Goal: Task Accomplishment & Management: Manage account settings

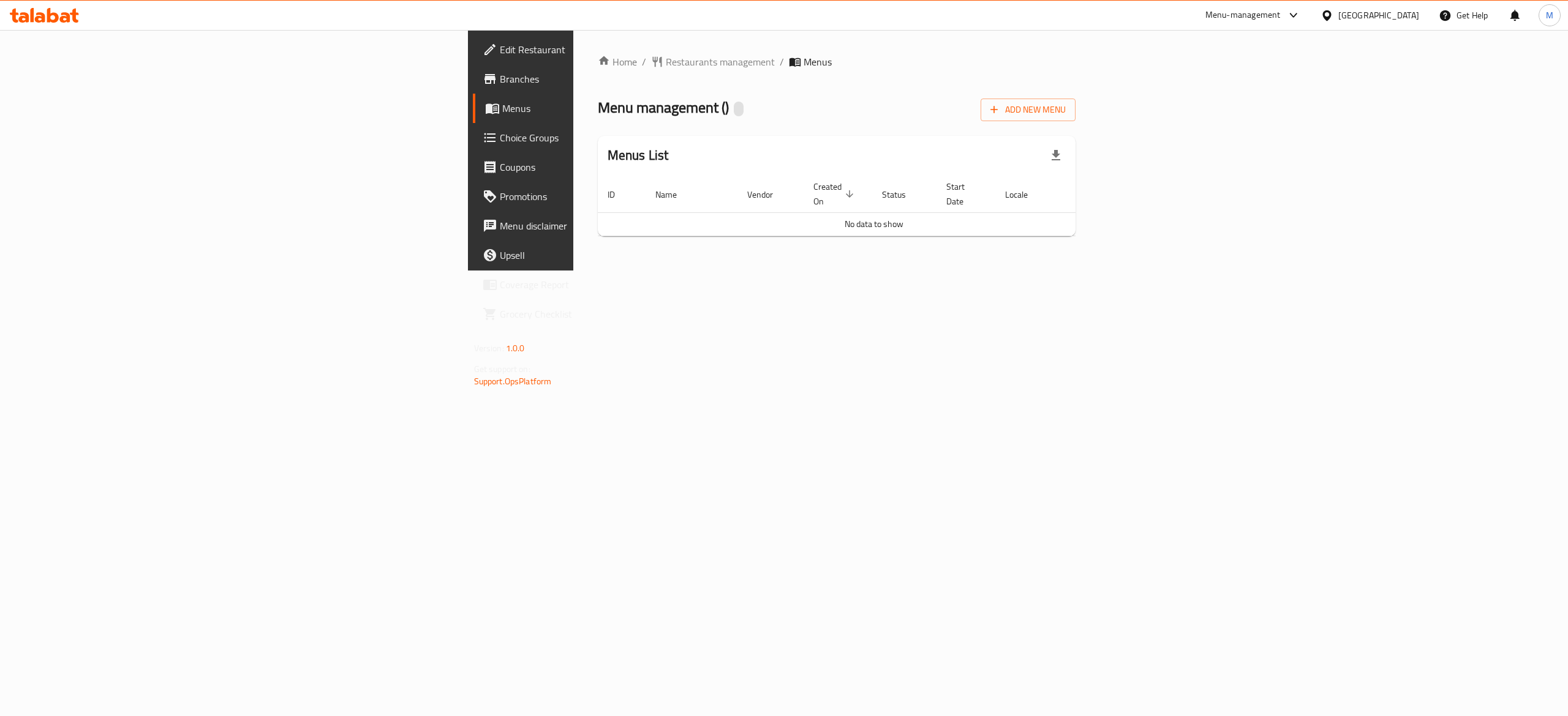
click at [473, 95] on link "Menus" at bounding box center [601, 108] width 257 height 29
click at [1280, 16] on div "Menu-management" at bounding box center [1243, 15] width 75 height 15
click at [1240, 110] on div "All Plugins Agent Campaigns Center Menu-management Restaurant-Management" at bounding box center [1267, 94] width 184 height 110
drag, startPoint x: 542, startPoint y: 368, endPoint x: 505, endPoint y: 316, distance: 63.8
click at [573, 271] on div "Home / Restaurants management / Menus Menu management ( ) Add New Menu Menus Li…" at bounding box center [837, 150] width 527 height 241
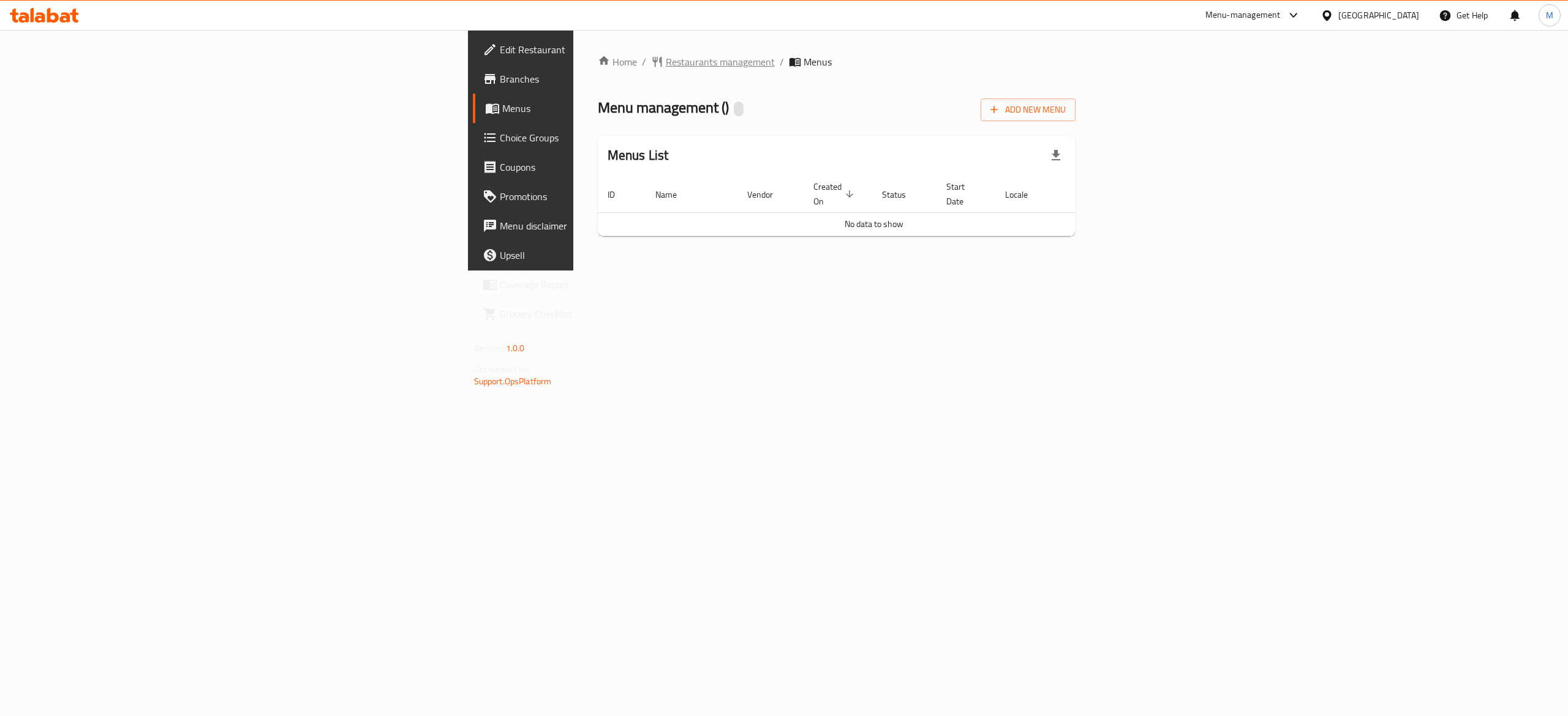
click at [666, 56] on span "Restaurants management" at bounding box center [720, 61] width 109 height 15
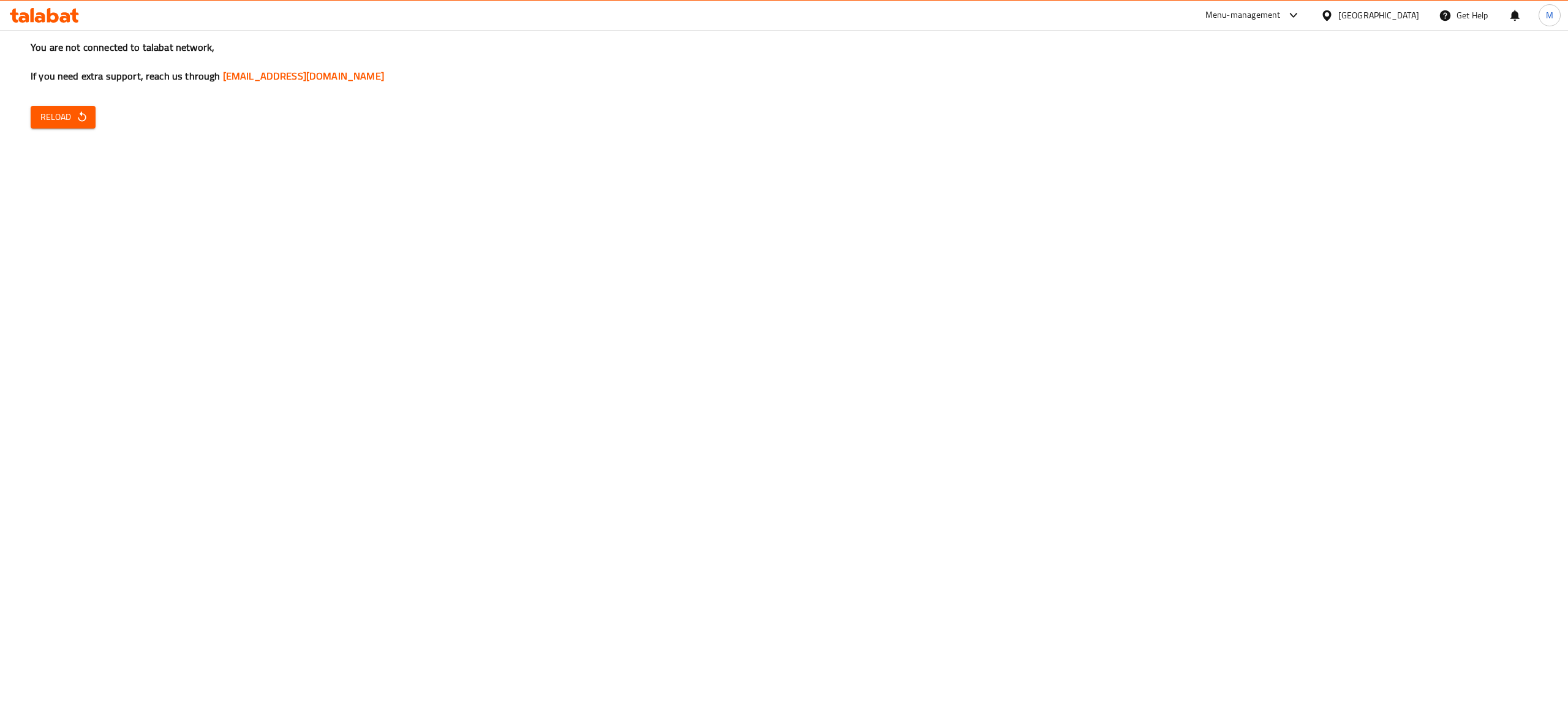
click at [54, 118] on span "Reload" at bounding box center [63, 117] width 45 height 15
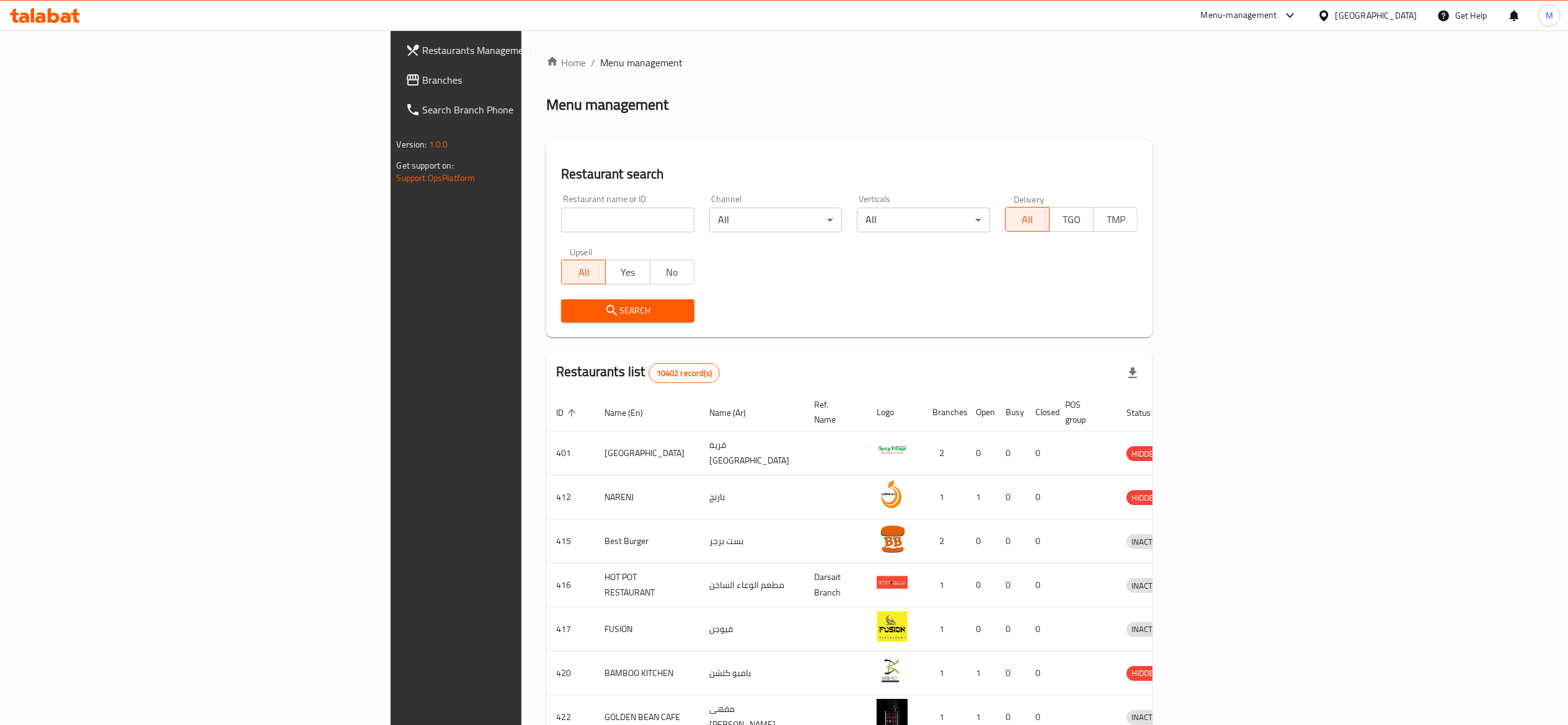
click at [561, 206] on div "Restaurant name or ID Restaurant name or ID" at bounding box center [628, 213] width 133 height 38
click at [561, 211] on input "search" at bounding box center [628, 219] width 133 height 24
type input "brio"
click button "Search" at bounding box center [628, 311] width 133 height 23
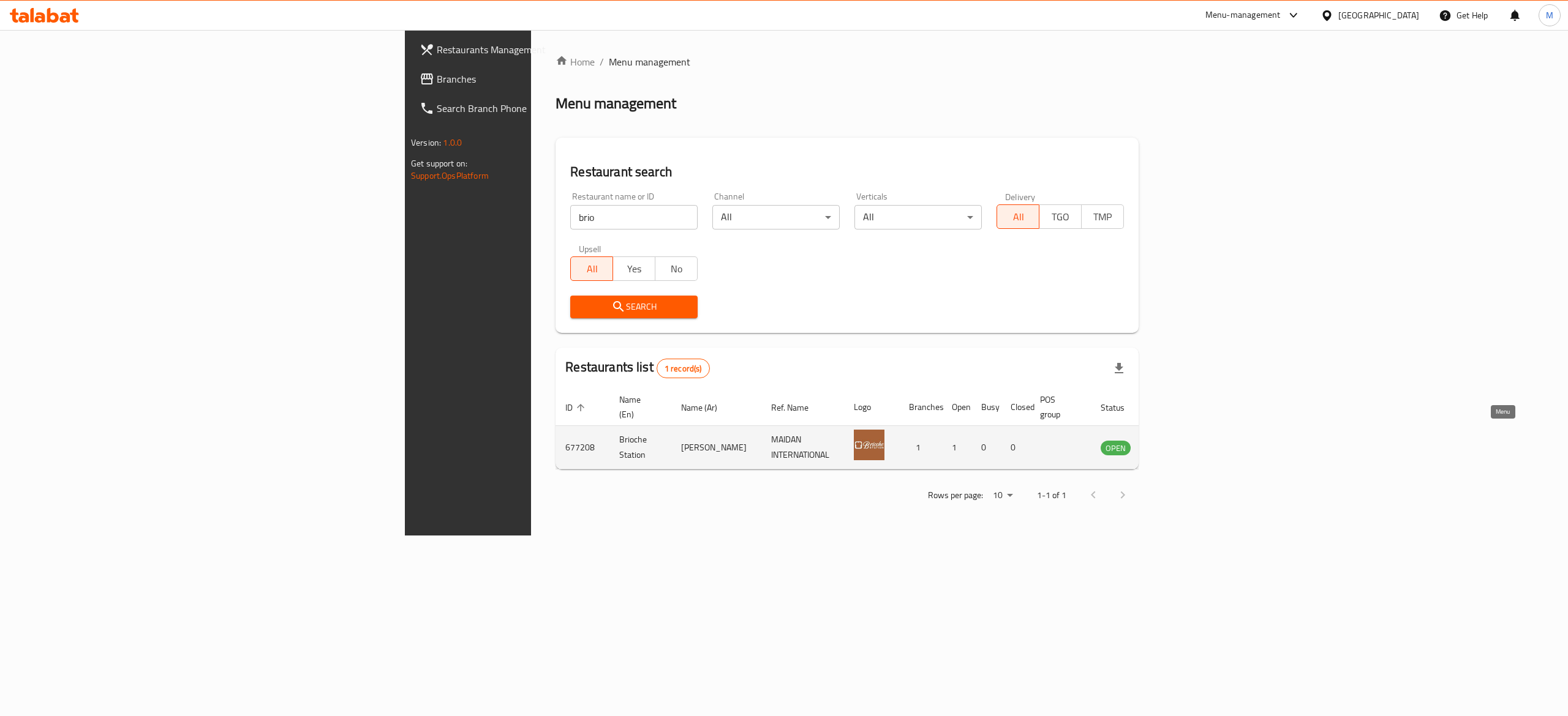
click at [1187, 441] on link "enhanced table" at bounding box center [1175, 447] width 23 height 15
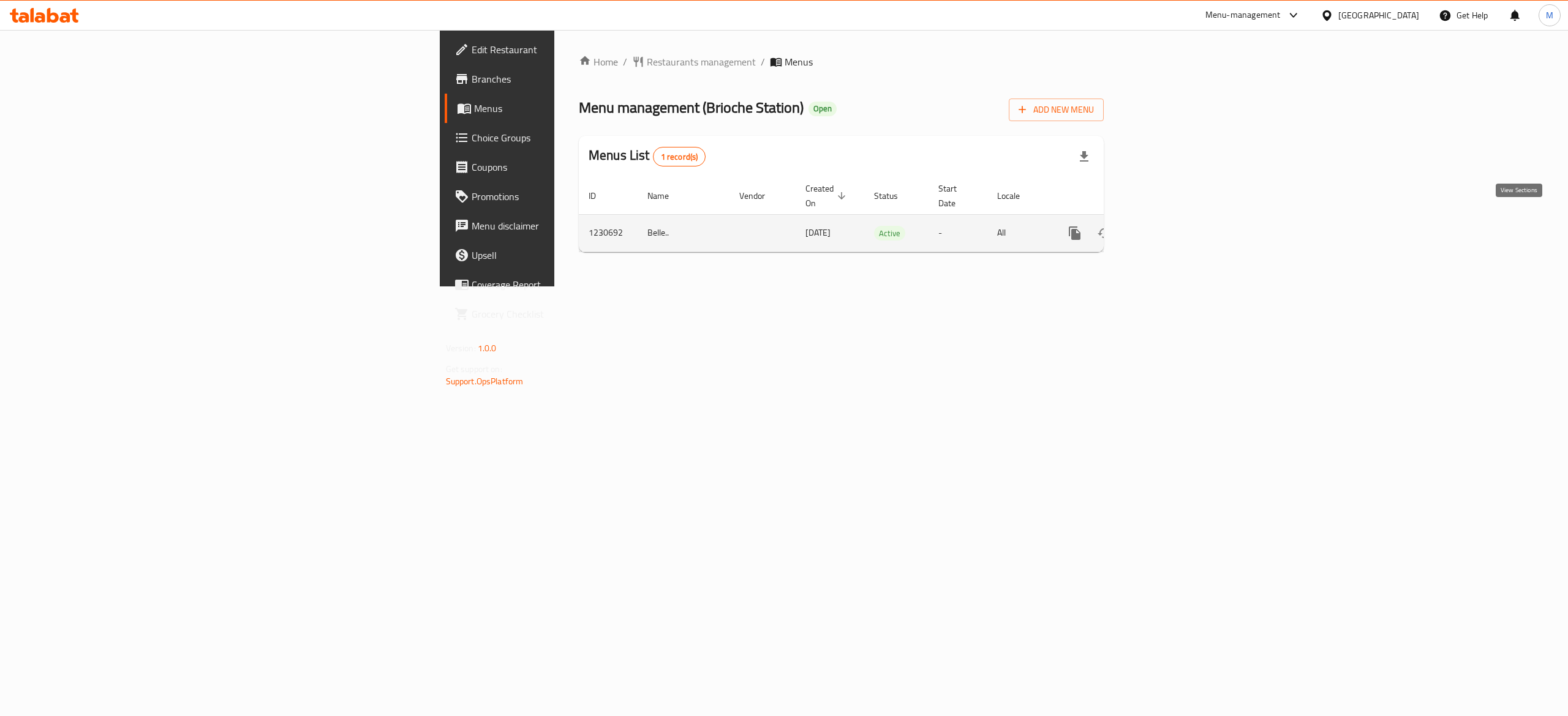
click at [1170, 226] on icon "enhanced table" at bounding box center [1163, 234] width 15 height 15
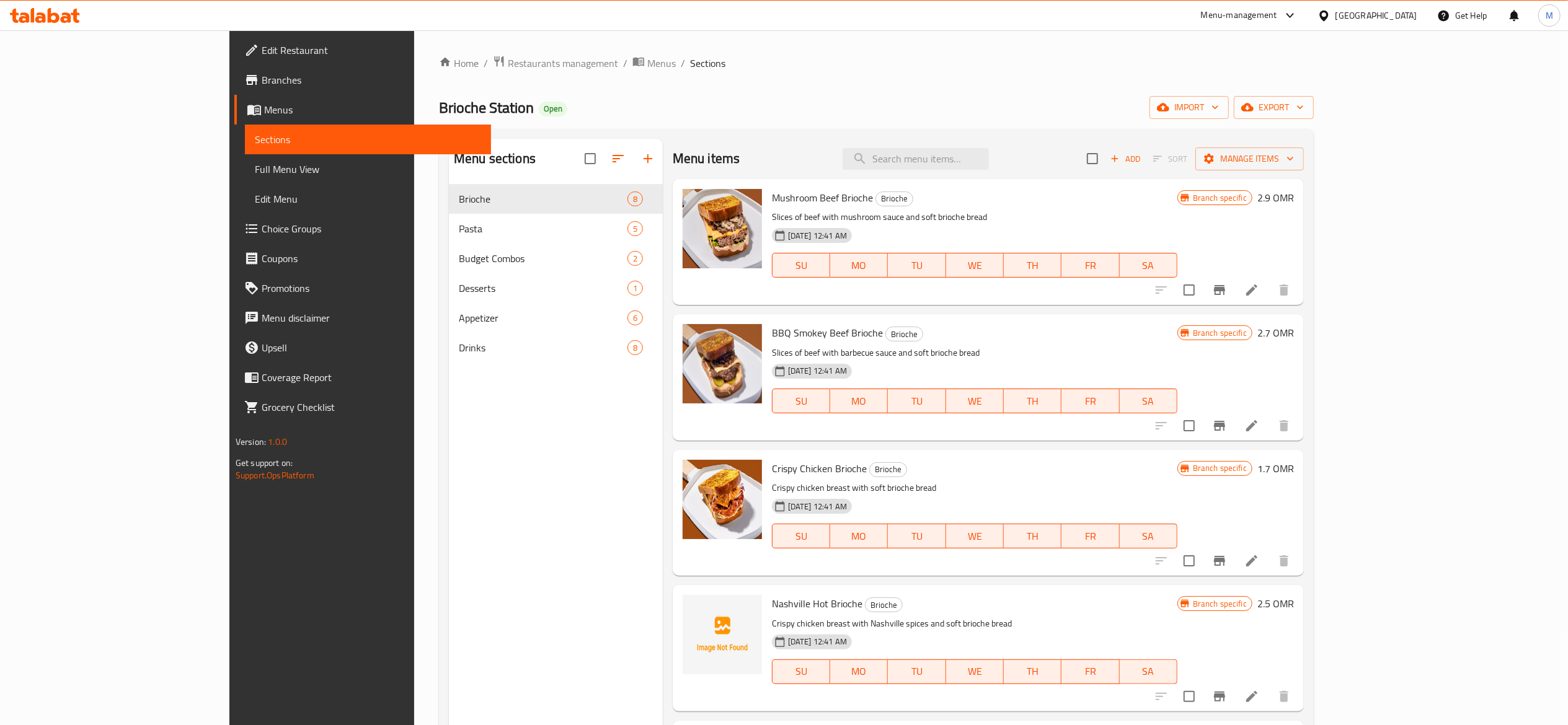
click at [678, 540] on div at bounding box center [722, 513] width 89 height 116
click at [687, 486] on button "upload picture" at bounding box center [699, 477] width 24 height 24
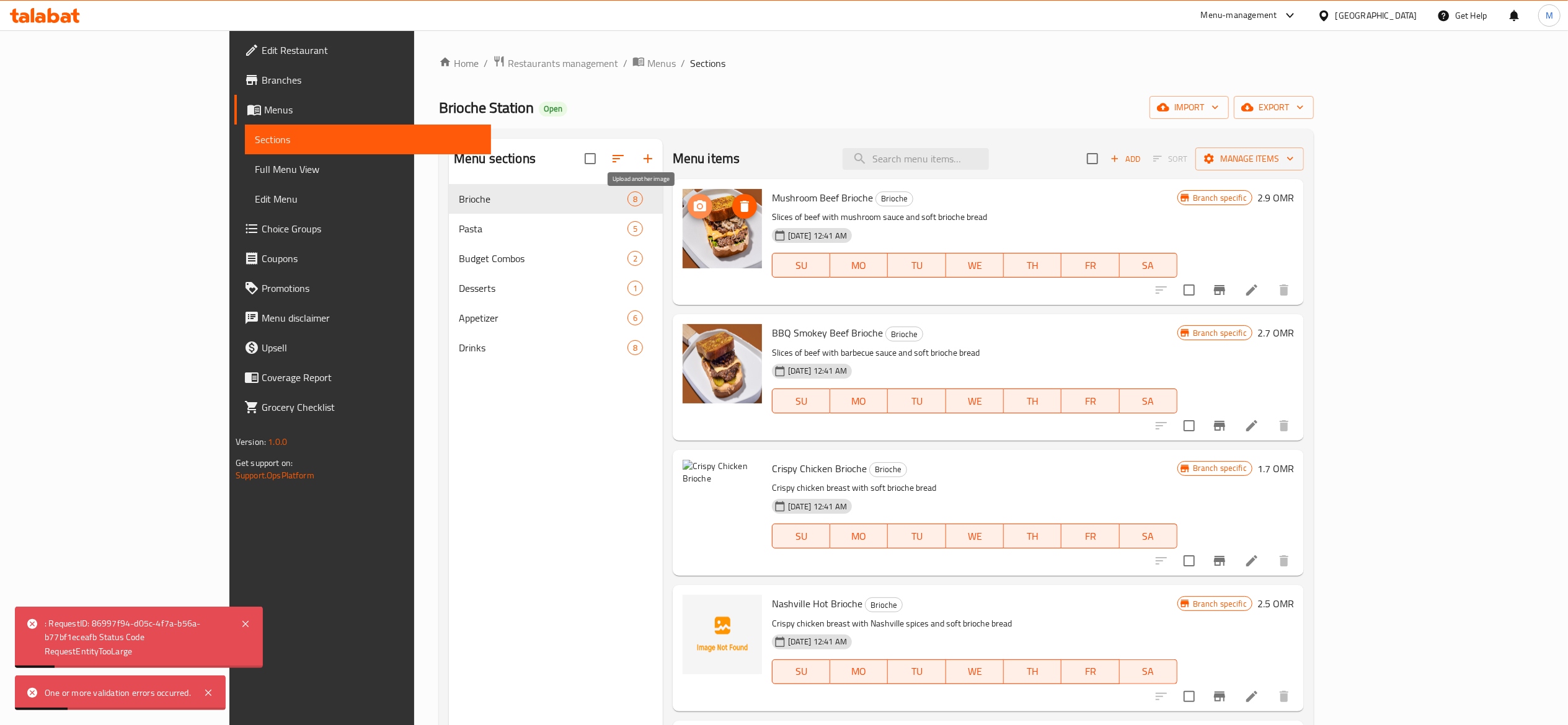
click at [692, 213] on icon "upload picture" at bounding box center [700, 206] width 15 height 15
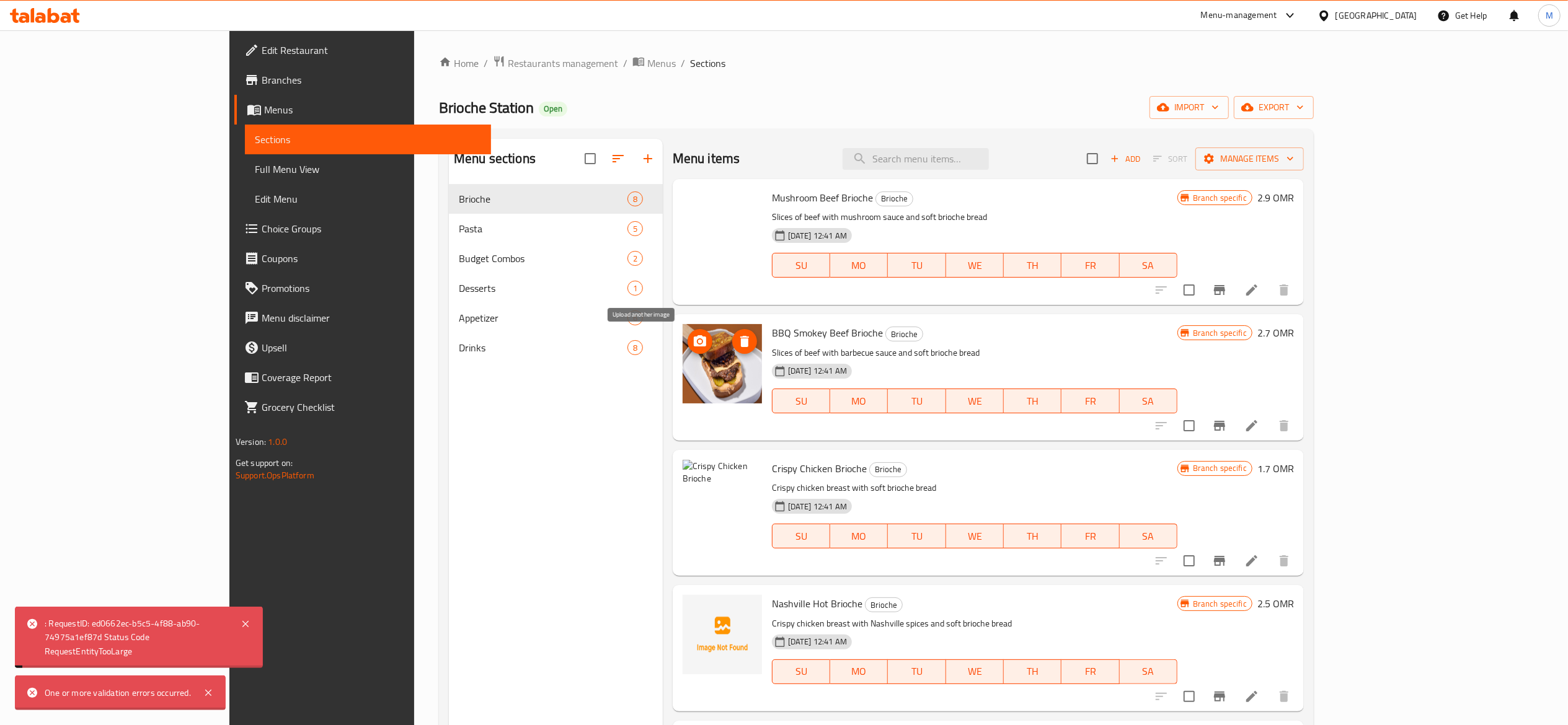
click at [692, 345] on icon "upload picture" at bounding box center [700, 342] width 15 height 15
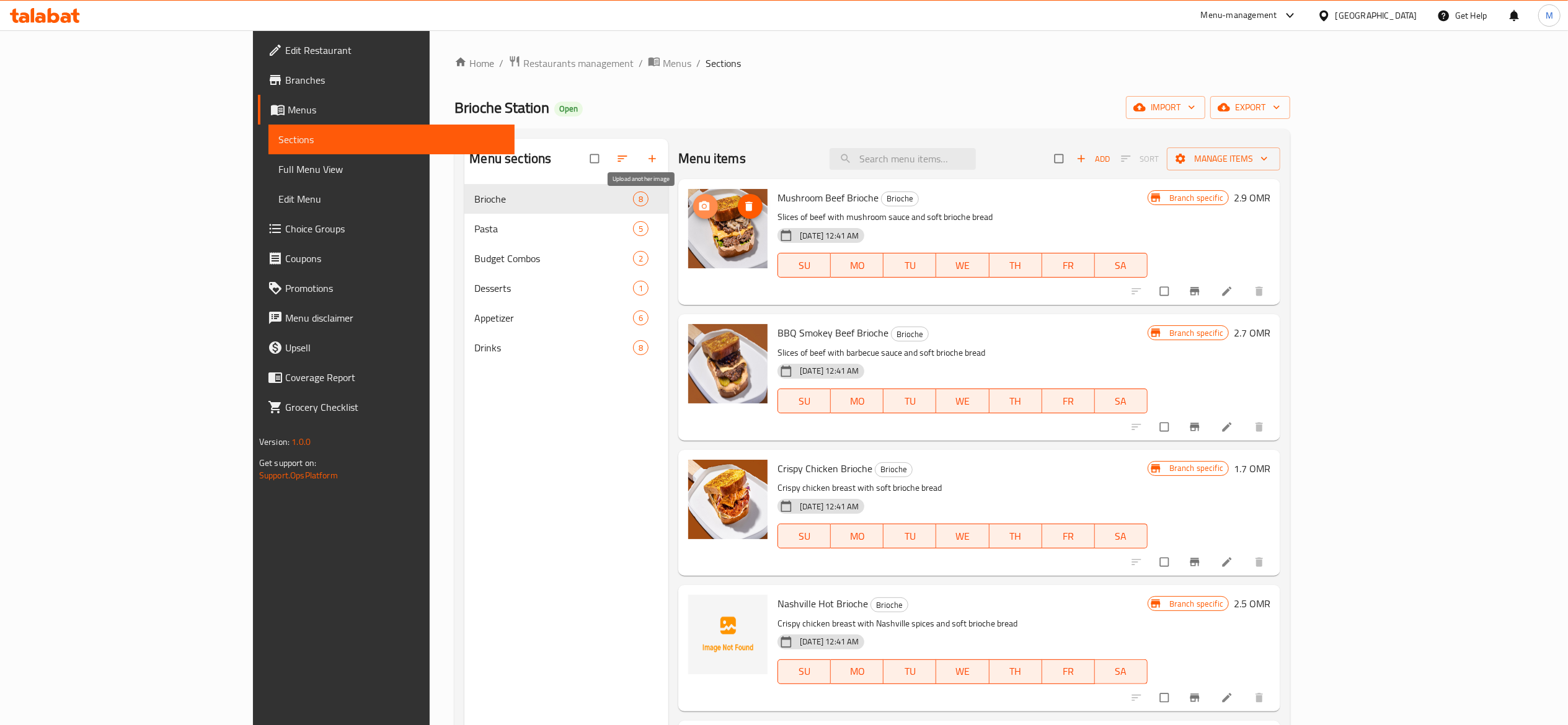
click at [693, 216] on button "upload picture" at bounding box center [705, 206] width 24 height 24
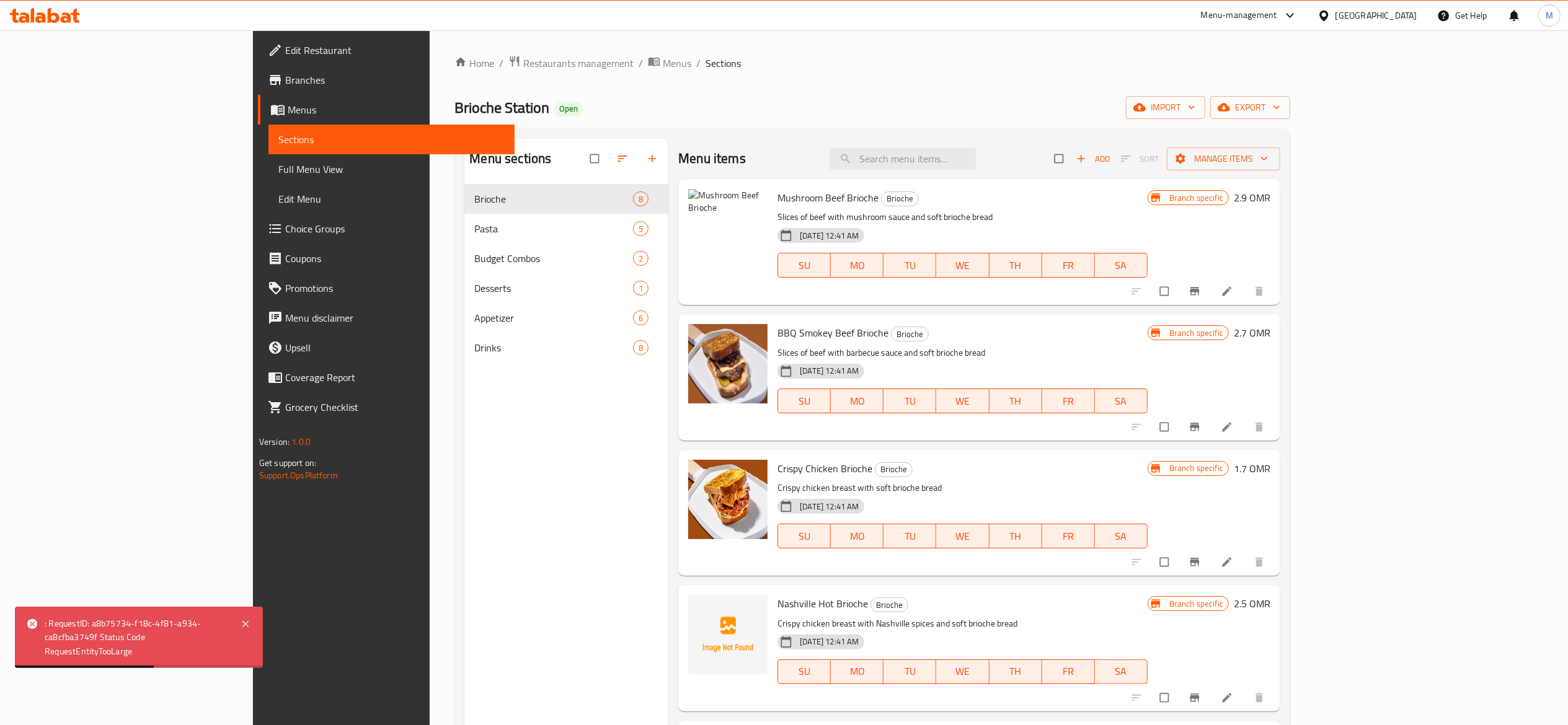
click at [1233, 297] on icon at bounding box center [1226, 291] width 13 height 13
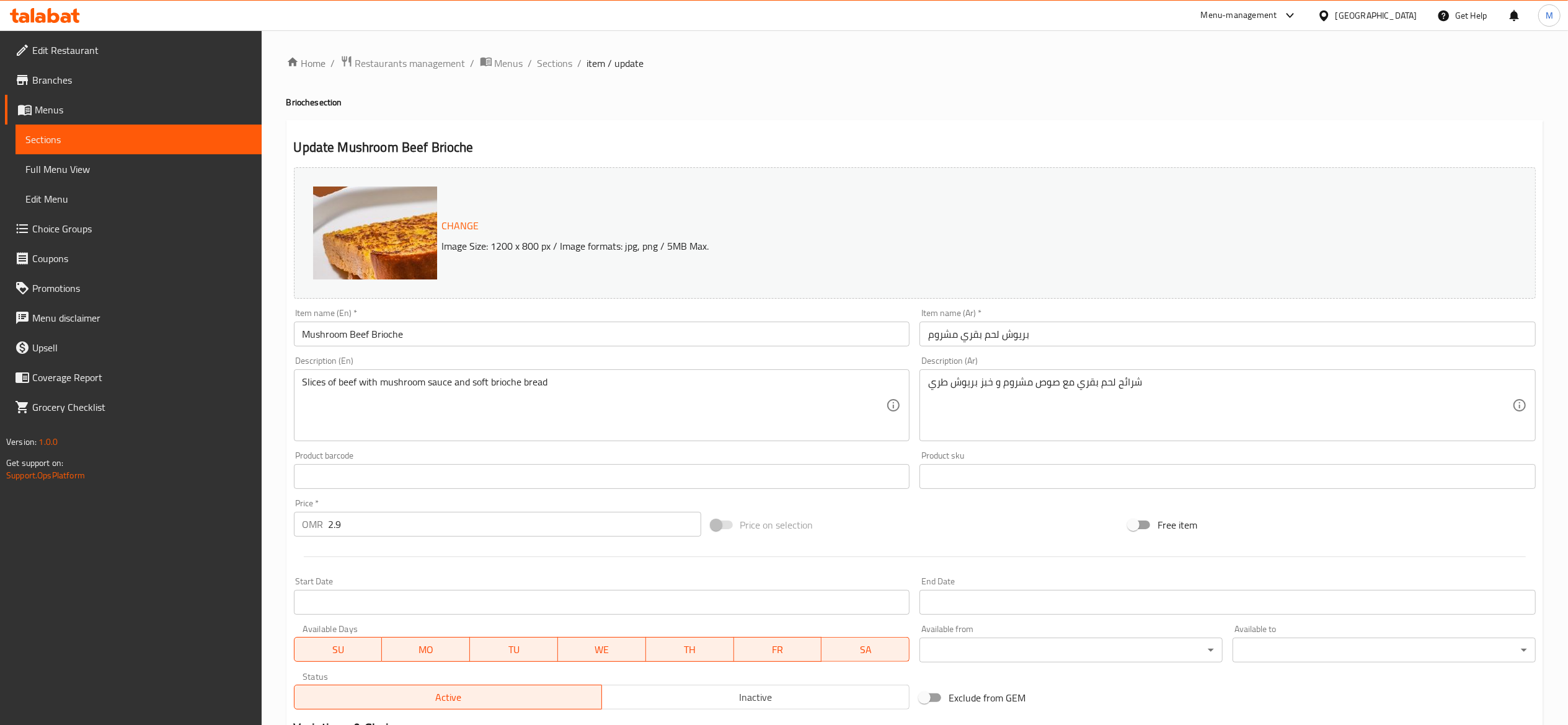
click at [368, 236] on img at bounding box center [437, 311] width 248 height 248
click at [395, 199] on img at bounding box center [437, 311] width 248 height 248
click at [472, 222] on span "Change" at bounding box center [460, 226] width 37 height 18
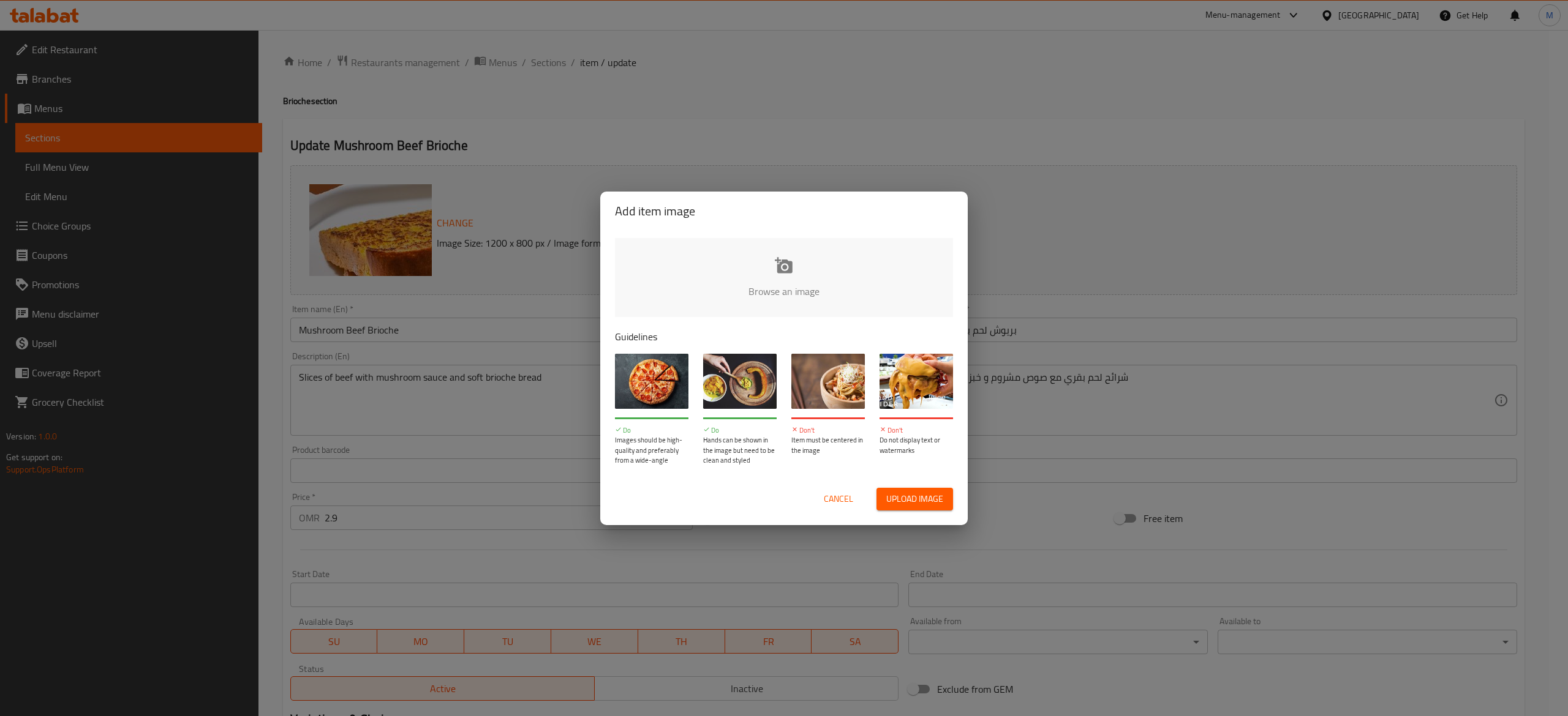
click at [765, 274] on input "file" at bounding box center [1198, 295] width 1166 height 114
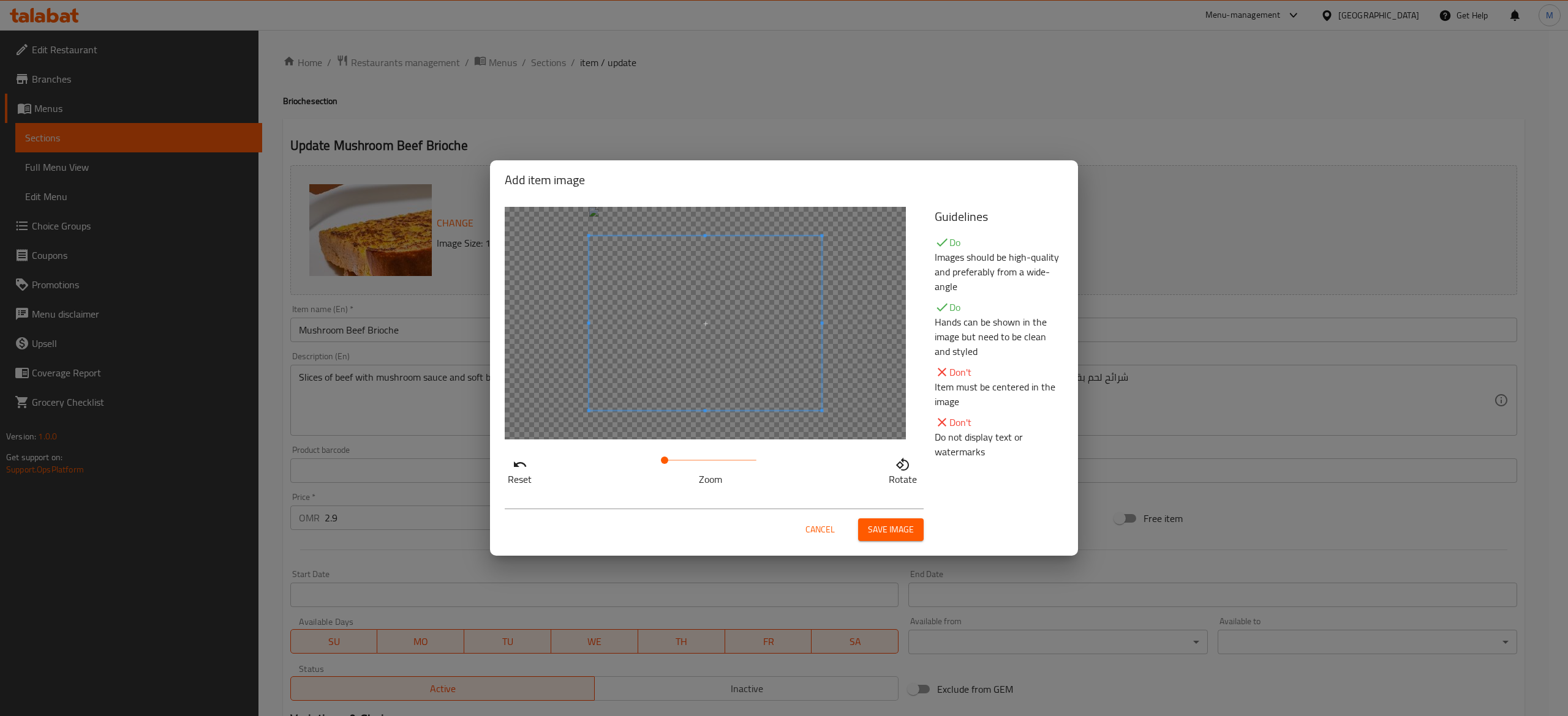
click at [874, 526] on span "Save image" at bounding box center [891, 529] width 46 height 15
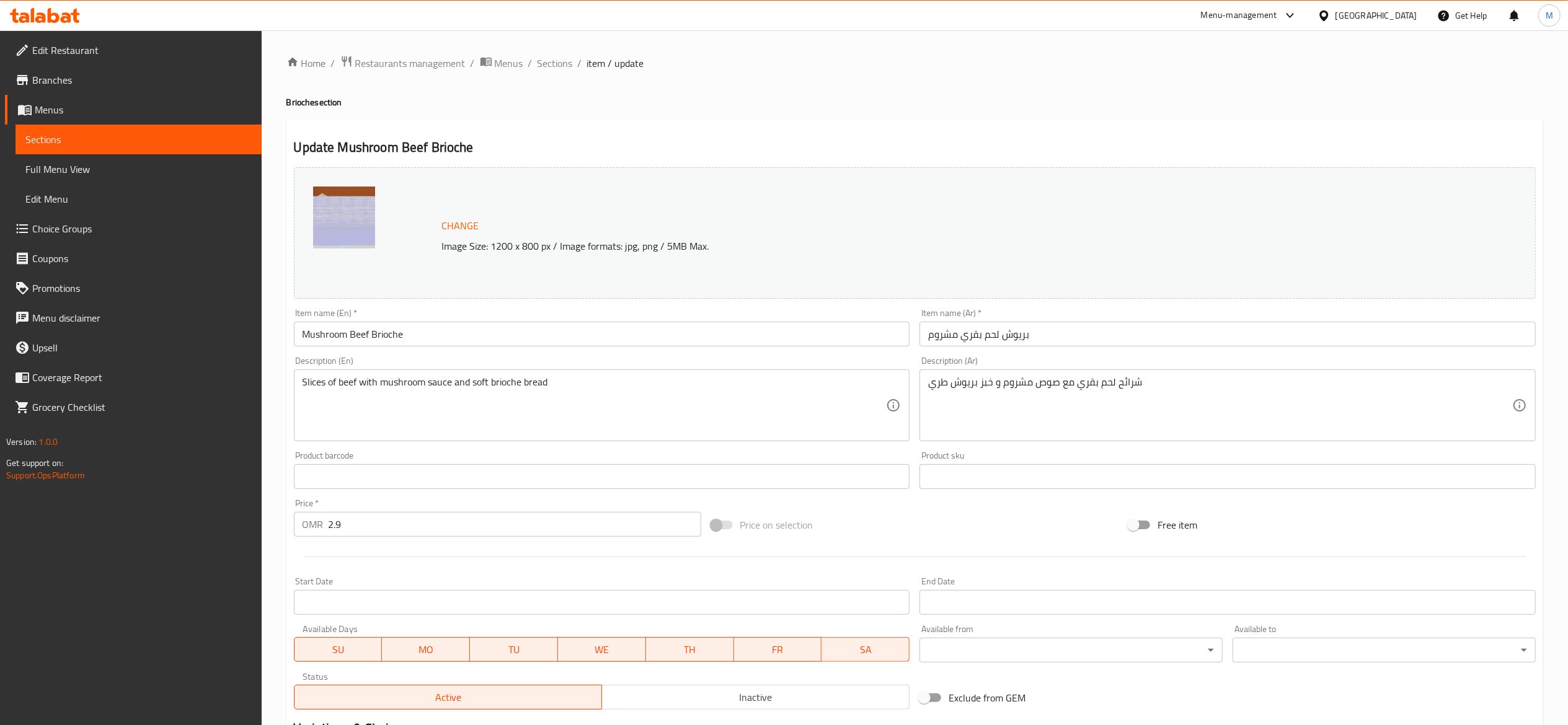
scroll to position [168, 0]
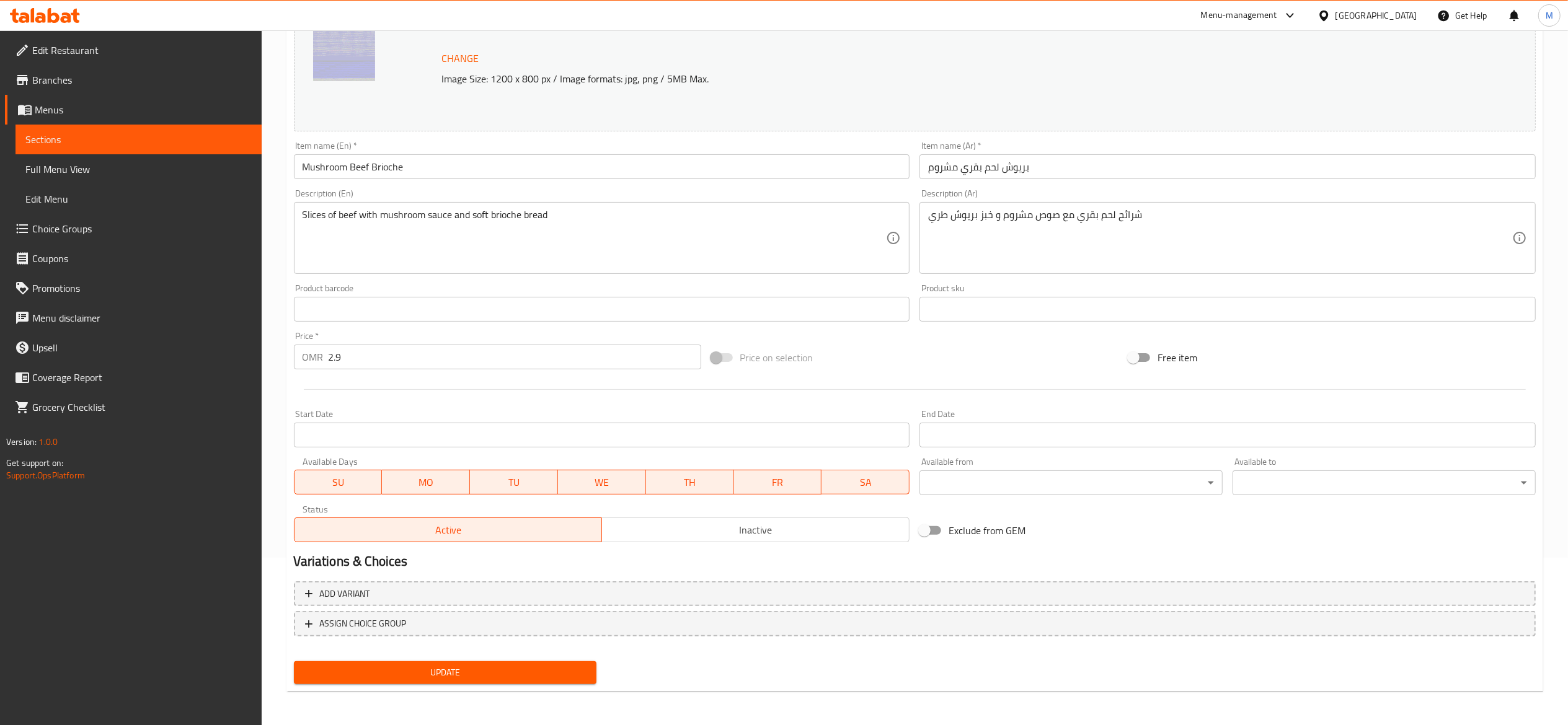
click at [487, 678] on span "Update" at bounding box center [446, 672] width 283 height 16
click at [145, 146] on span "Sections" at bounding box center [138, 139] width 226 height 15
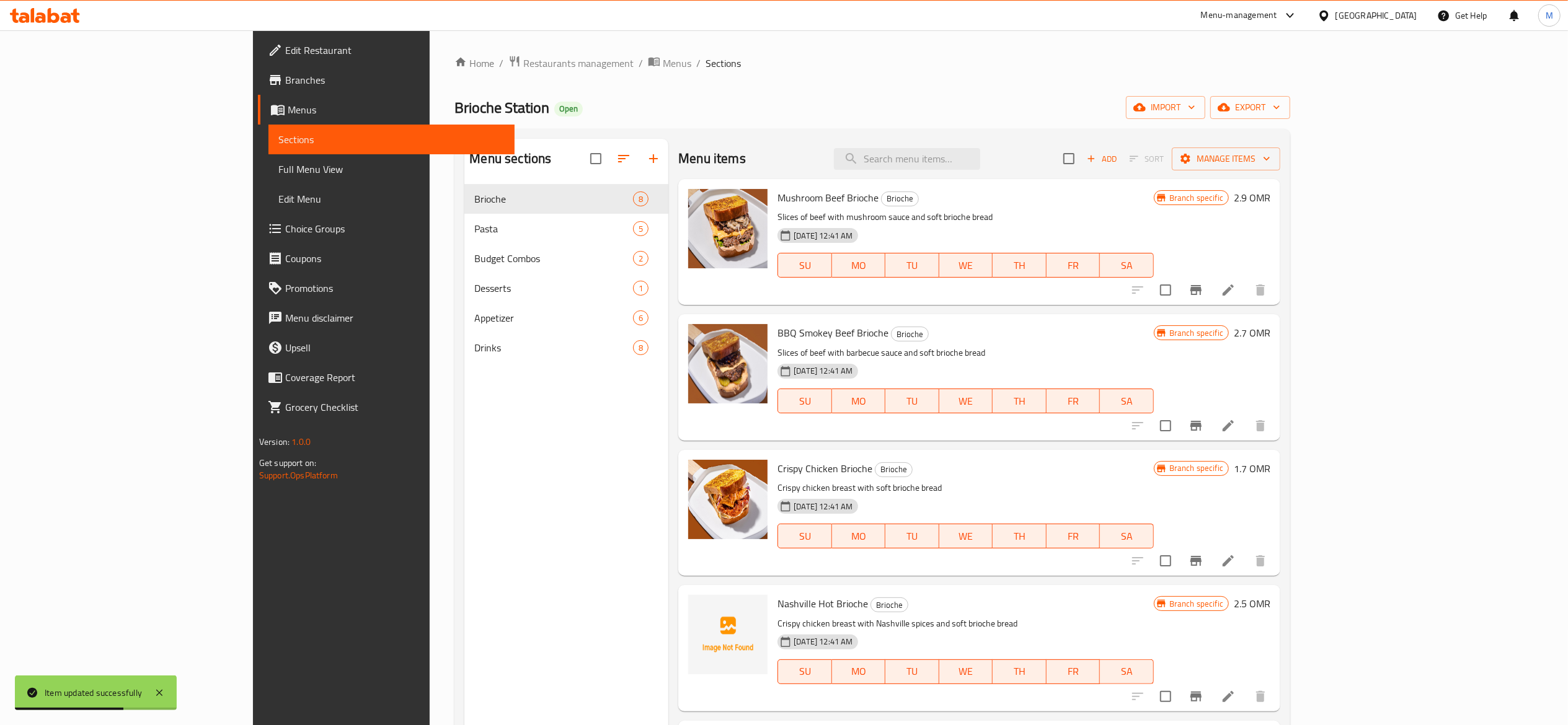
scroll to position [1, 0]
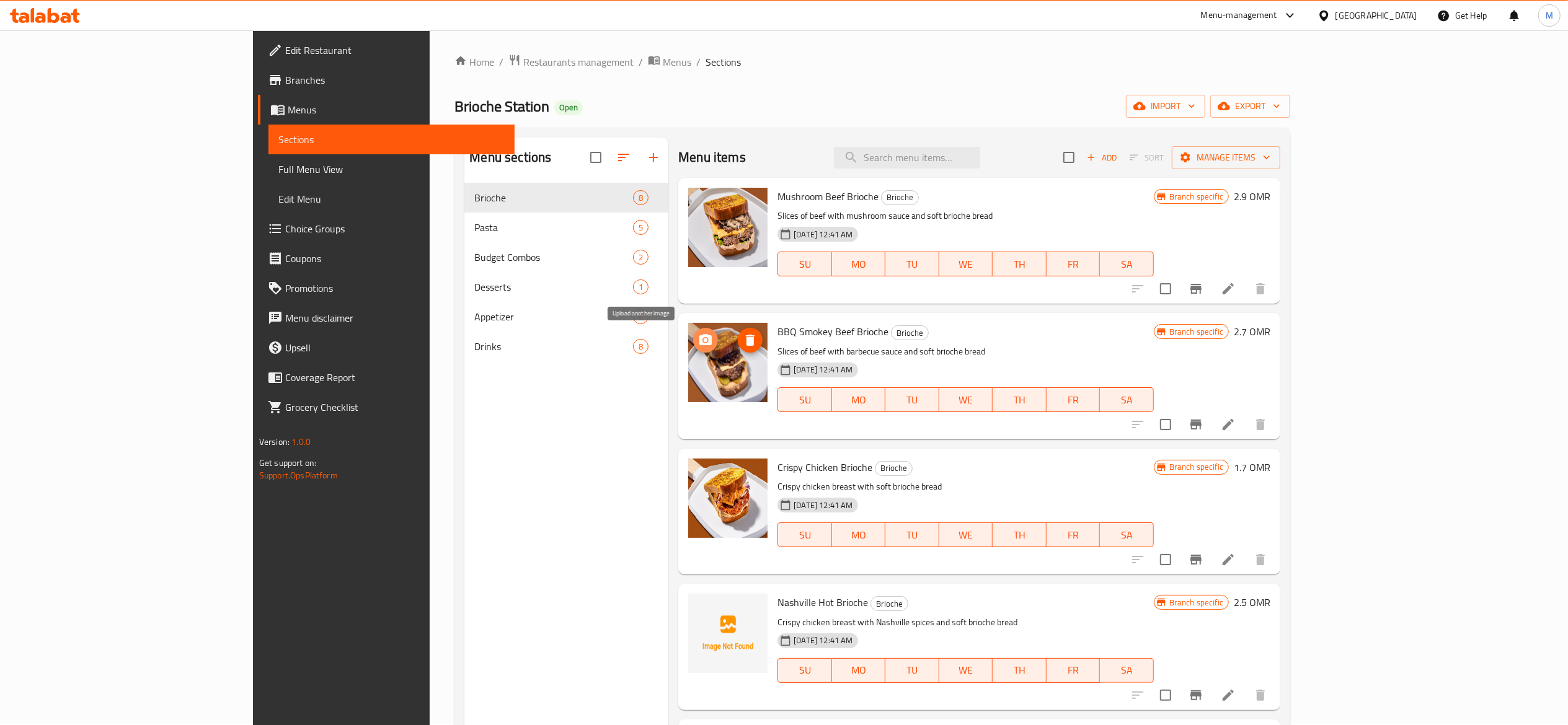
click at [699, 336] on icon "upload picture" at bounding box center [705, 340] width 13 height 11
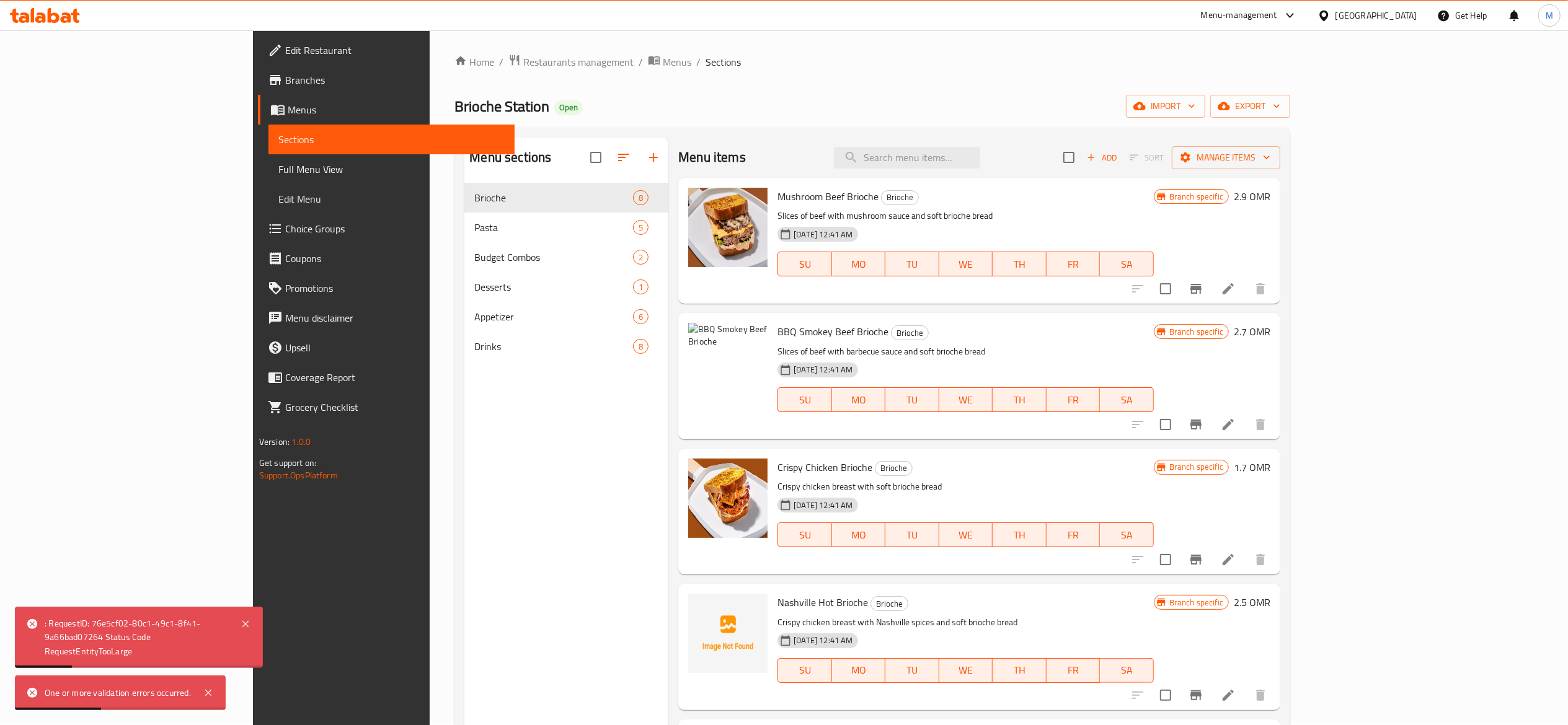
click at [1234, 423] on icon at bounding box center [1228, 424] width 11 height 11
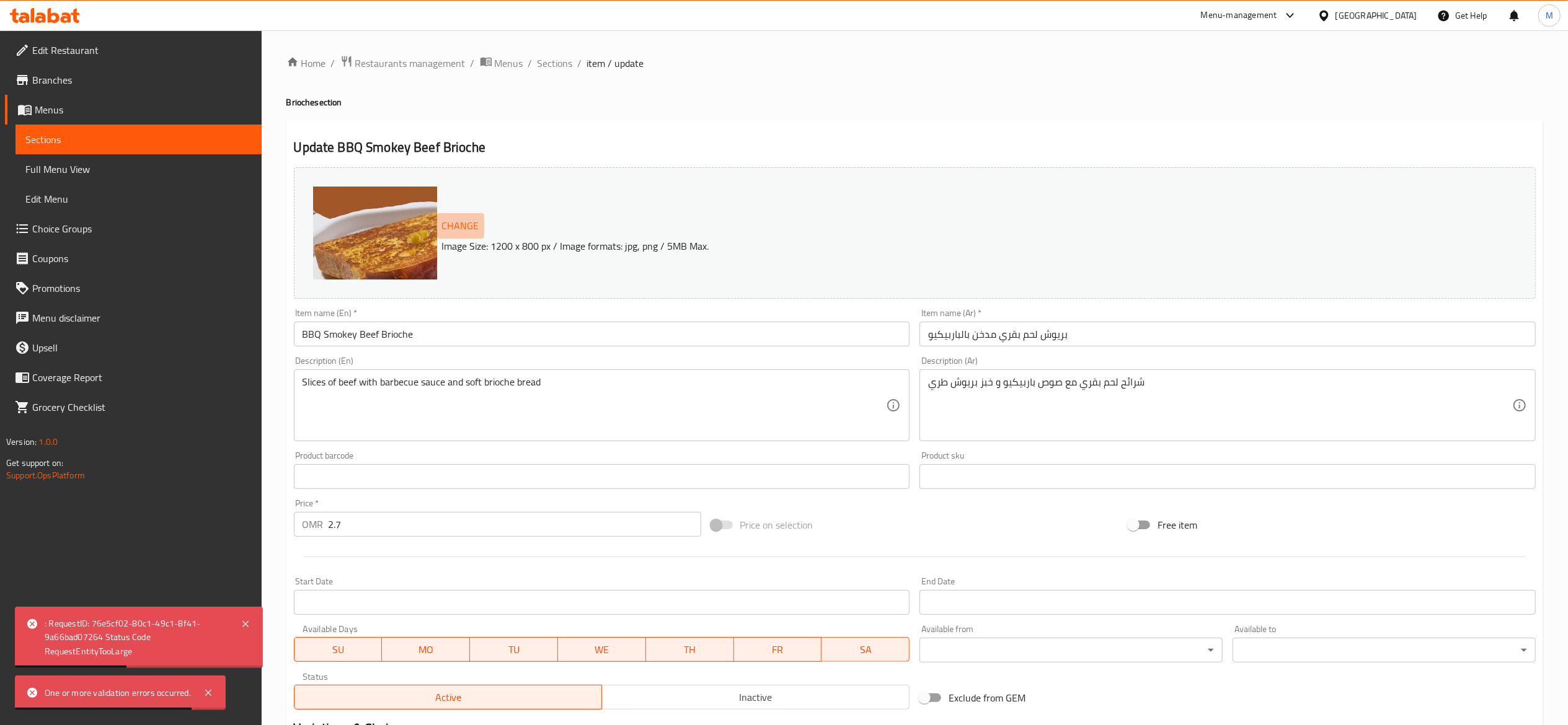
click at [471, 222] on span "Change" at bounding box center [460, 226] width 37 height 18
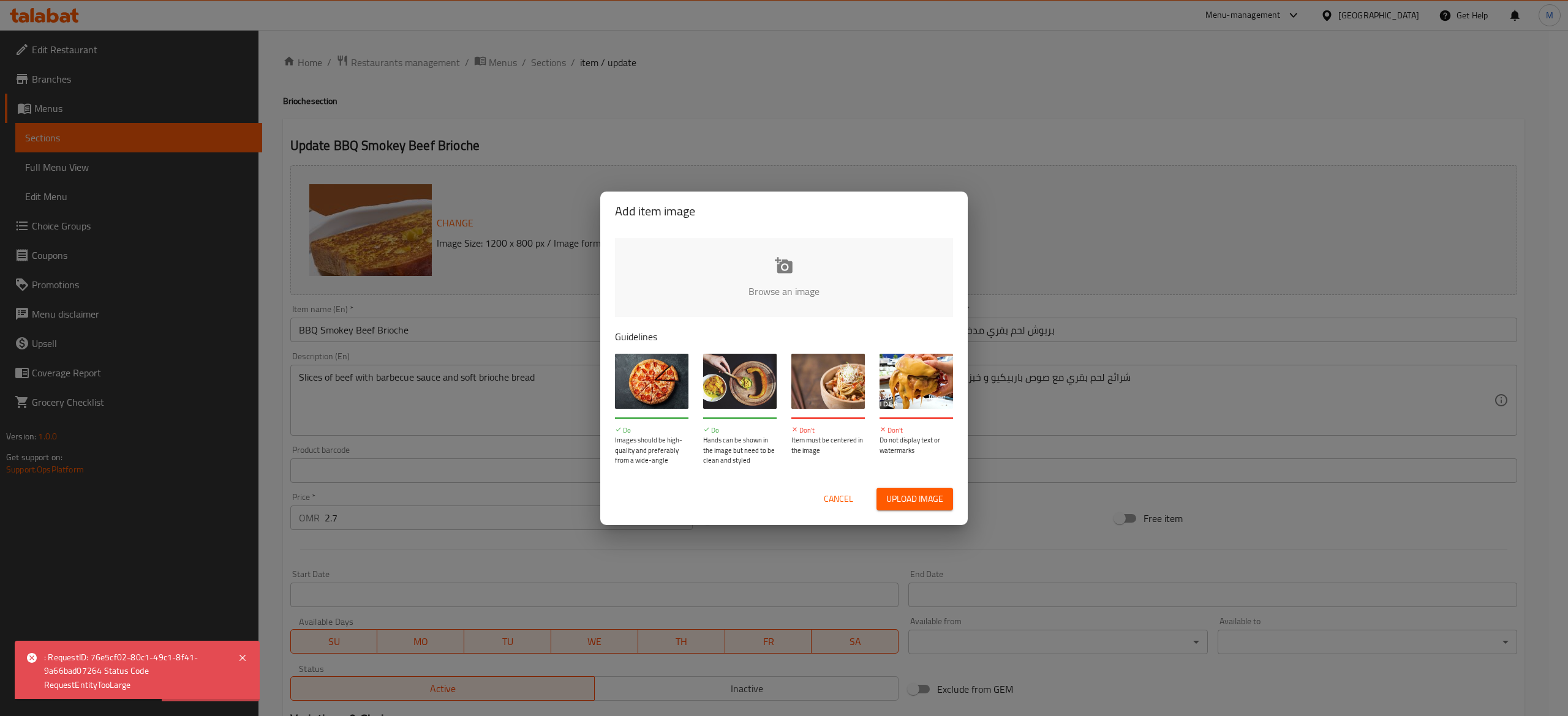
click at [782, 268] on input "file" at bounding box center [1198, 295] width 1166 height 114
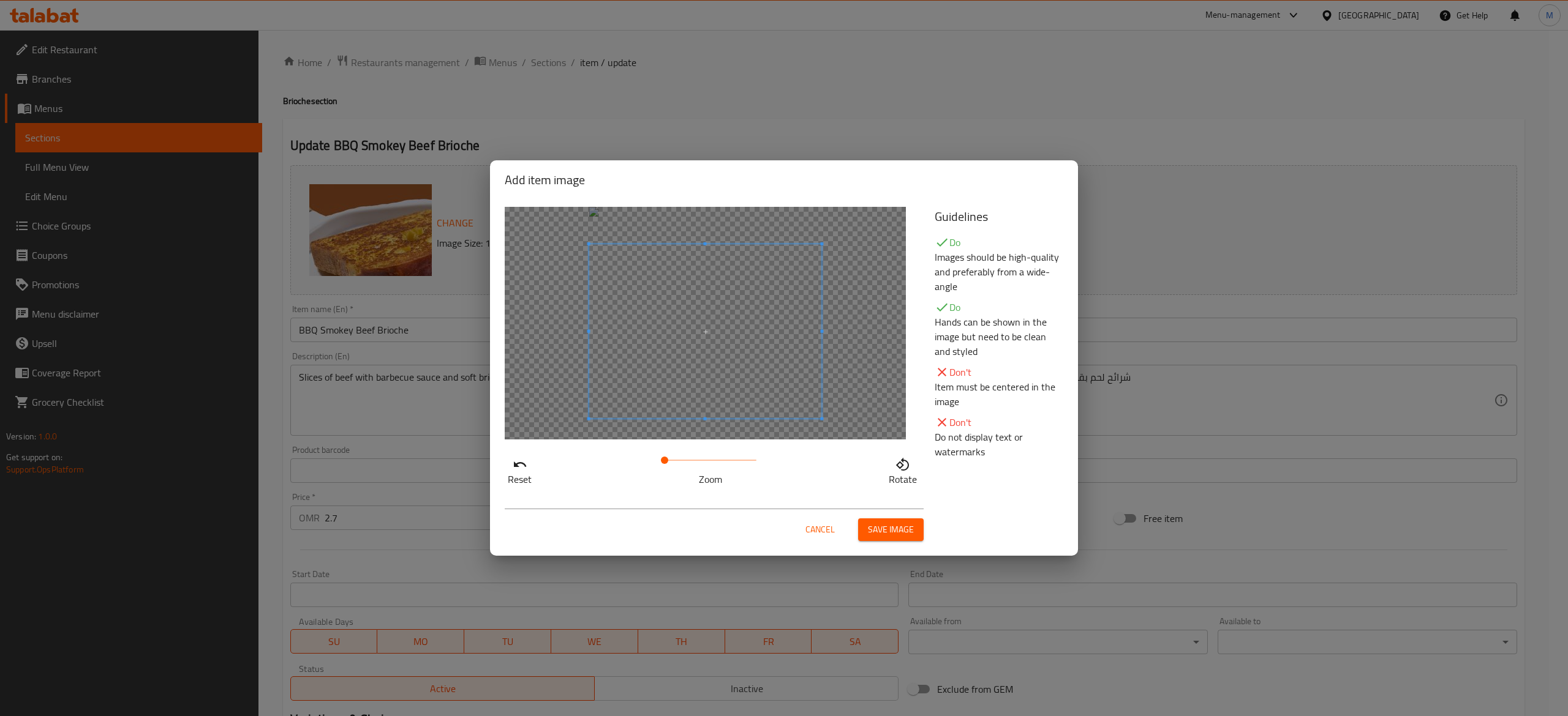
click at [758, 345] on span at bounding box center [705, 332] width 233 height 174
click at [880, 523] on span "Save image" at bounding box center [891, 529] width 46 height 15
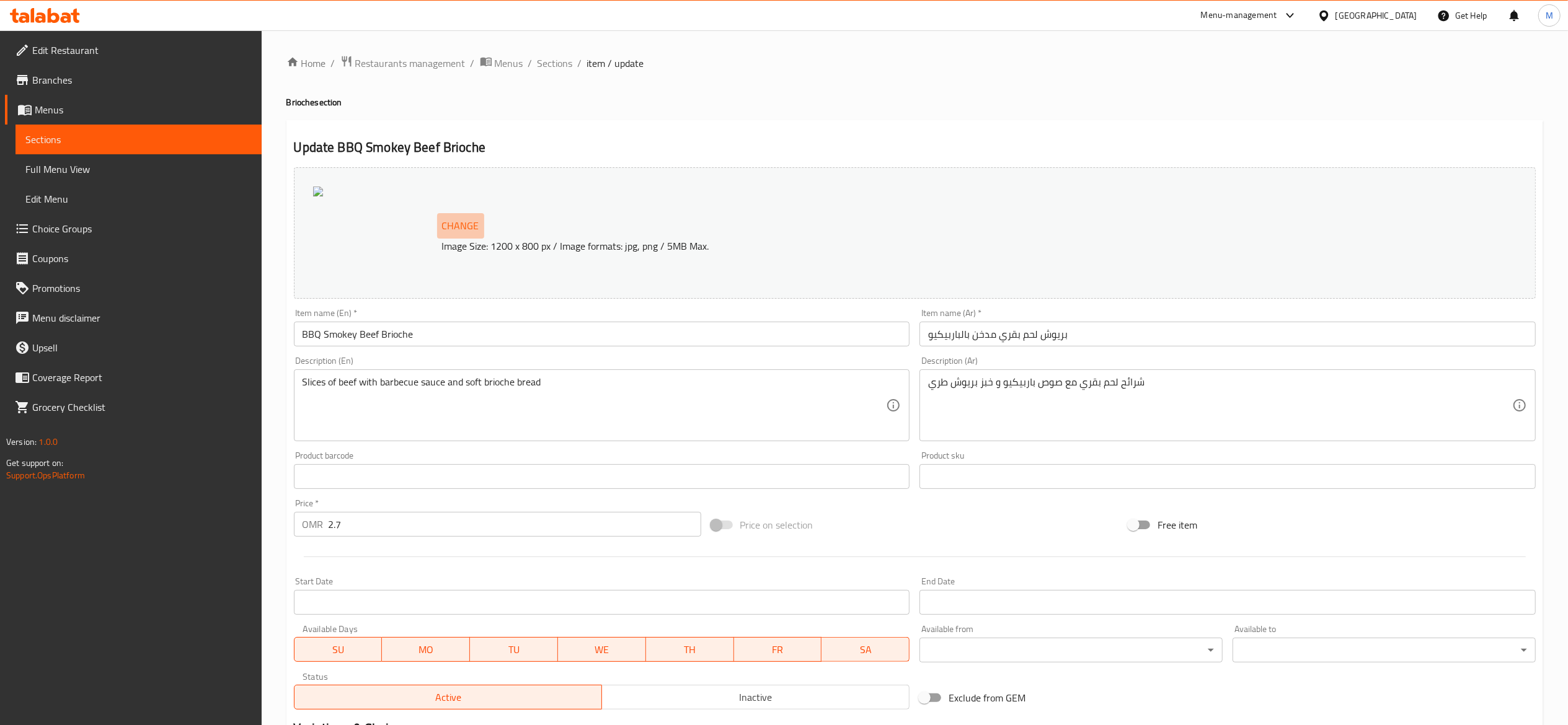
click at [463, 225] on span "Change" at bounding box center [460, 226] width 37 height 18
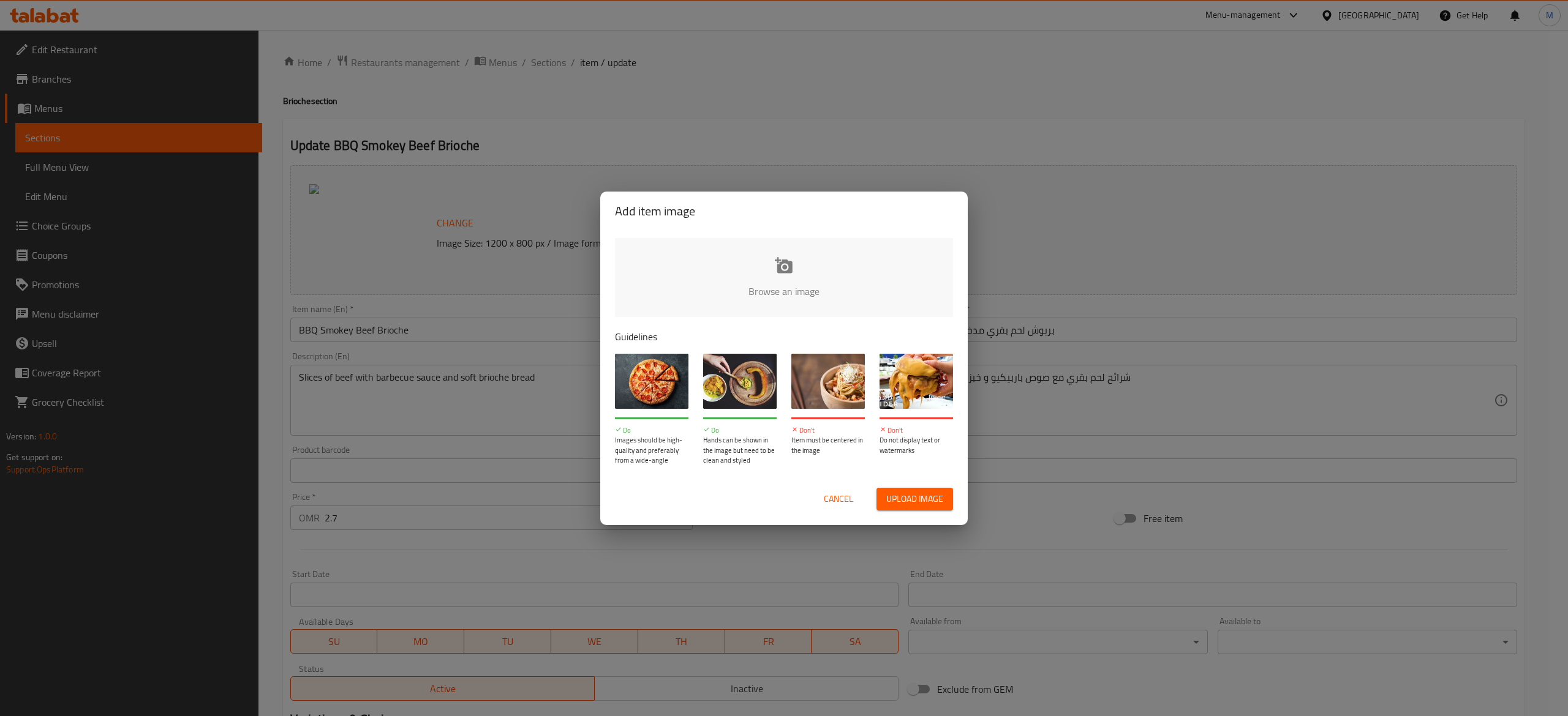
click at [387, 316] on div "Add item image Browse an image Guidelines Do Images should be high-quality and …" at bounding box center [784, 358] width 1568 height 716
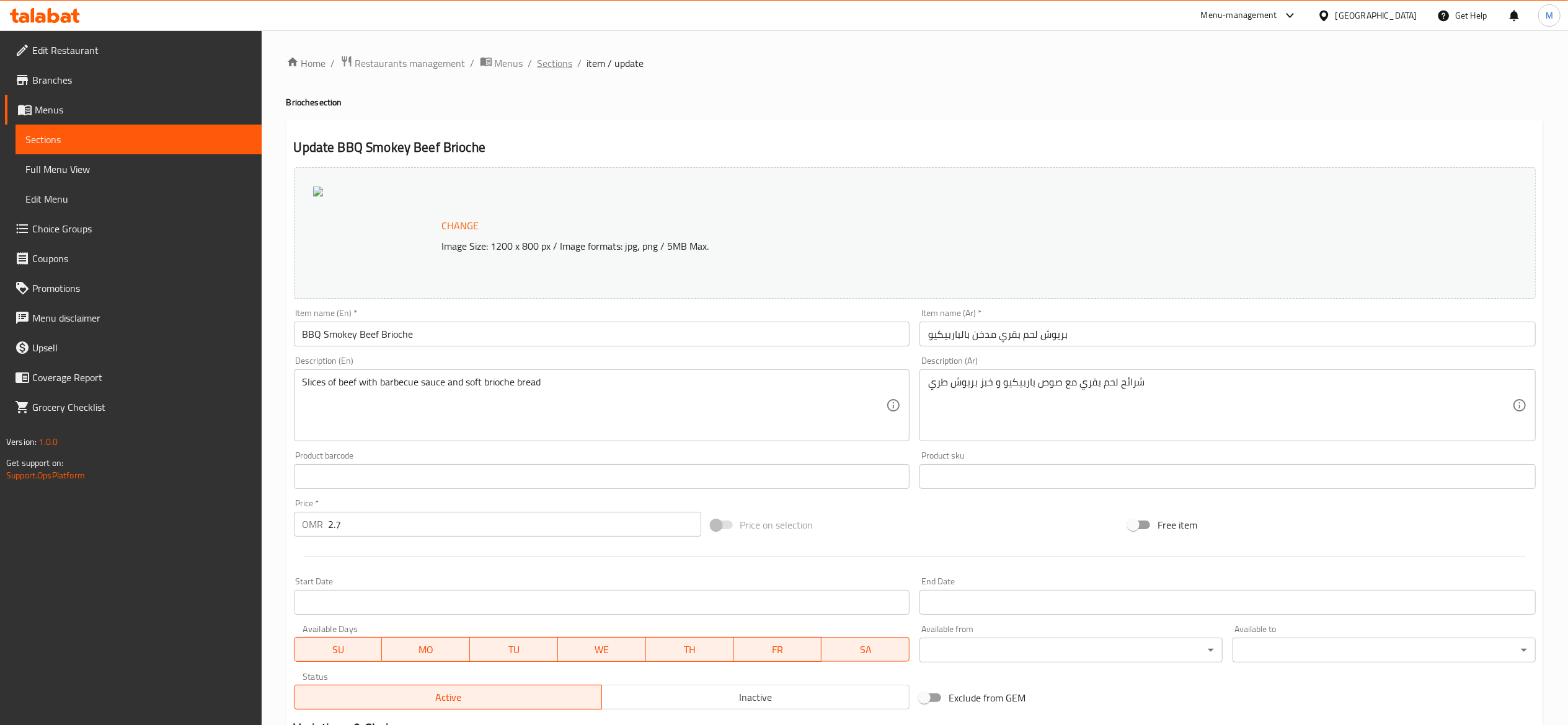
click at [564, 66] on span "Sections" at bounding box center [555, 63] width 36 height 15
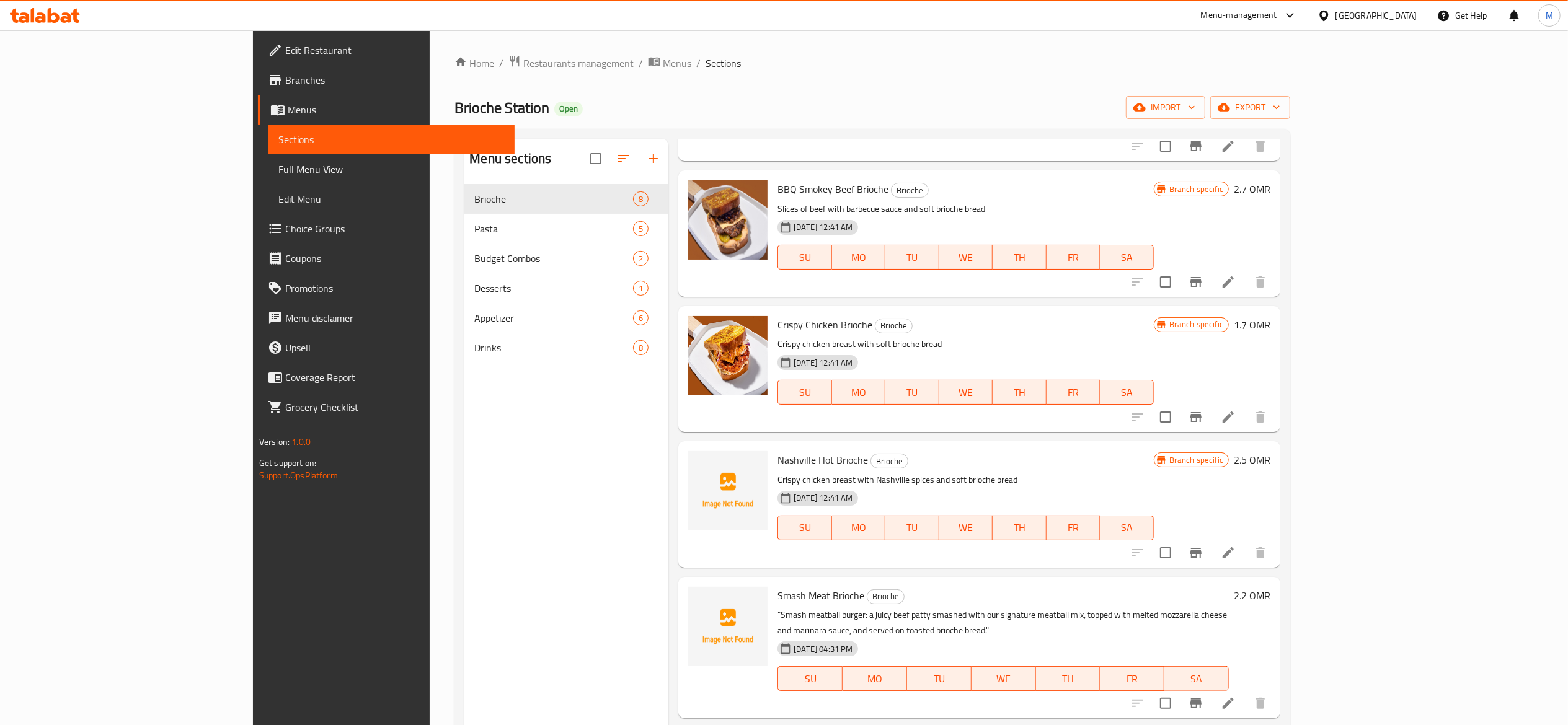
scroll to position [145, 0]
click at [699, 471] on icon "upload picture" at bounding box center [705, 466] width 13 height 11
click at [698, 473] on icon "upload picture" at bounding box center [706, 467] width 15 height 15
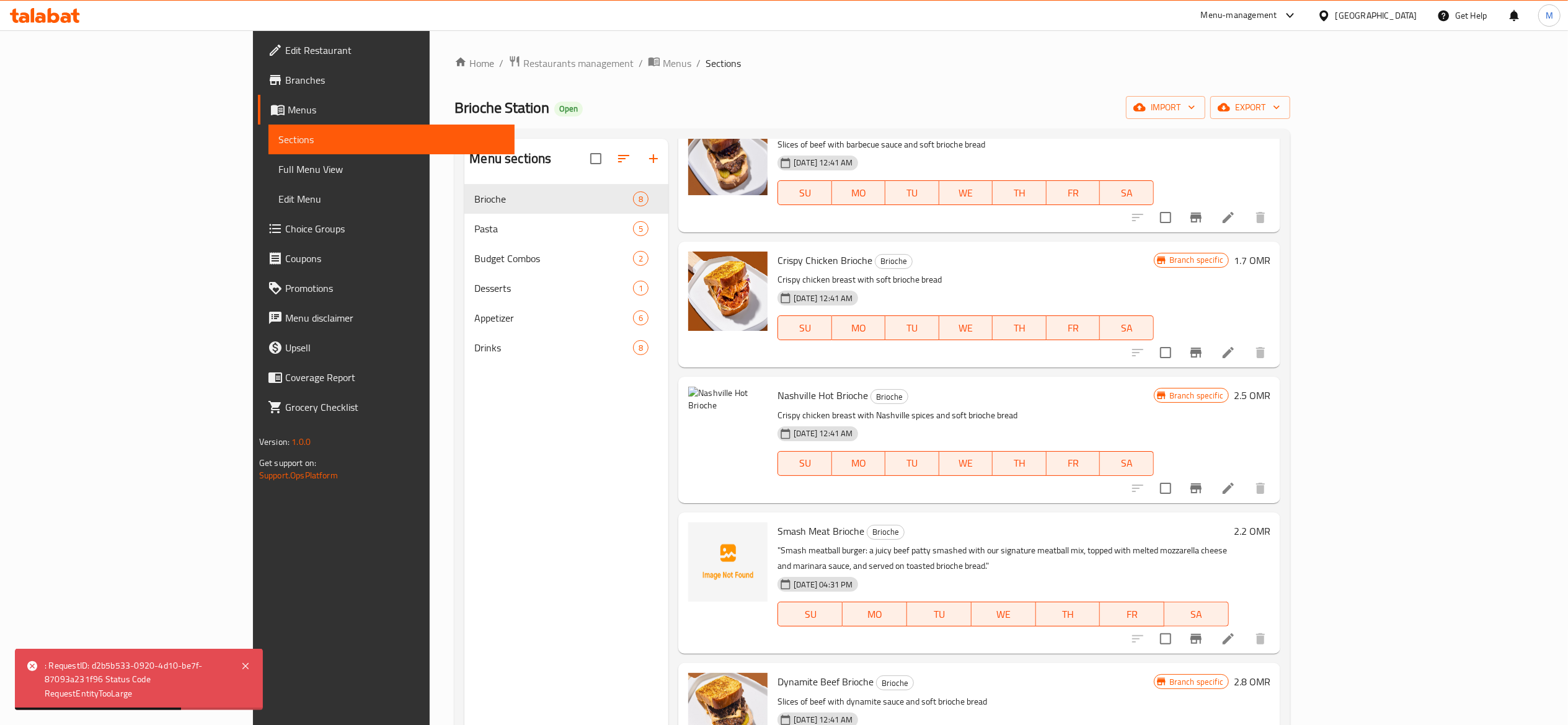
scroll to position [210, 0]
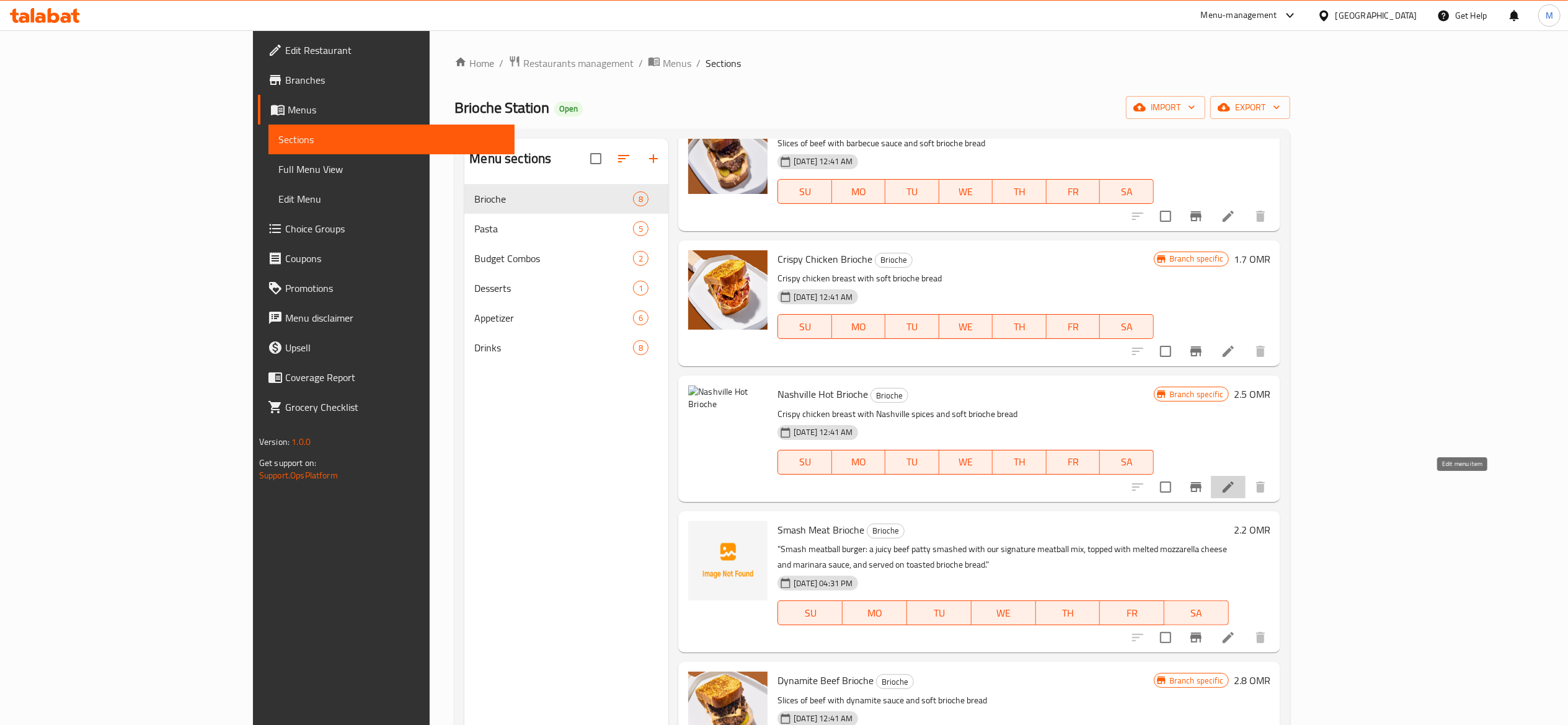
click at [1235, 494] on icon at bounding box center [1228, 487] width 15 height 15
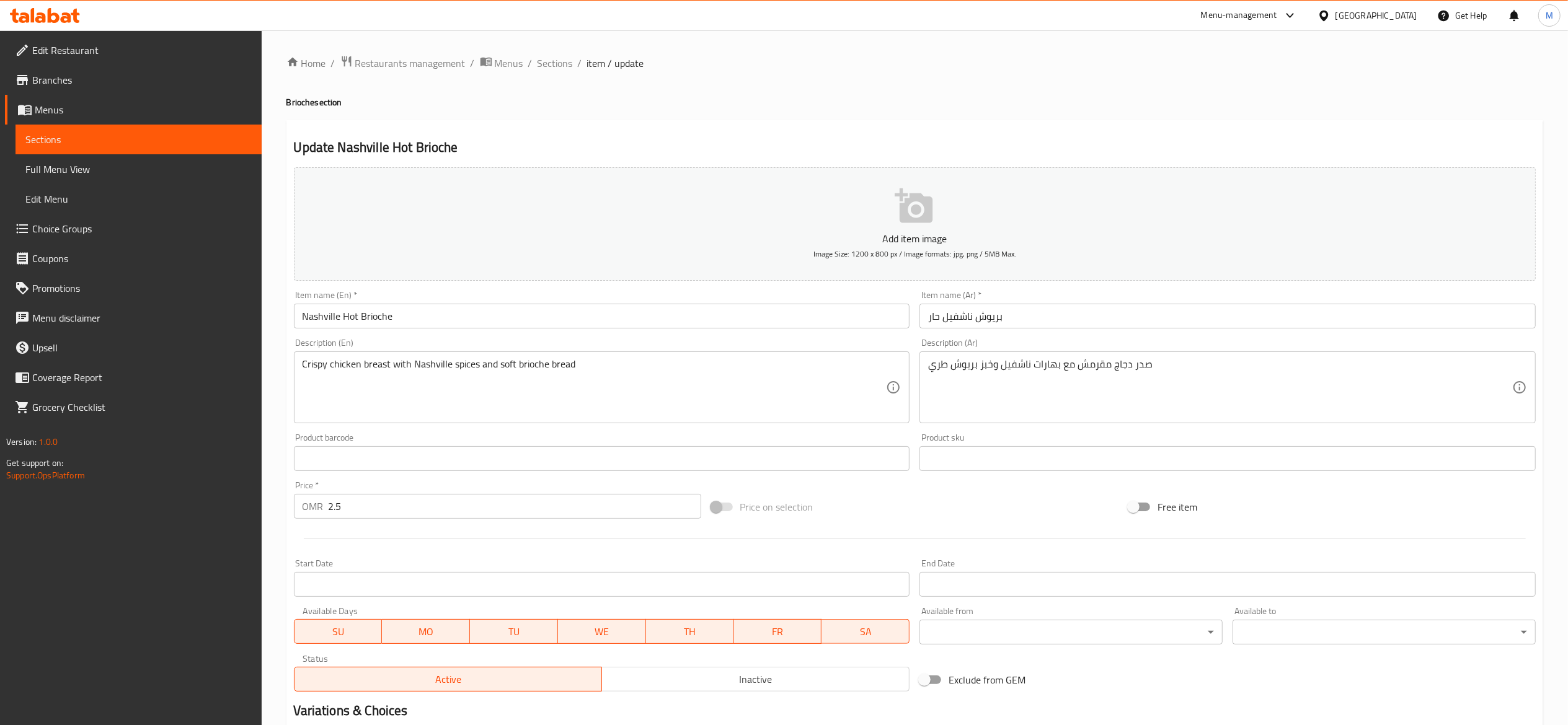
click at [869, 214] on button "Add item image Image Size: 1200 x 800 px / Image formats: jpg, png / 5MB Max." at bounding box center [914, 224] width 1242 height 113
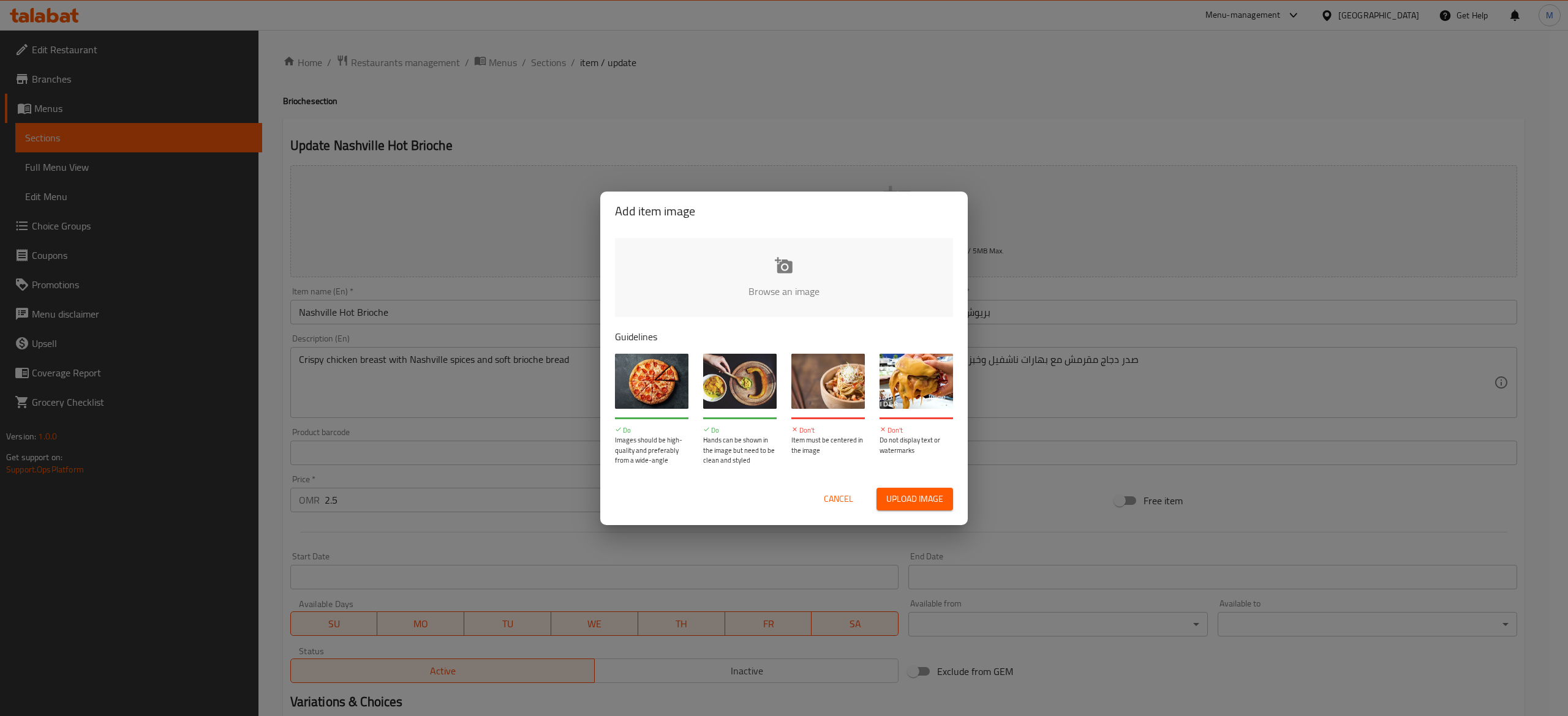
click at [765, 290] on input "file" at bounding box center [1198, 295] width 1166 height 114
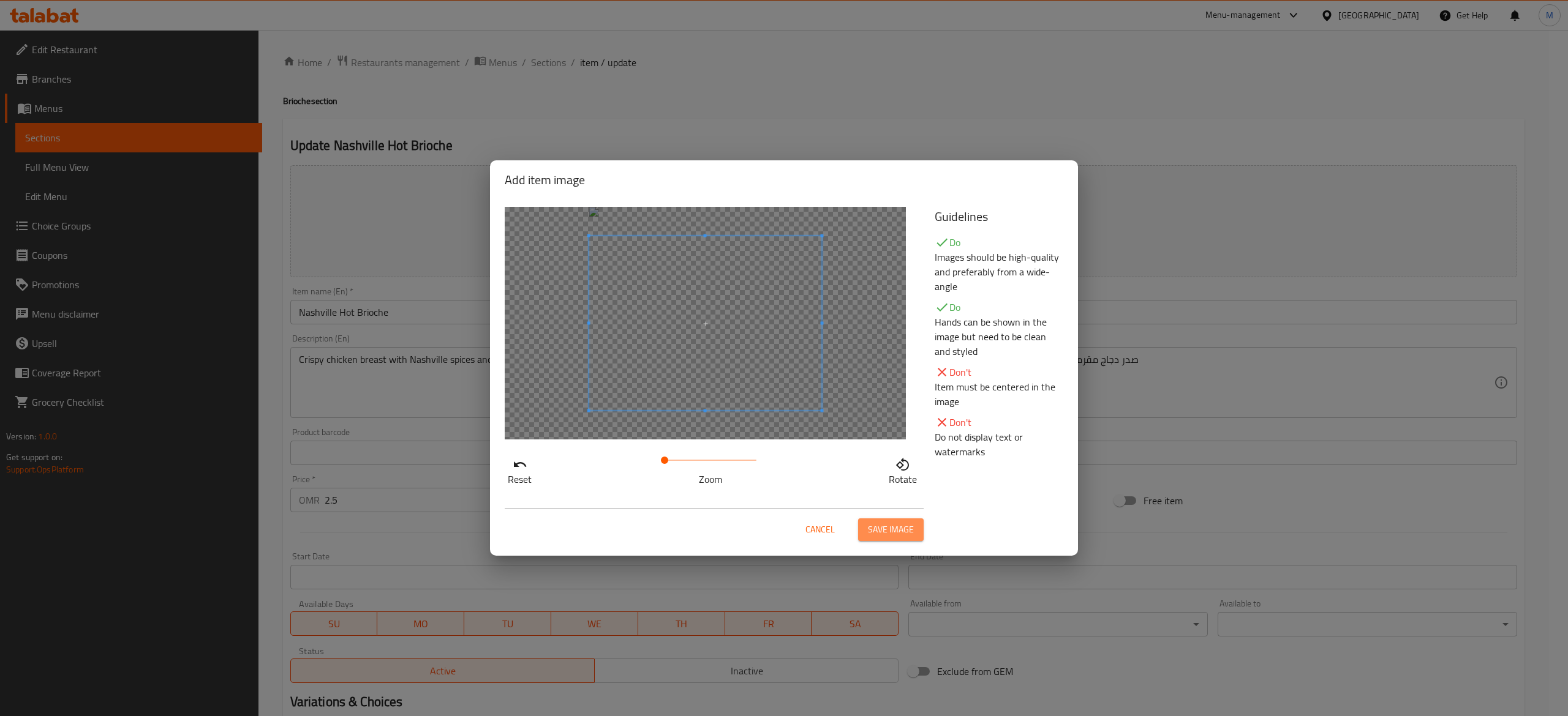
click at [885, 535] on span "Save image" at bounding box center [891, 529] width 46 height 15
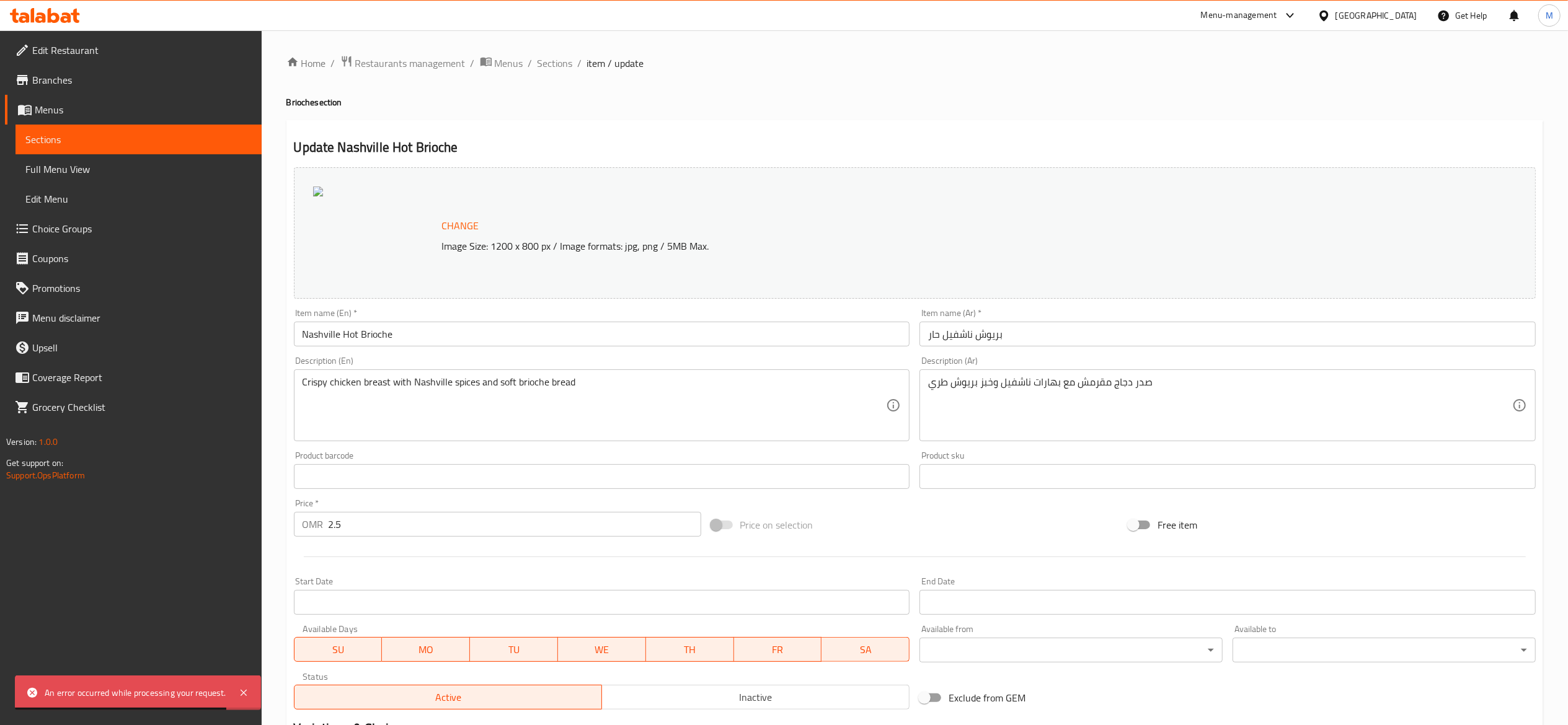
click at [429, 244] on div at bounding box center [374, 233] width 124 height 93
click at [162, 142] on span "Sections" at bounding box center [138, 139] width 226 height 15
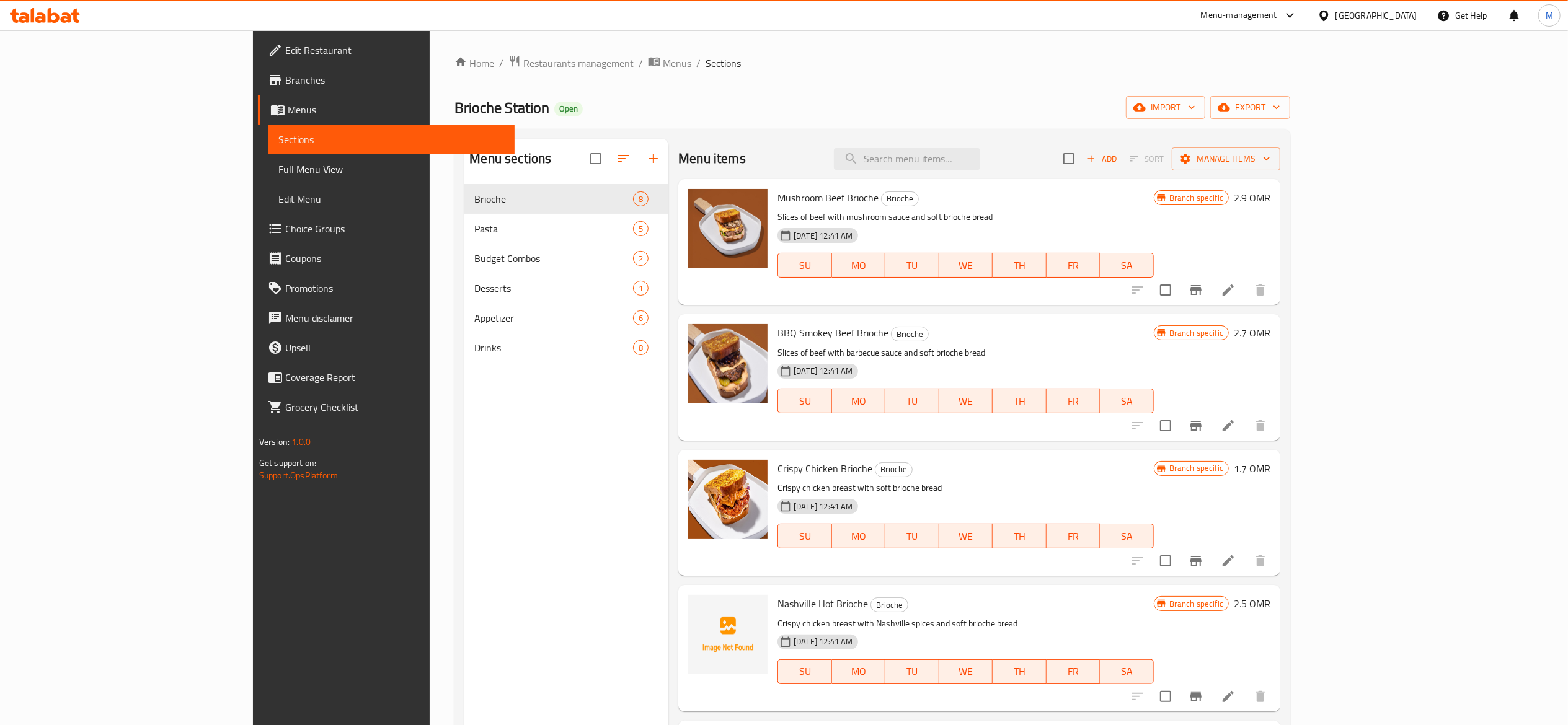
scroll to position [120, 0]
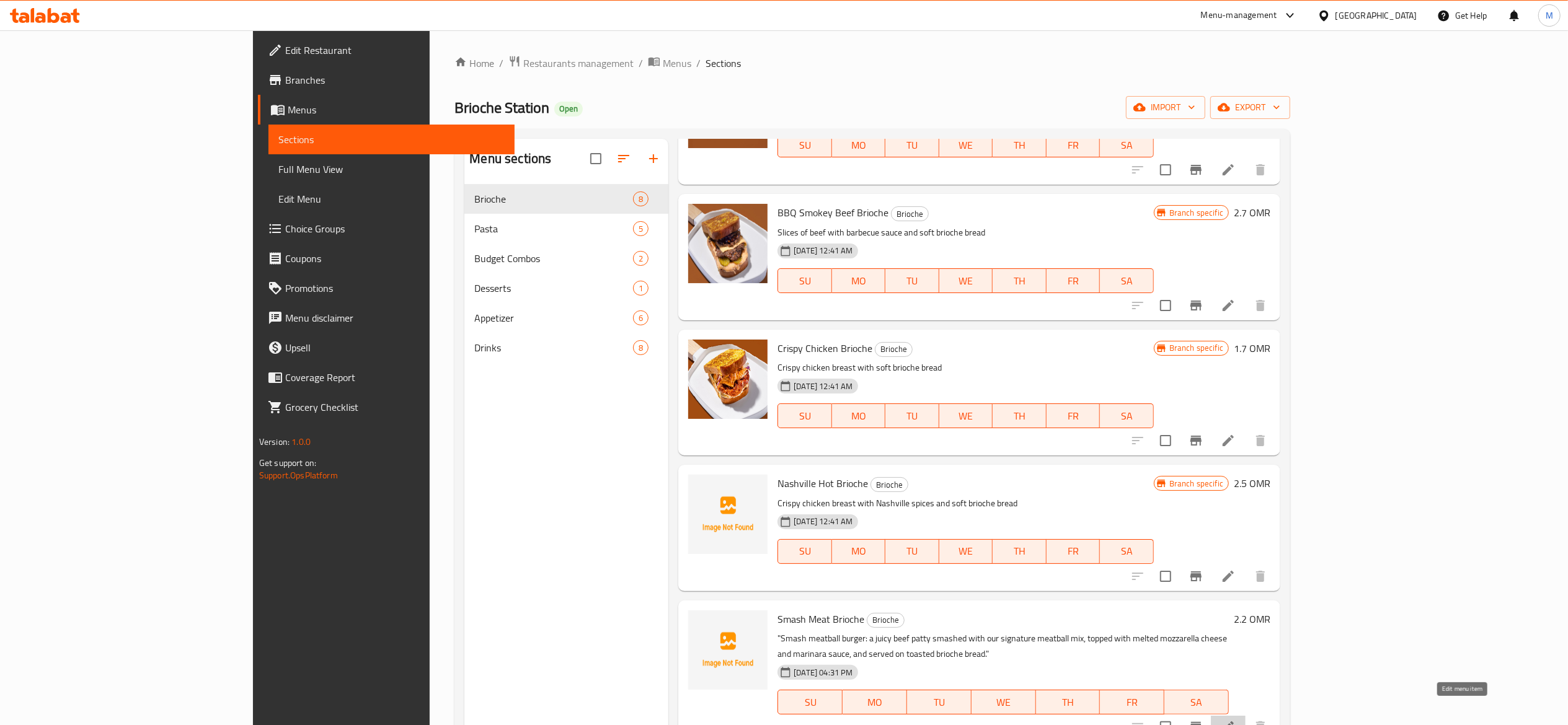
click at [1235, 720] on icon at bounding box center [1228, 727] width 15 height 15
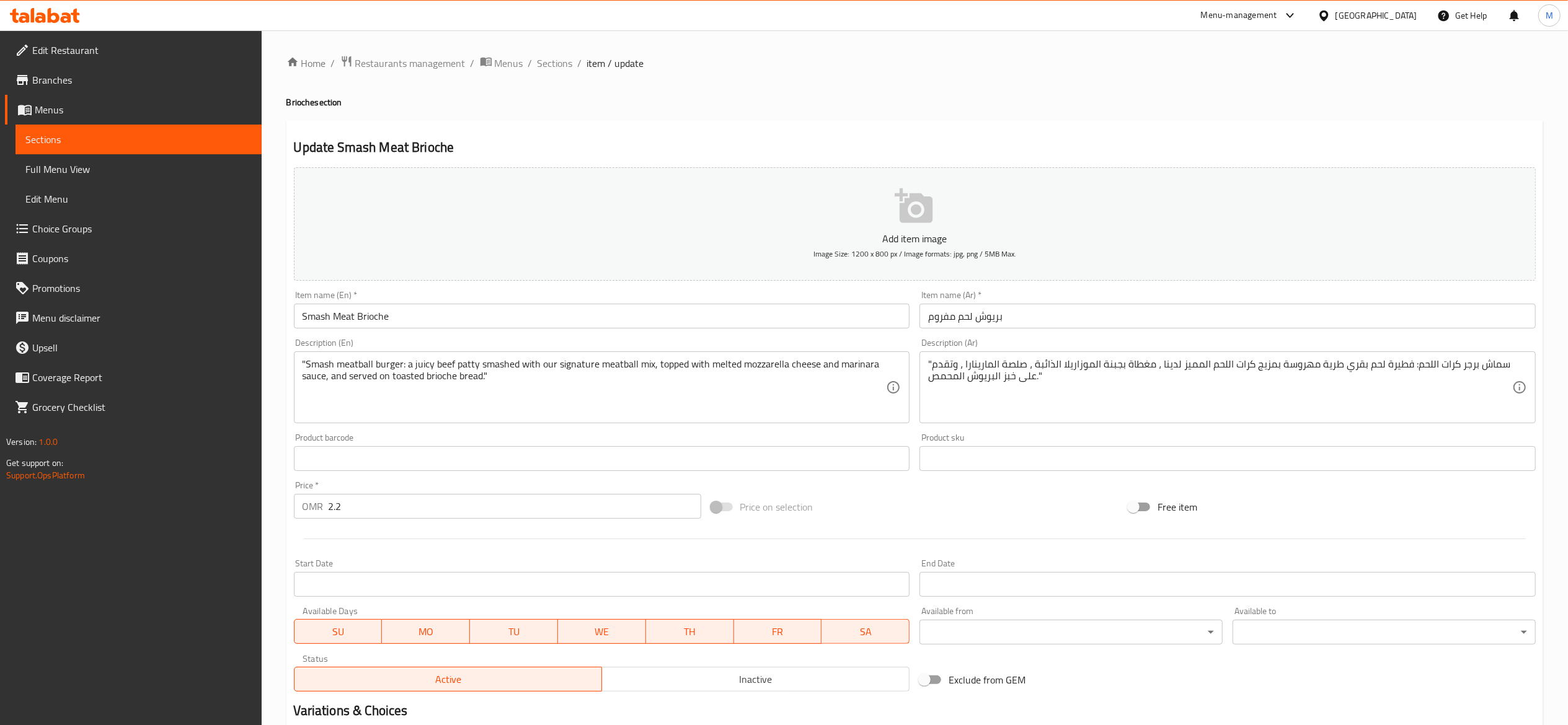
click at [854, 220] on button "Add item image Image Size: 1200 x 800 px / Image formats: jpg, png / 5MB Max." at bounding box center [914, 224] width 1242 height 113
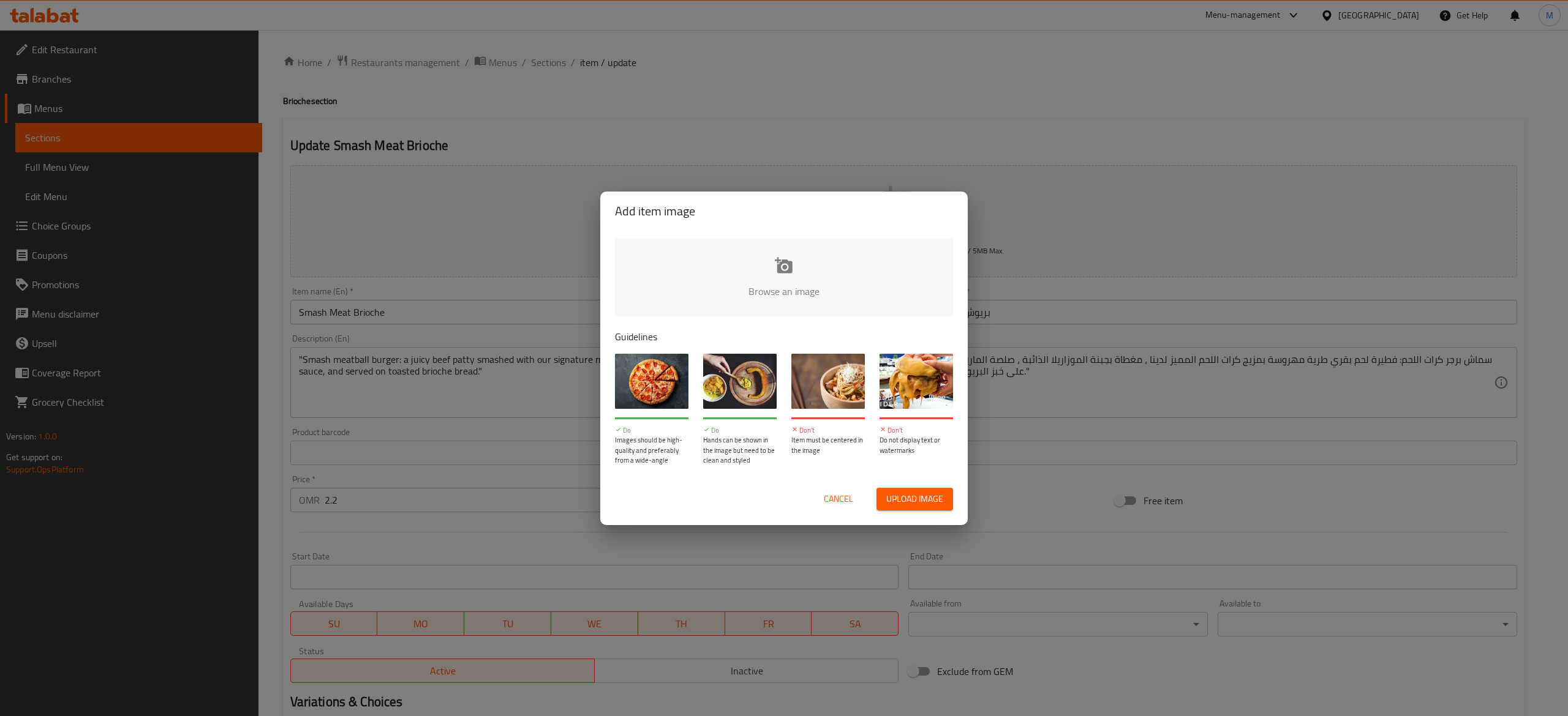
click at [809, 283] on input "file" at bounding box center [1198, 295] width 1166 height 114
type input "C:\fakepath\smash beef.jpg"
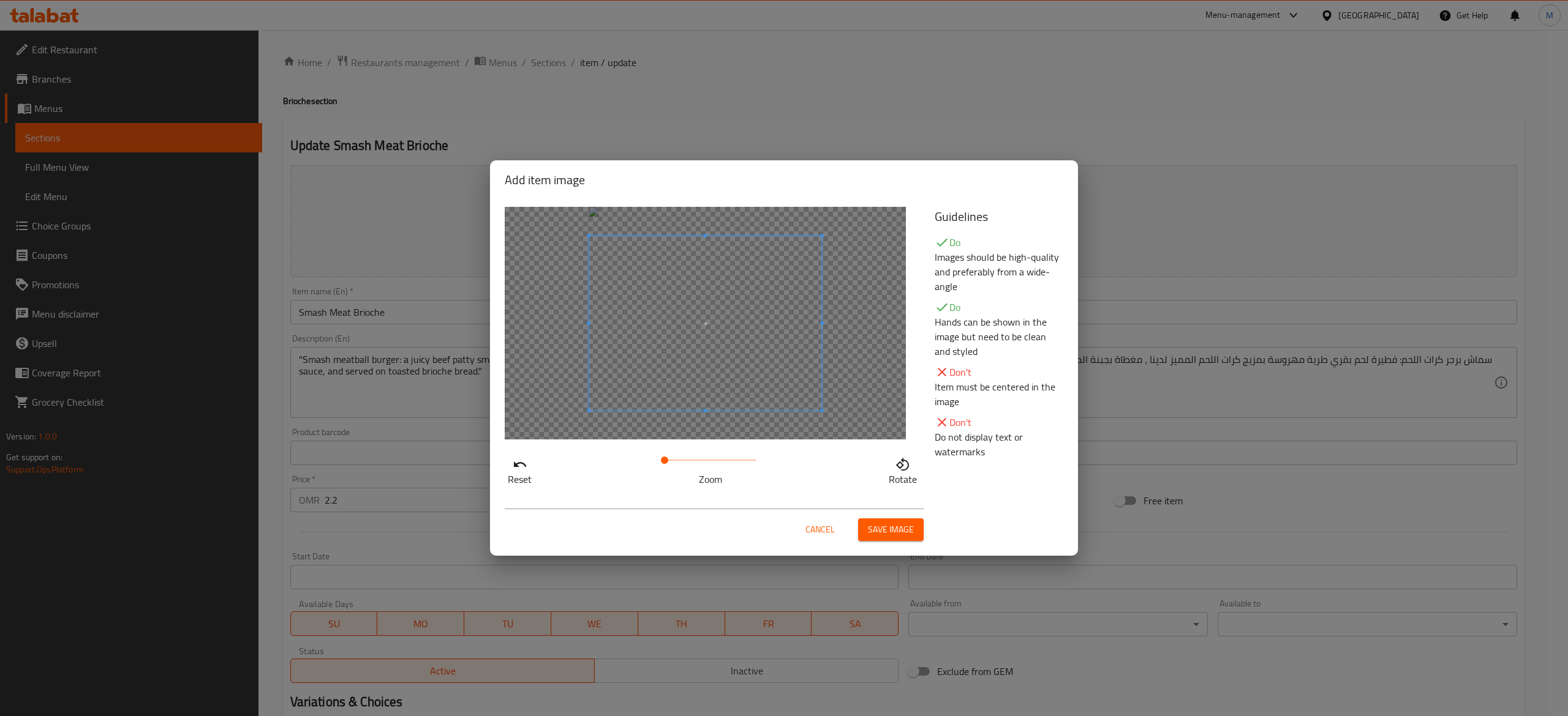
click at [869, 528] on span "Save image" at bounding box center [891, 529] width 46 height 15
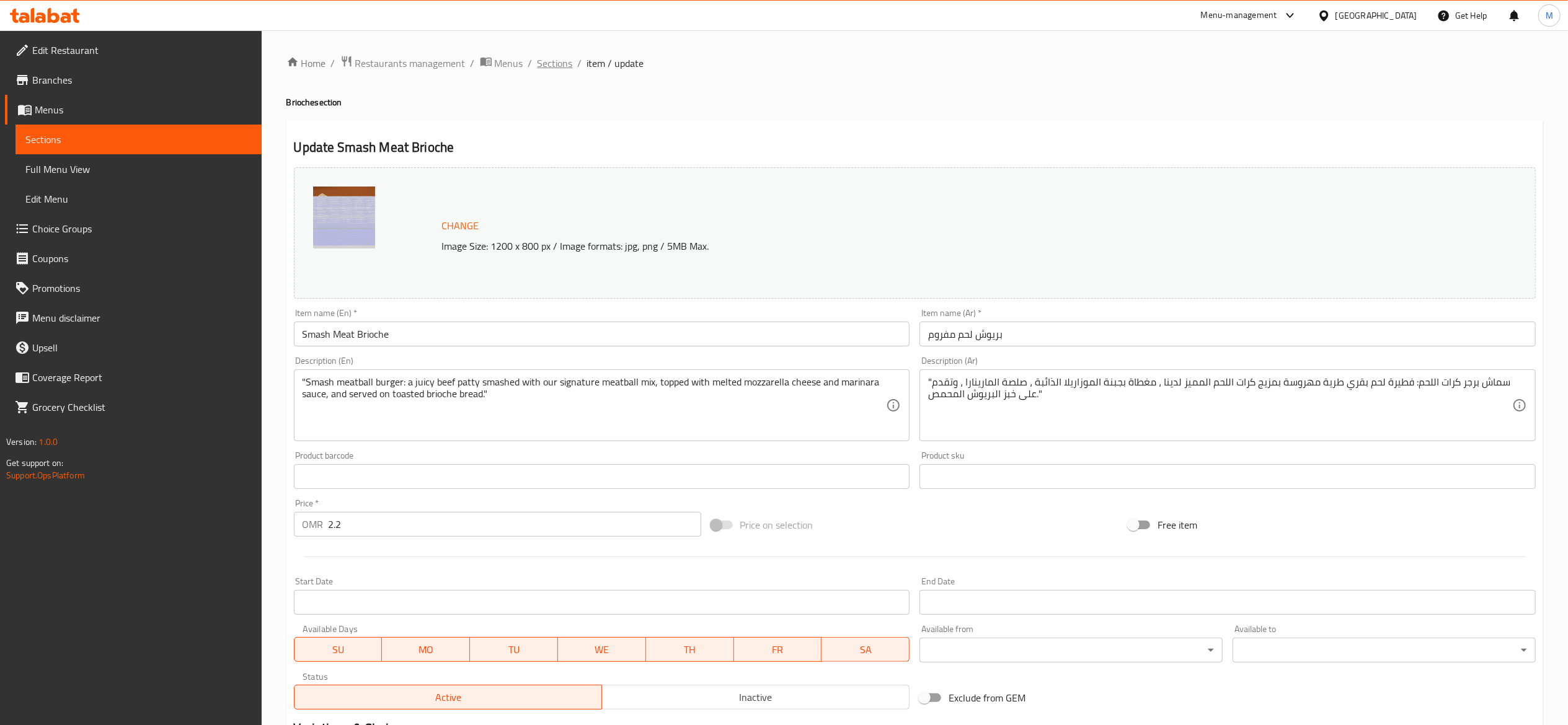
click at [559, 59] on span "Sections" at bounding box center [555, 63] width 36 height 15
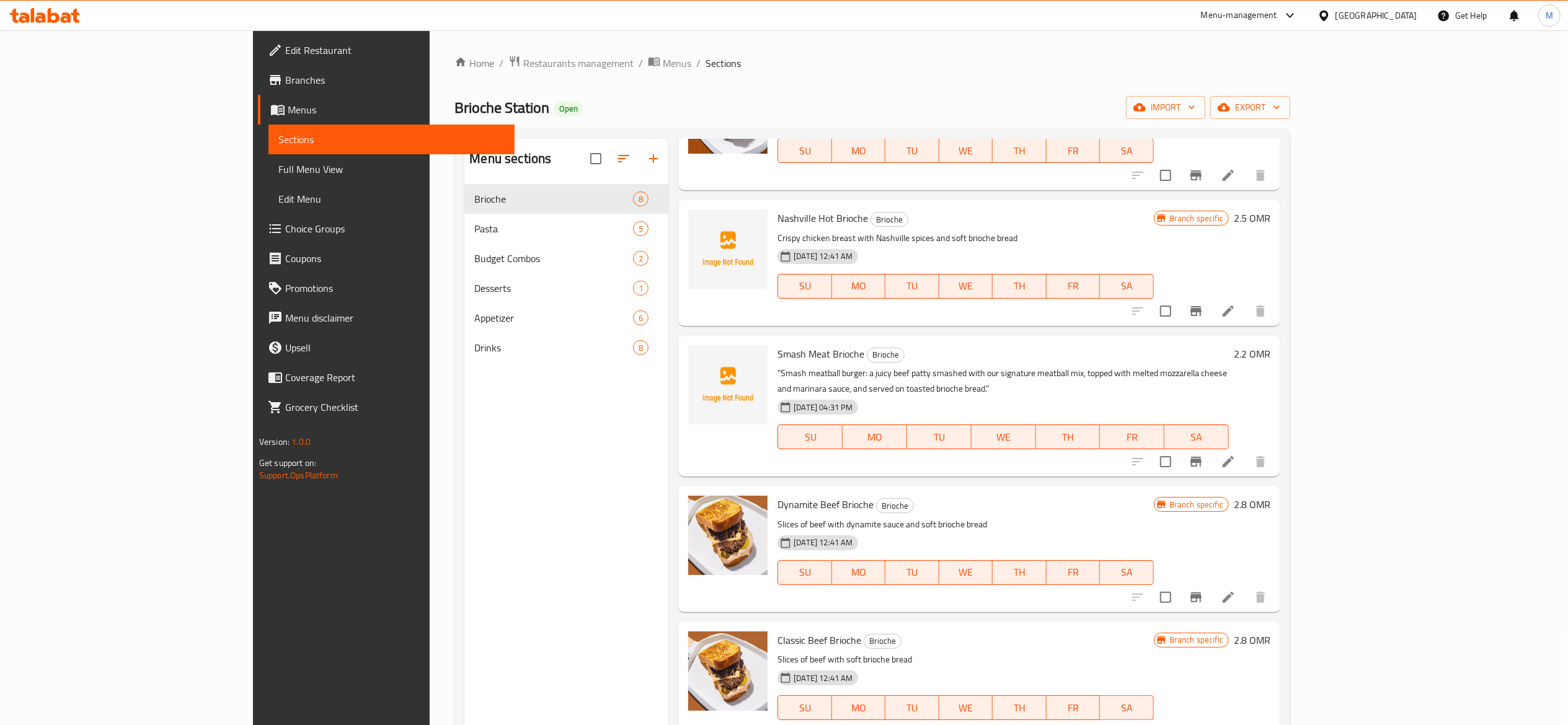
scroll to position [388, 0]
click at [693, 365] on span "upload picture" at bounding box center [705, 360] width 24 height 15
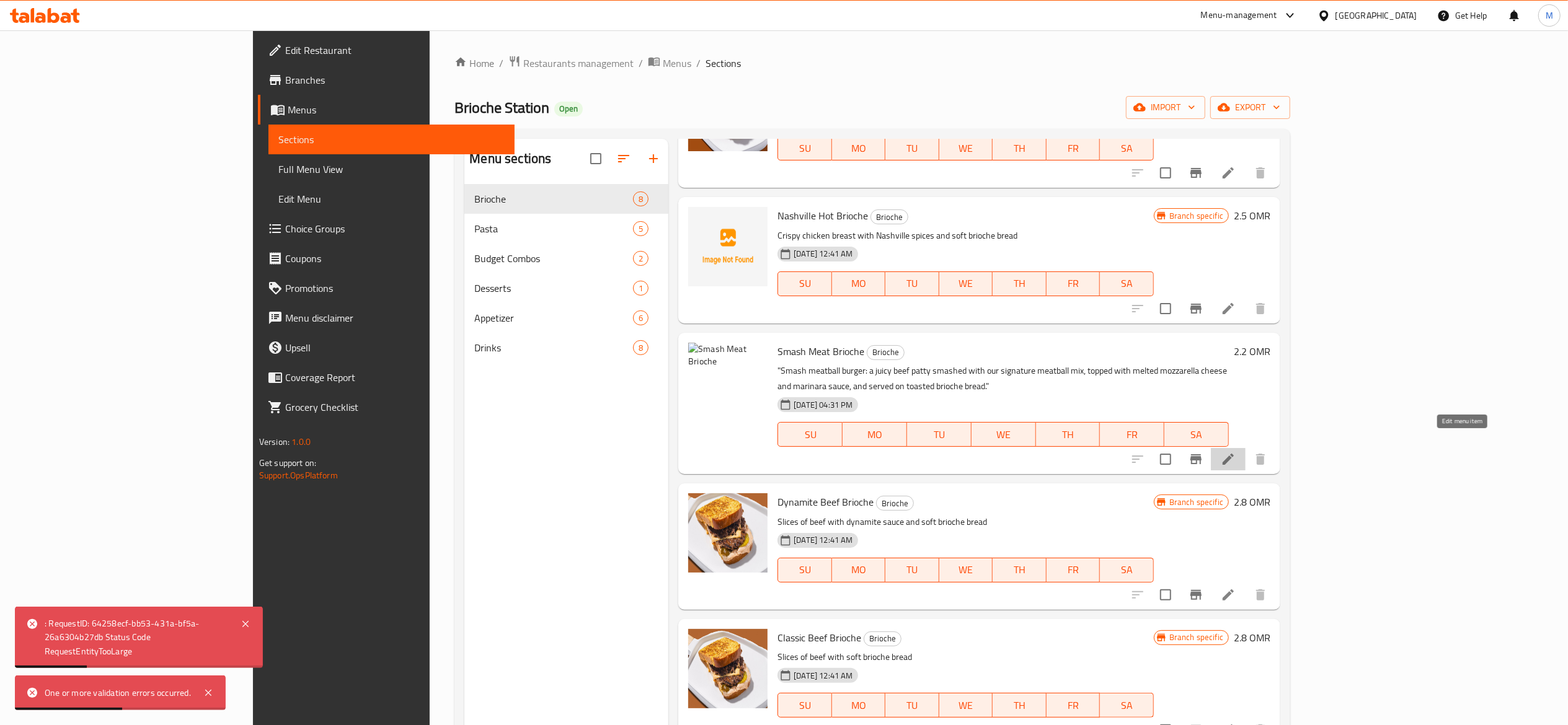
click at [1235, 452] on icon at bounding box center [1228, 460] width 15 height 15
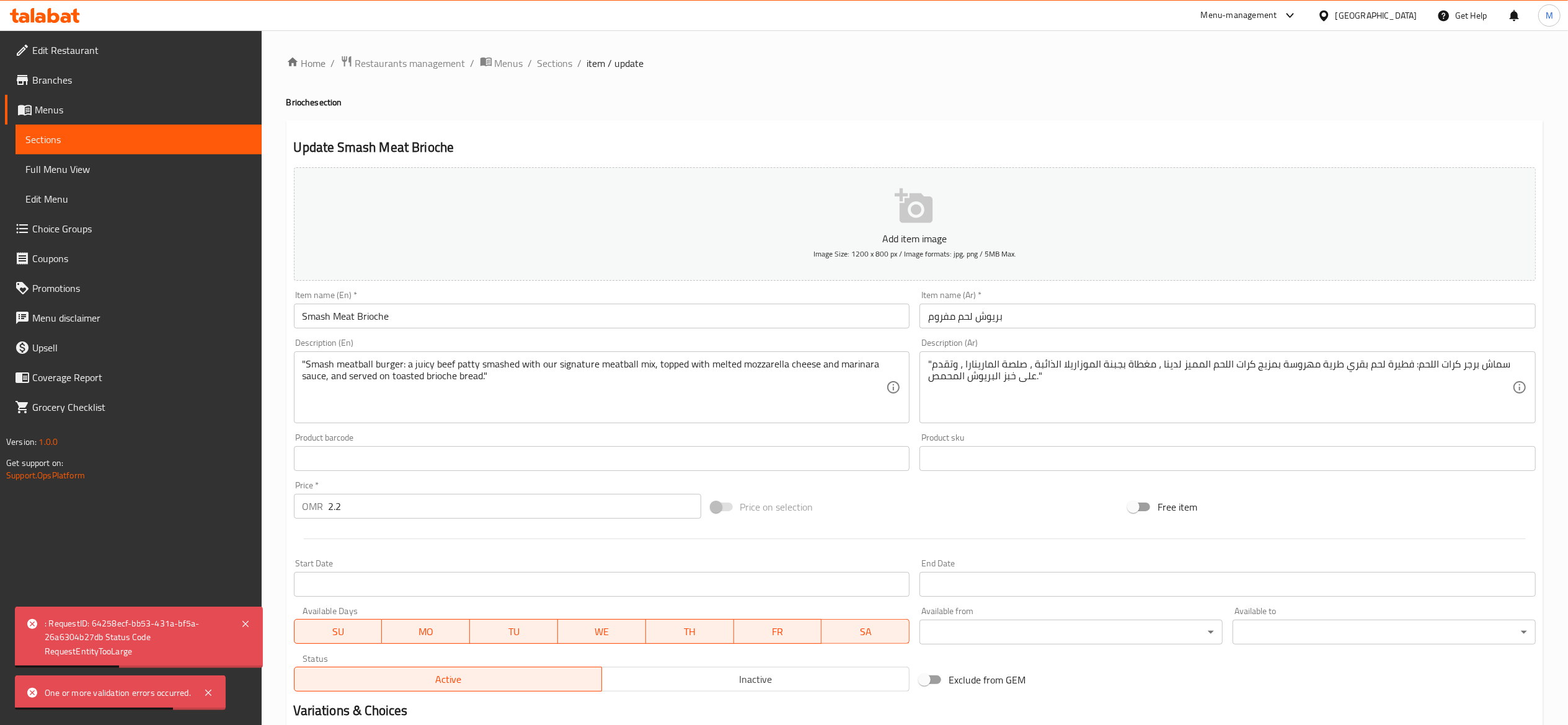
click at [655, 247] on button "Add item image Image Size: 1200 x 800 px / Image formats: jpg, png / 5MB Max." at bounding box center [914, 224] width 1242 height 113
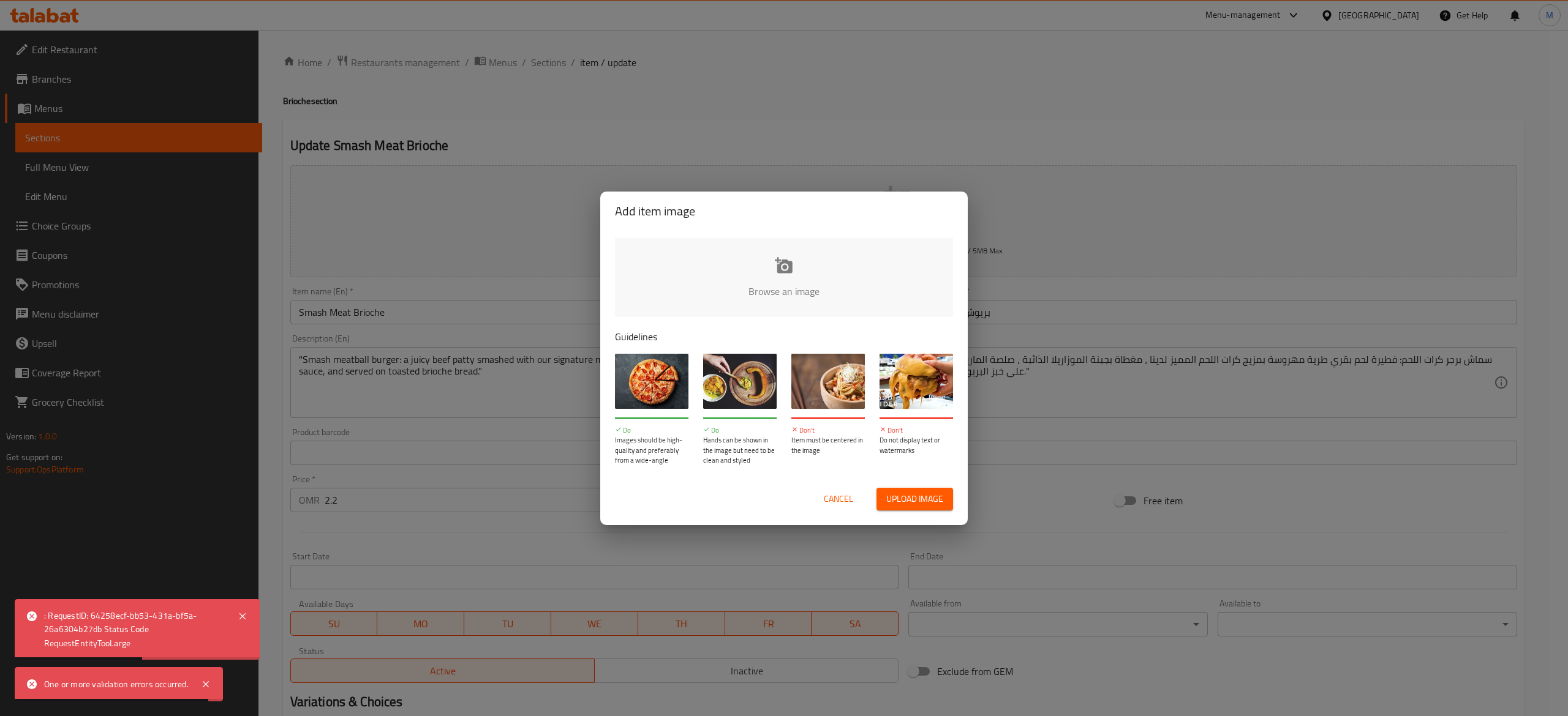
click at [720, 260] on input "file" at bounding box center [1198, 295] width 1166 height 114
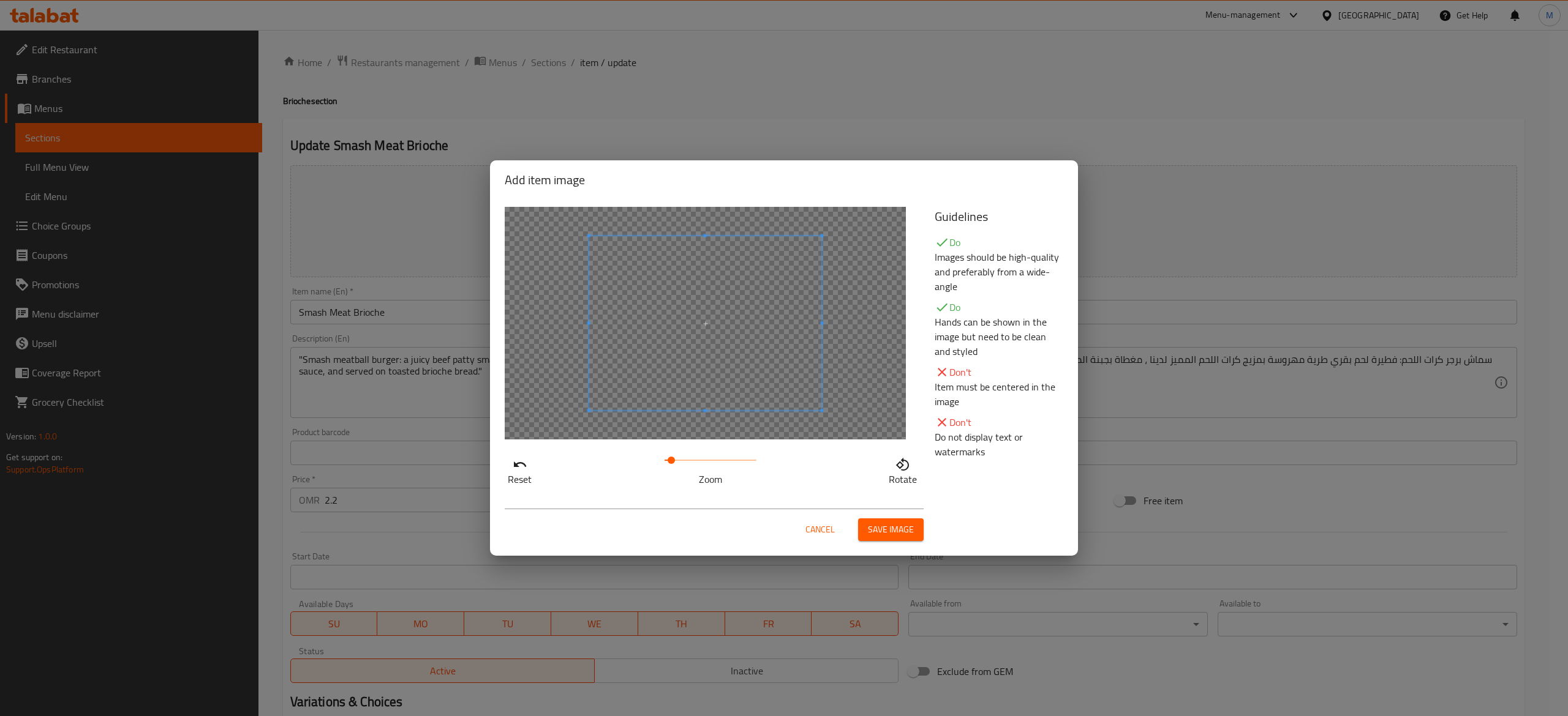
click at [671, 460] on span at bounding box center [671, 460] width 7 height 7
click at [895, 533] on span "Save image" at bounding box center [891, 529] width 46 height 15
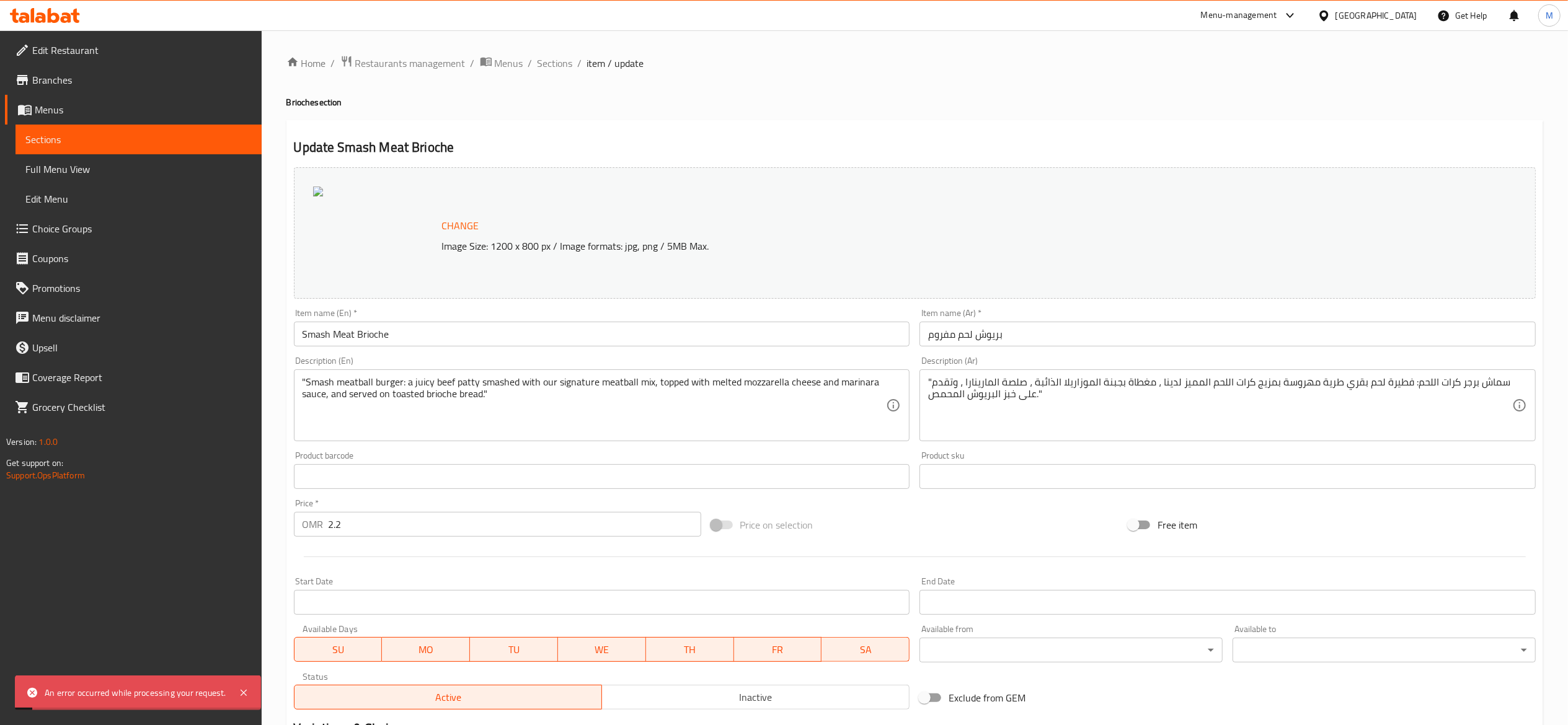
scroll to position [168, 0]
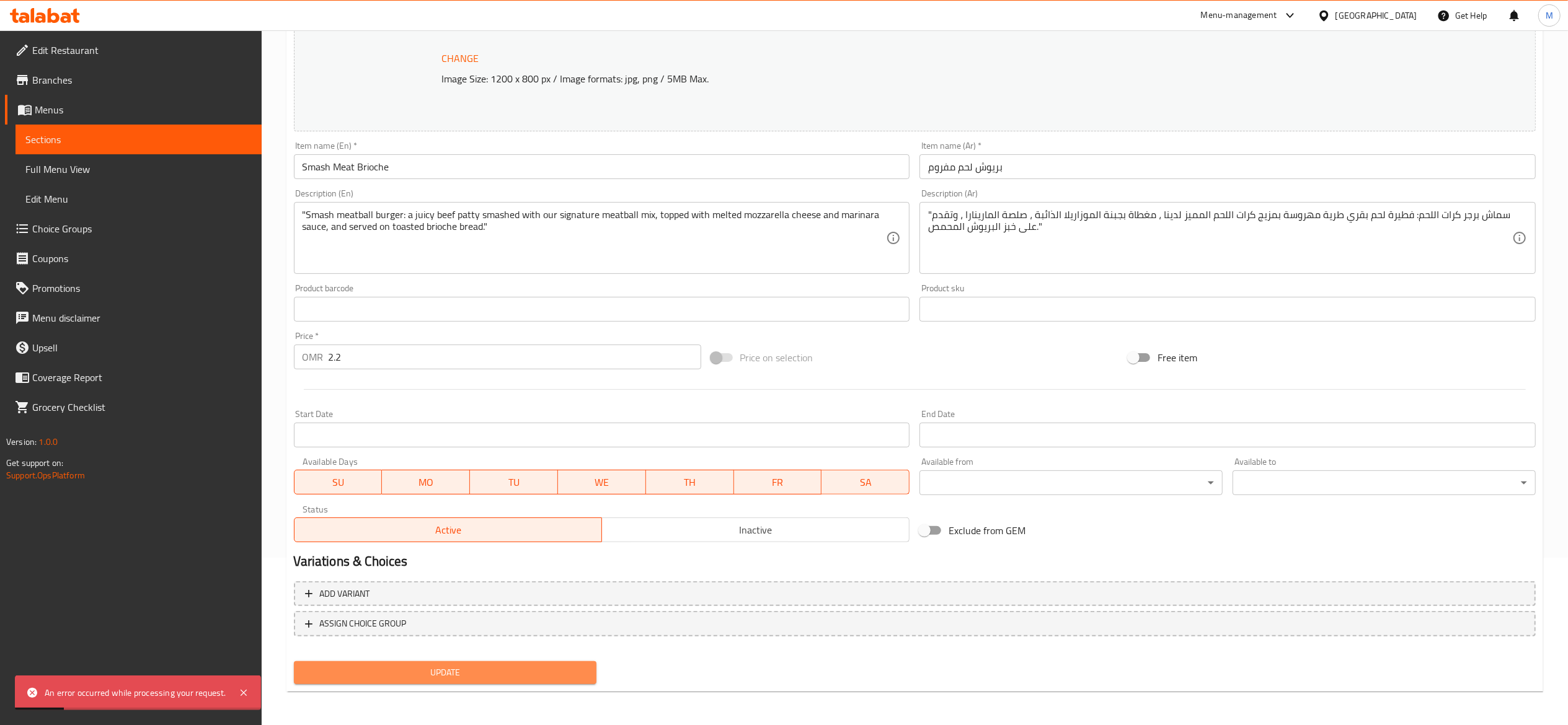
click at [474, 674] on span "Update" at bounding box center [446, 672] width 283 height 16
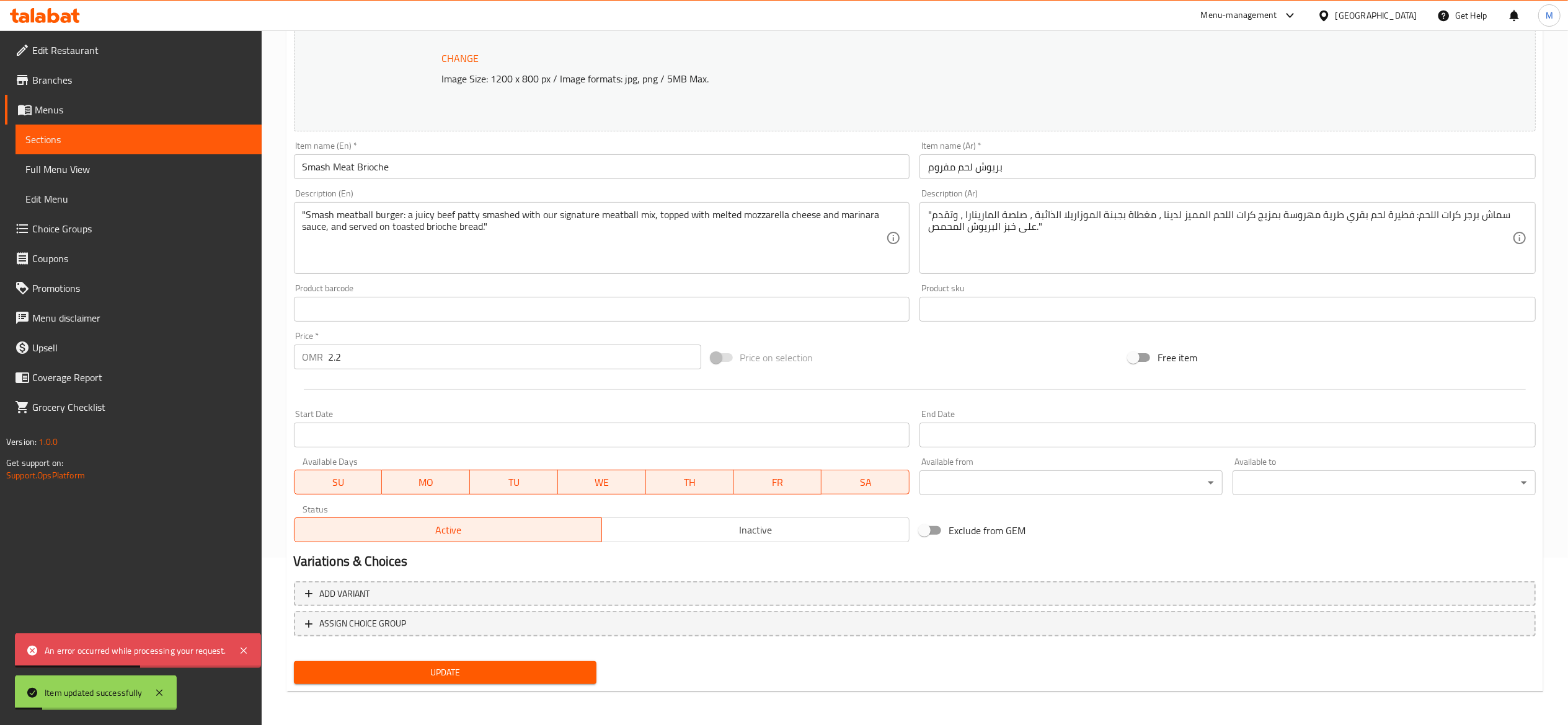
scroll to position [0, 0]
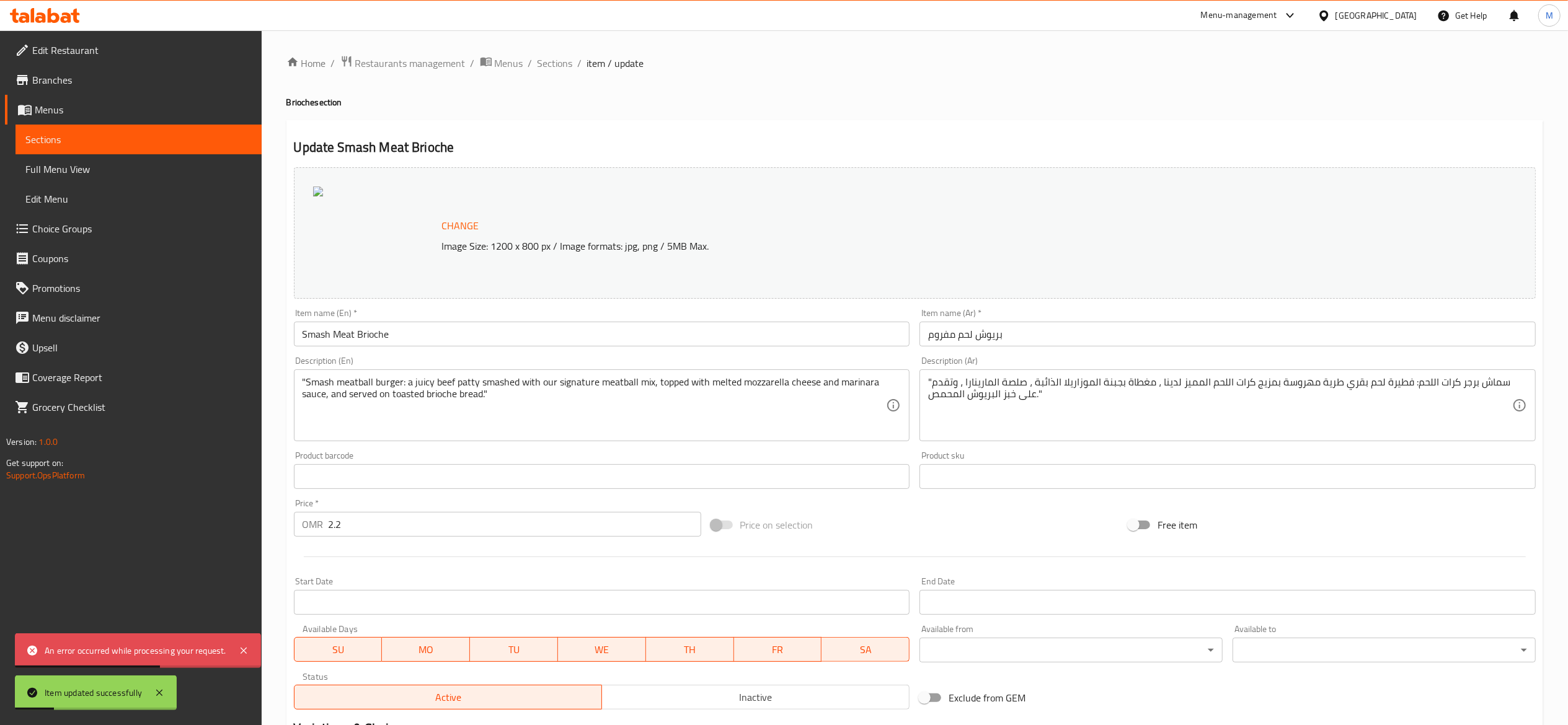
click at [181, 133] on span "Sections" at bounding box center [138, 139] width 226 height 15
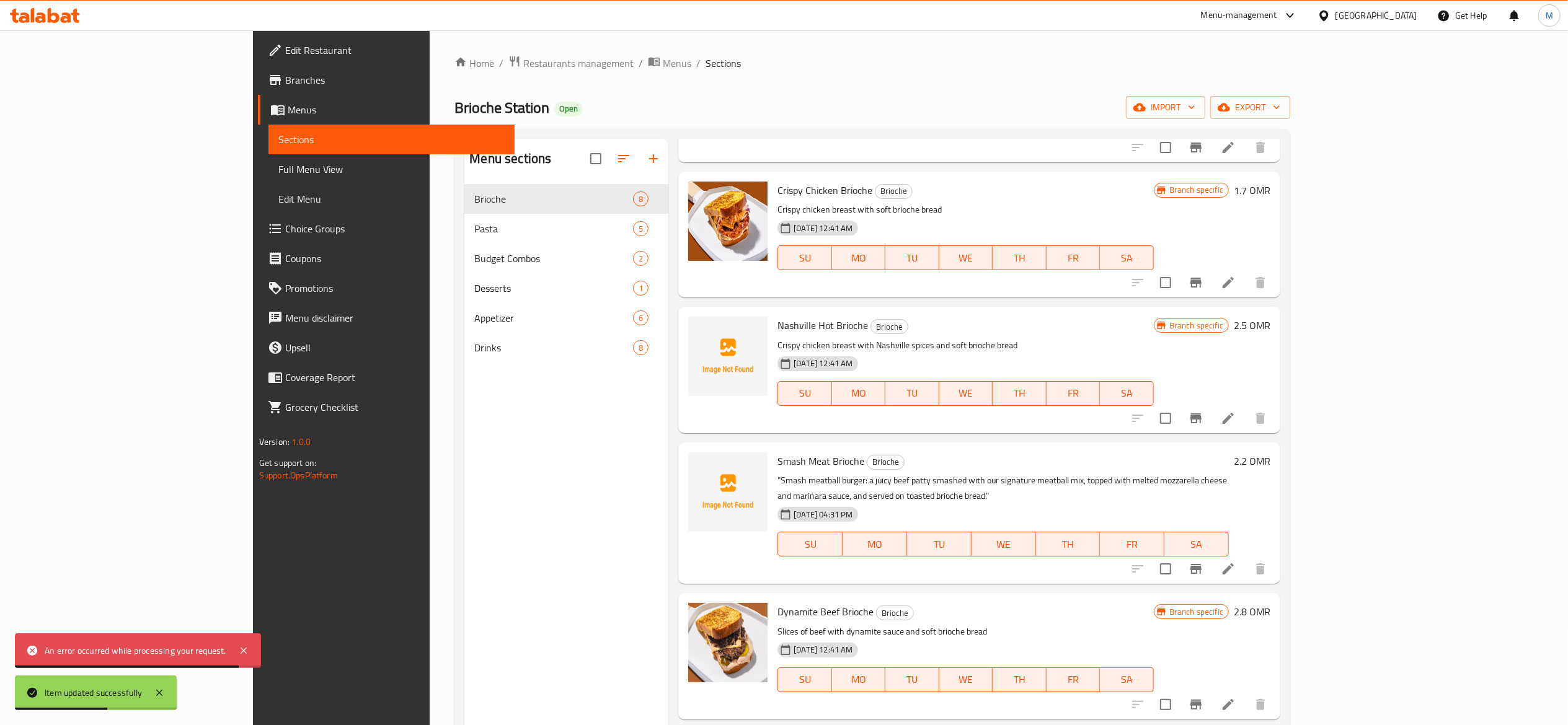
scroll to position [271, 0]
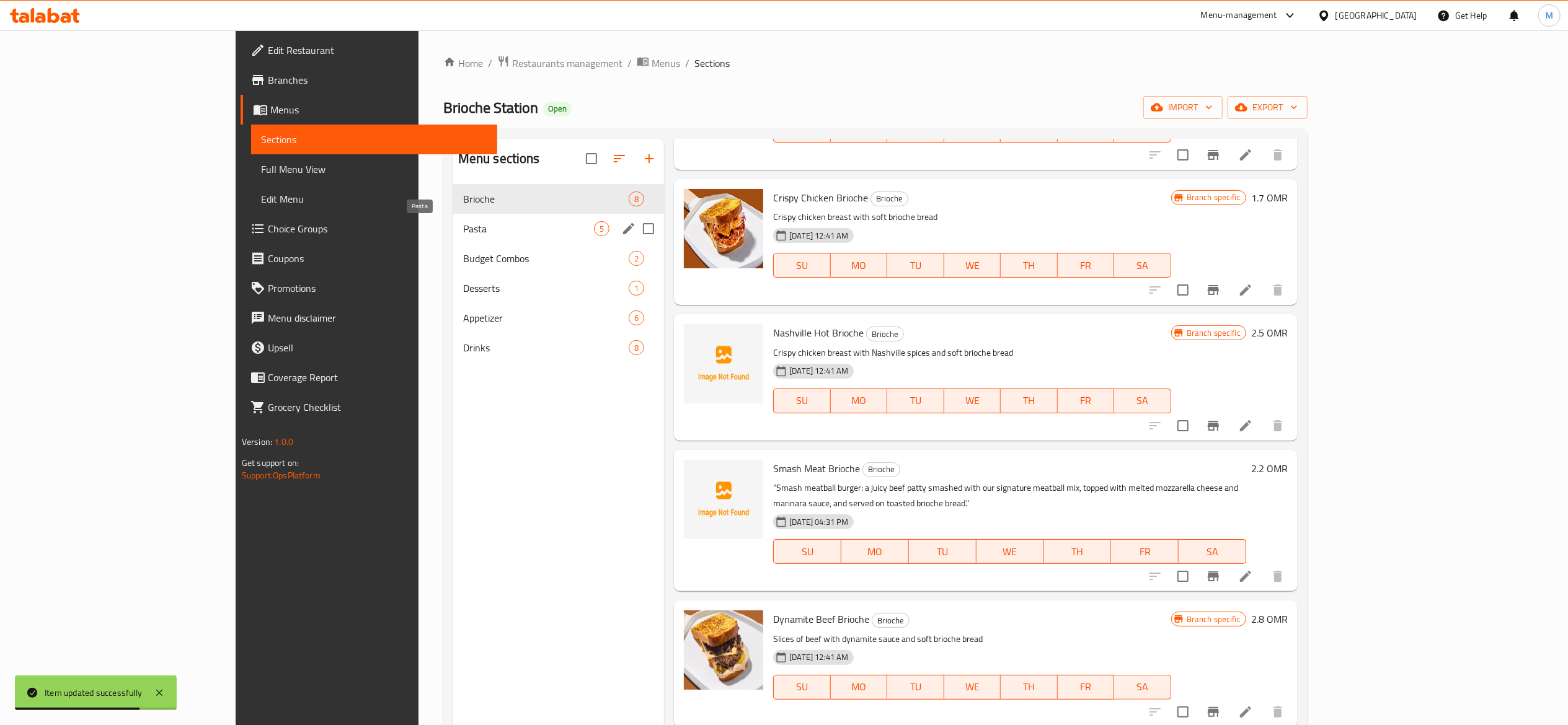
click at [463, 228] on span "Pasta" at bounding box center [529, 229] width 130 height 15
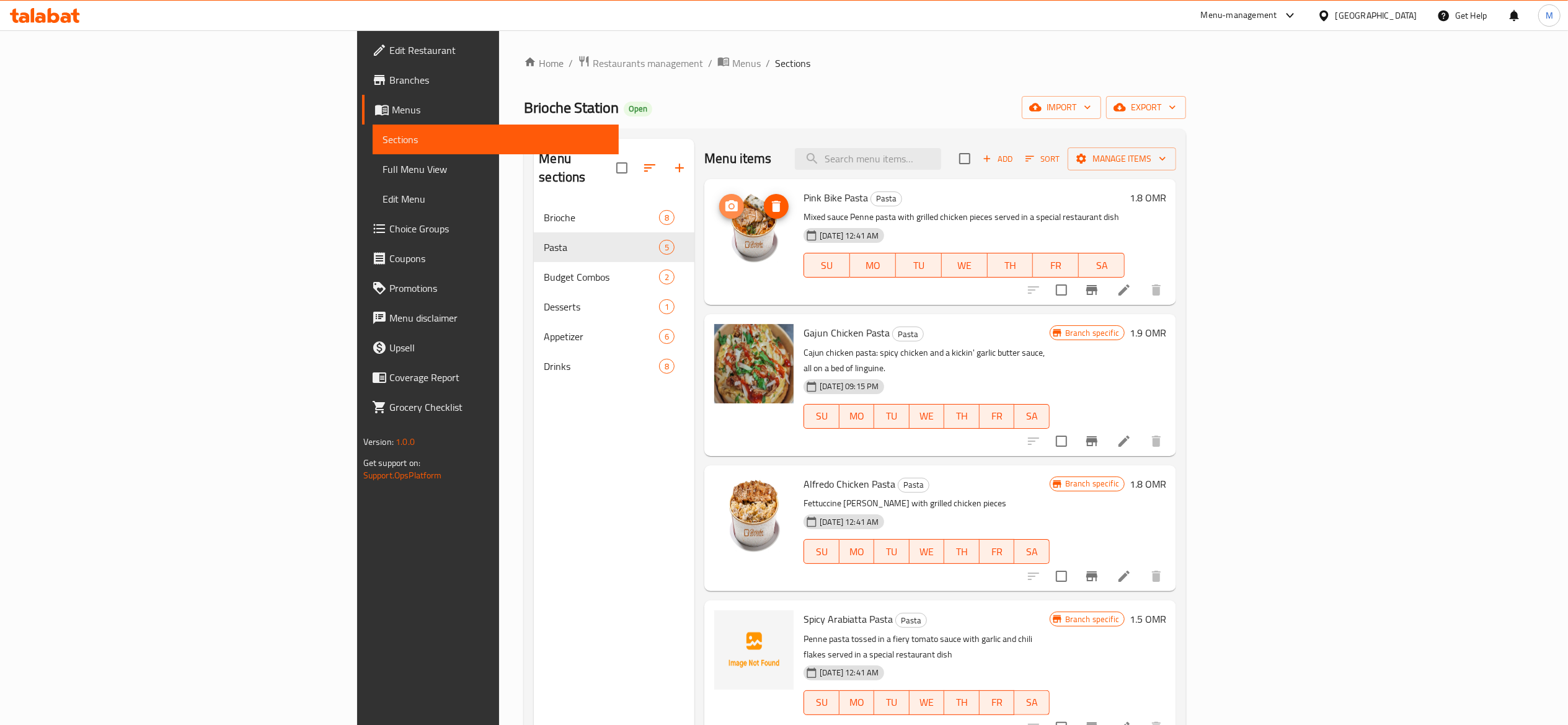
click at [724, 213] on icon "upload picture" at bounding box center [732, 206] width 15 height 15
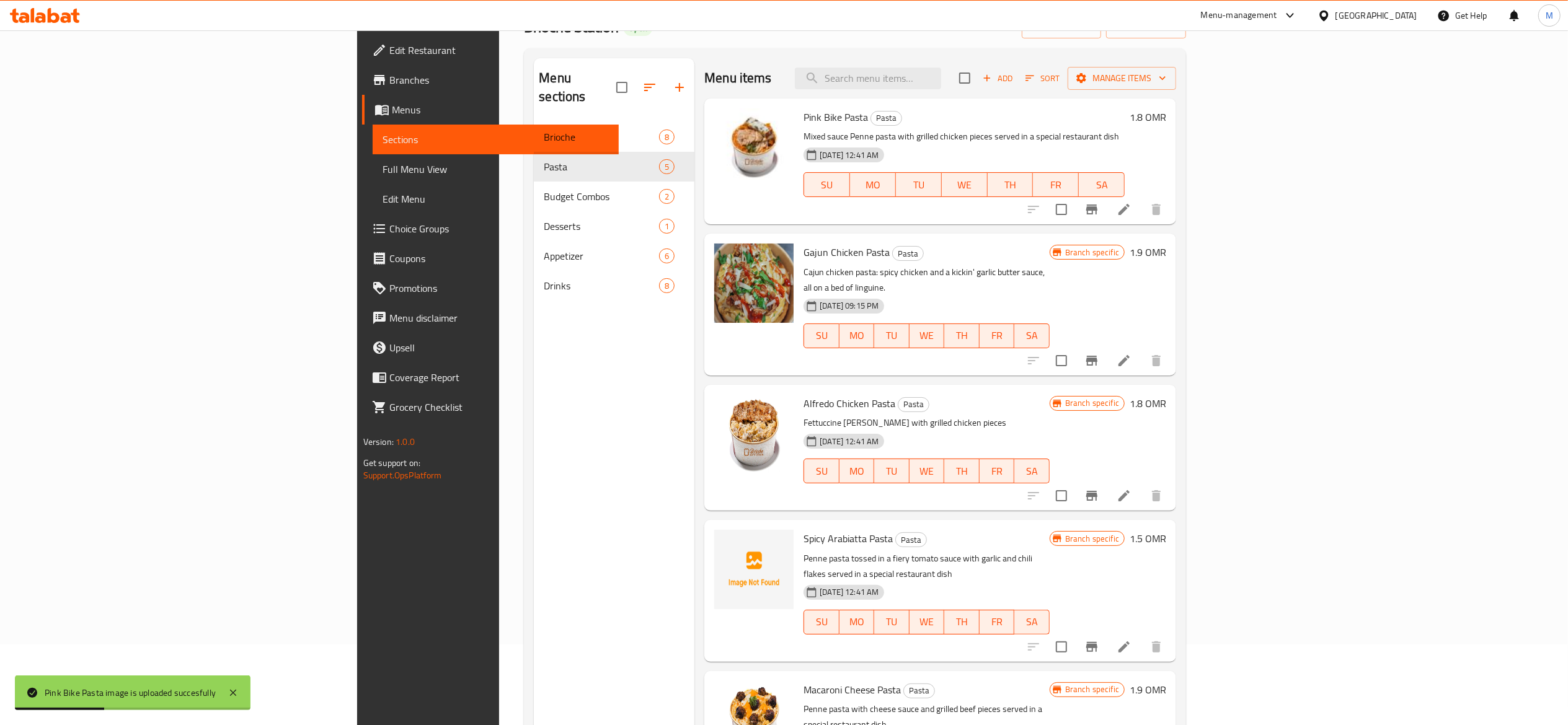
scroll to position [82, 0]
click at [724, 539] on icon "upload picture" at bounding box center [732, 546] width 15 height 15
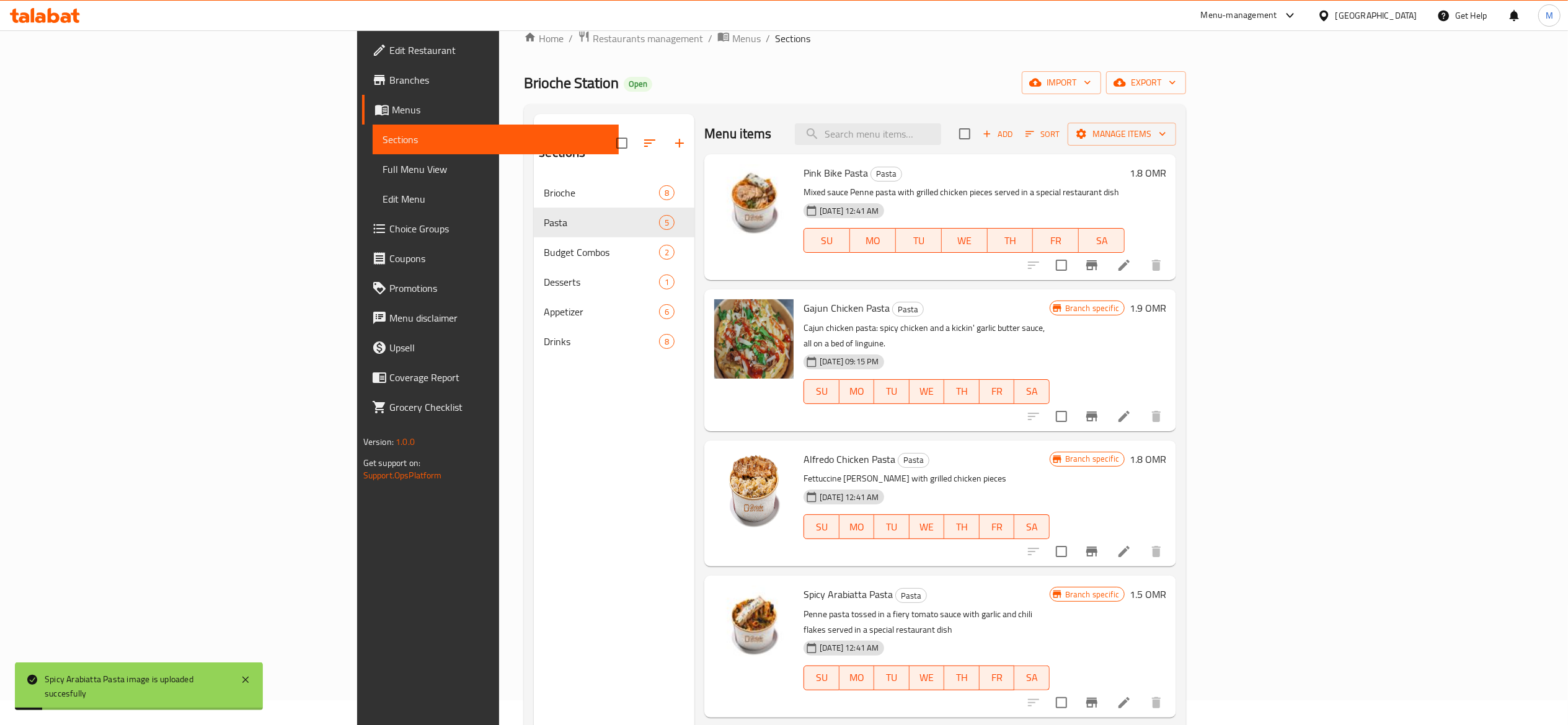
scroll to position [25, 0]
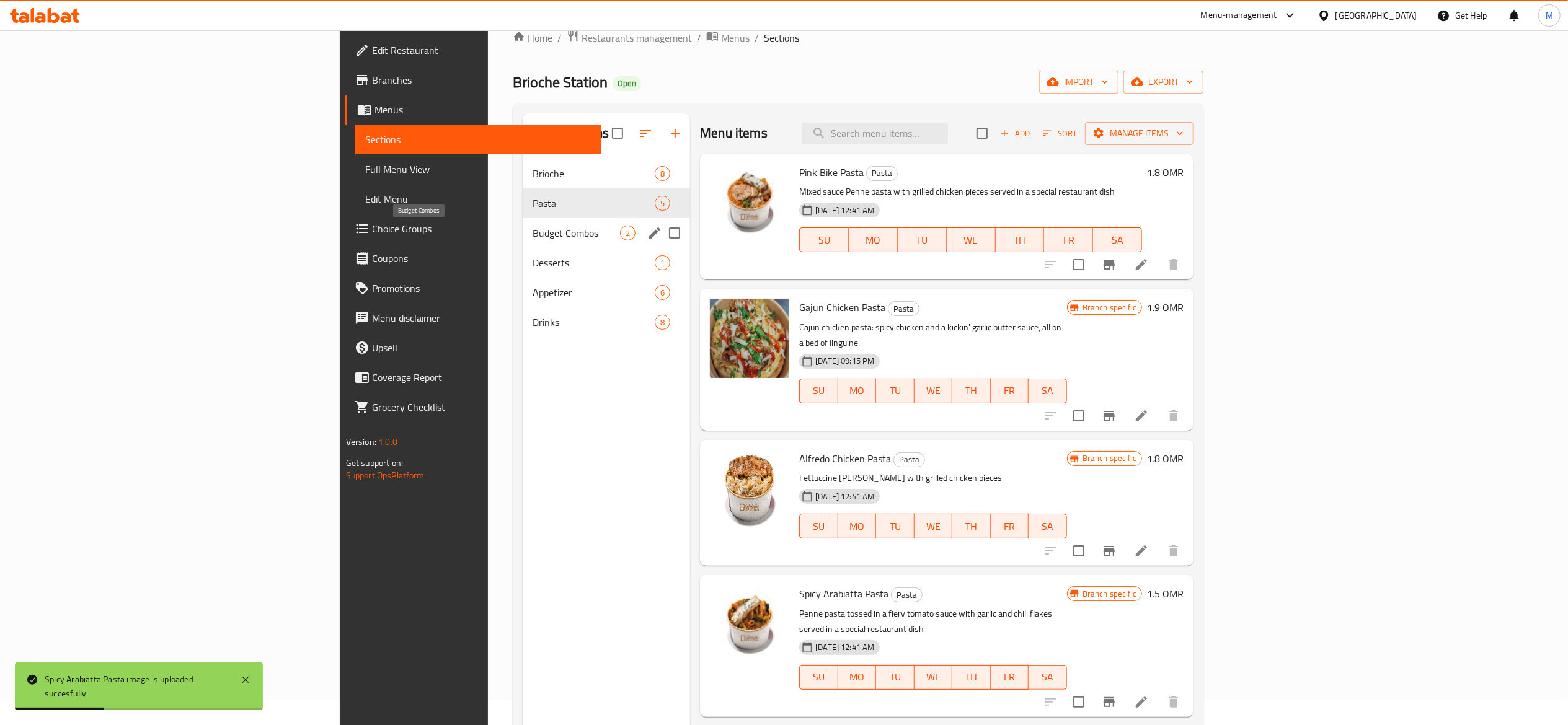
click at [532, 235] on span "Budget Combos" at bounding box center [576, 233] width 87 height 15
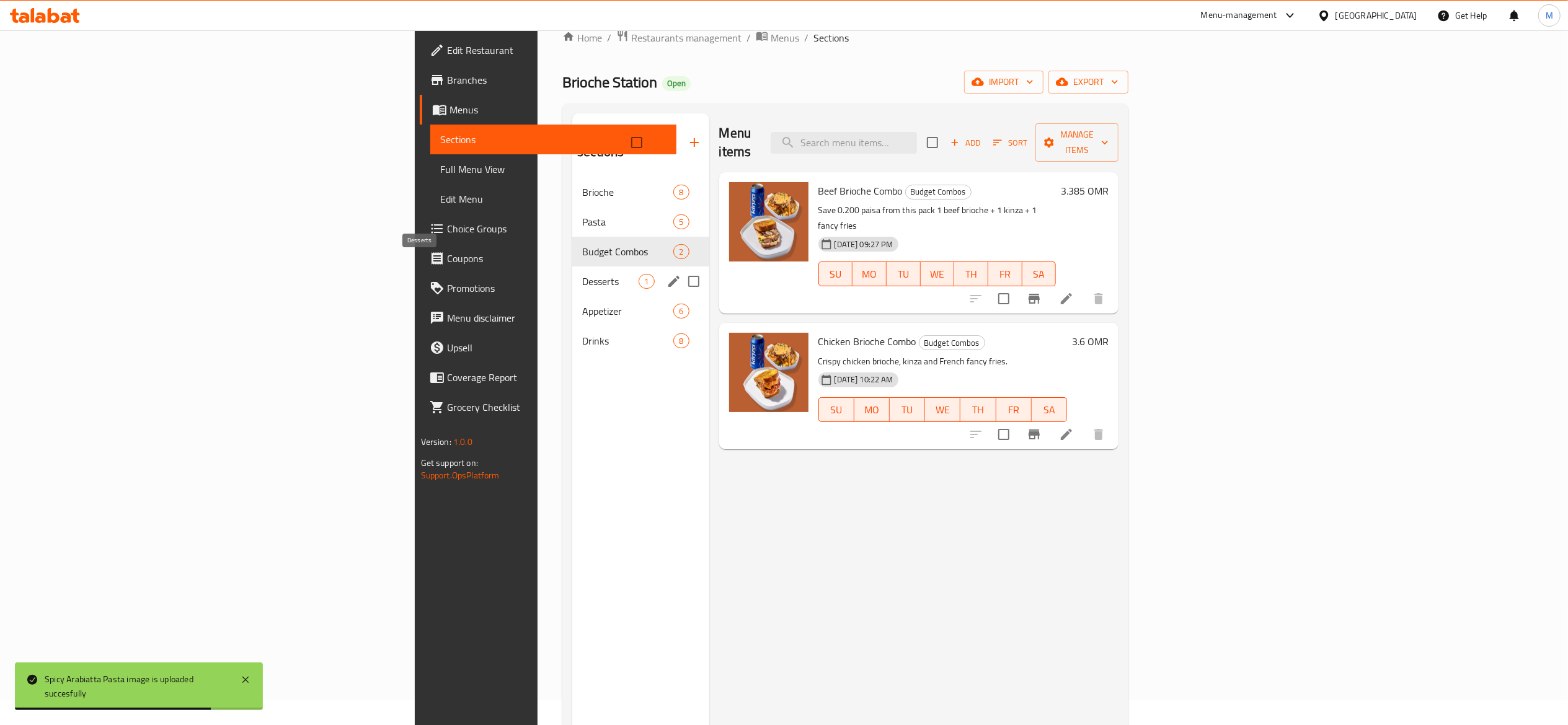
click at [582, 274] on span "Desserts" at bounding box center [610, 282] width 56 height 15
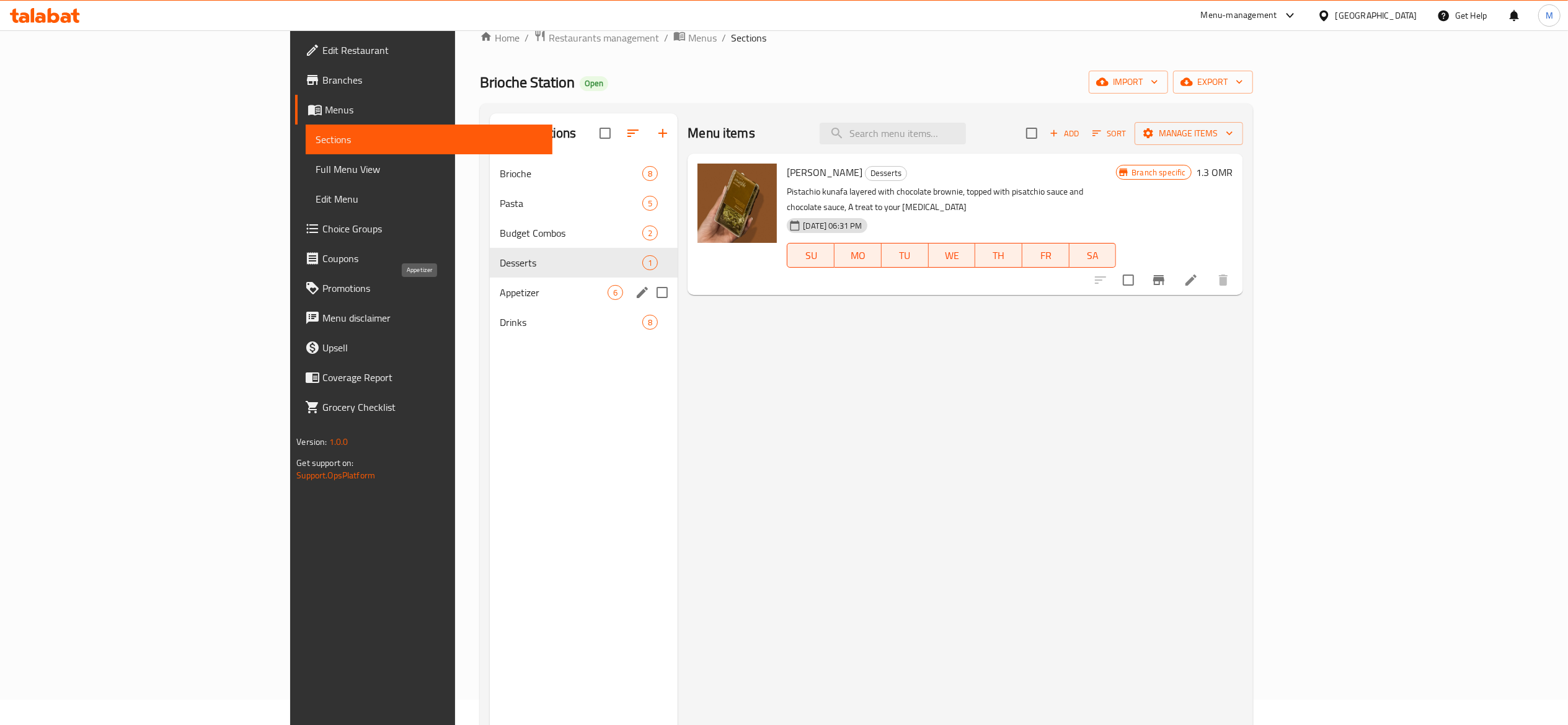
click at [500, 300] on span "Appetizer" at bounding box center [554, 293] width 108 height 15
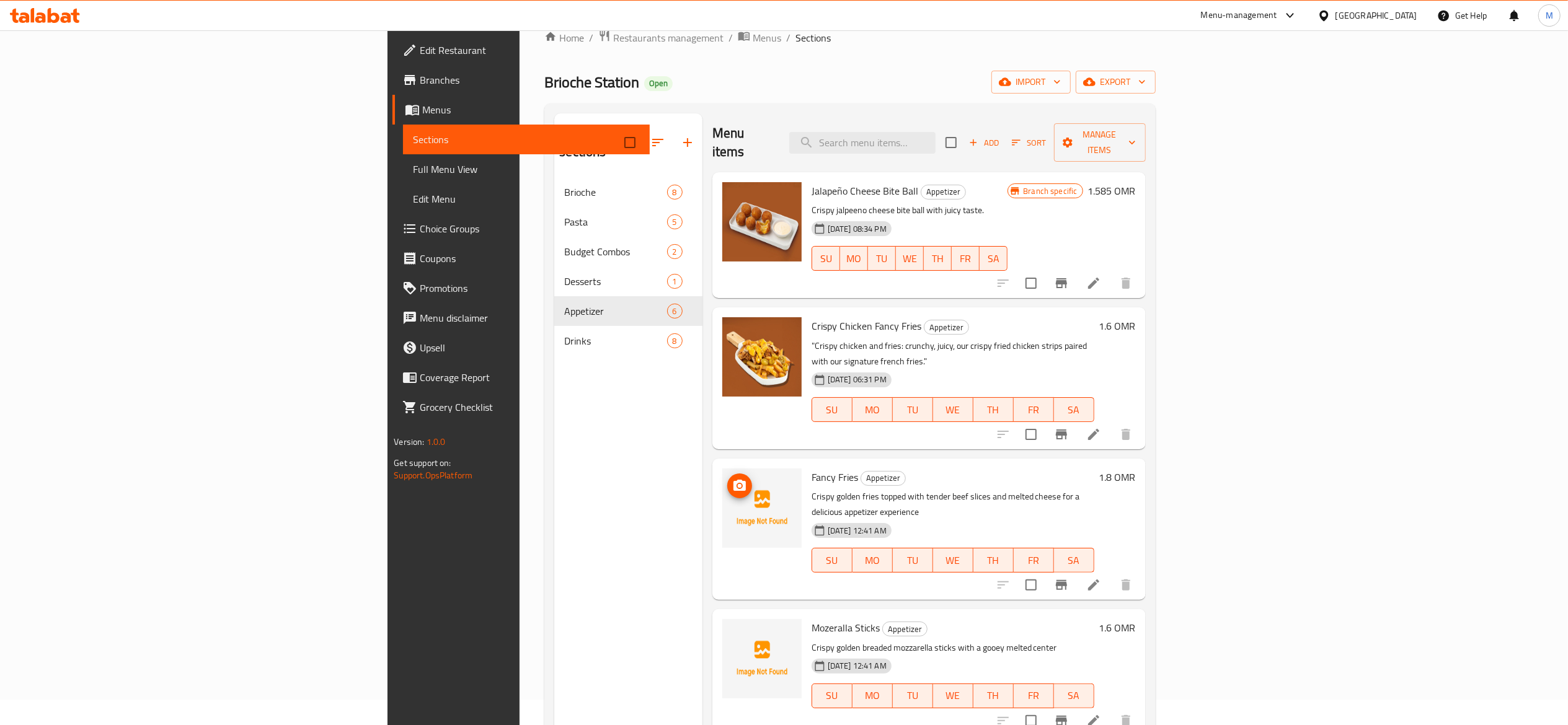
click at [722, 469] on img at bounding box center [761, 508] width 79 height 79
click at [738, 484] on circle "upload picture" at bounding box center [739, 486] width 4 height 4
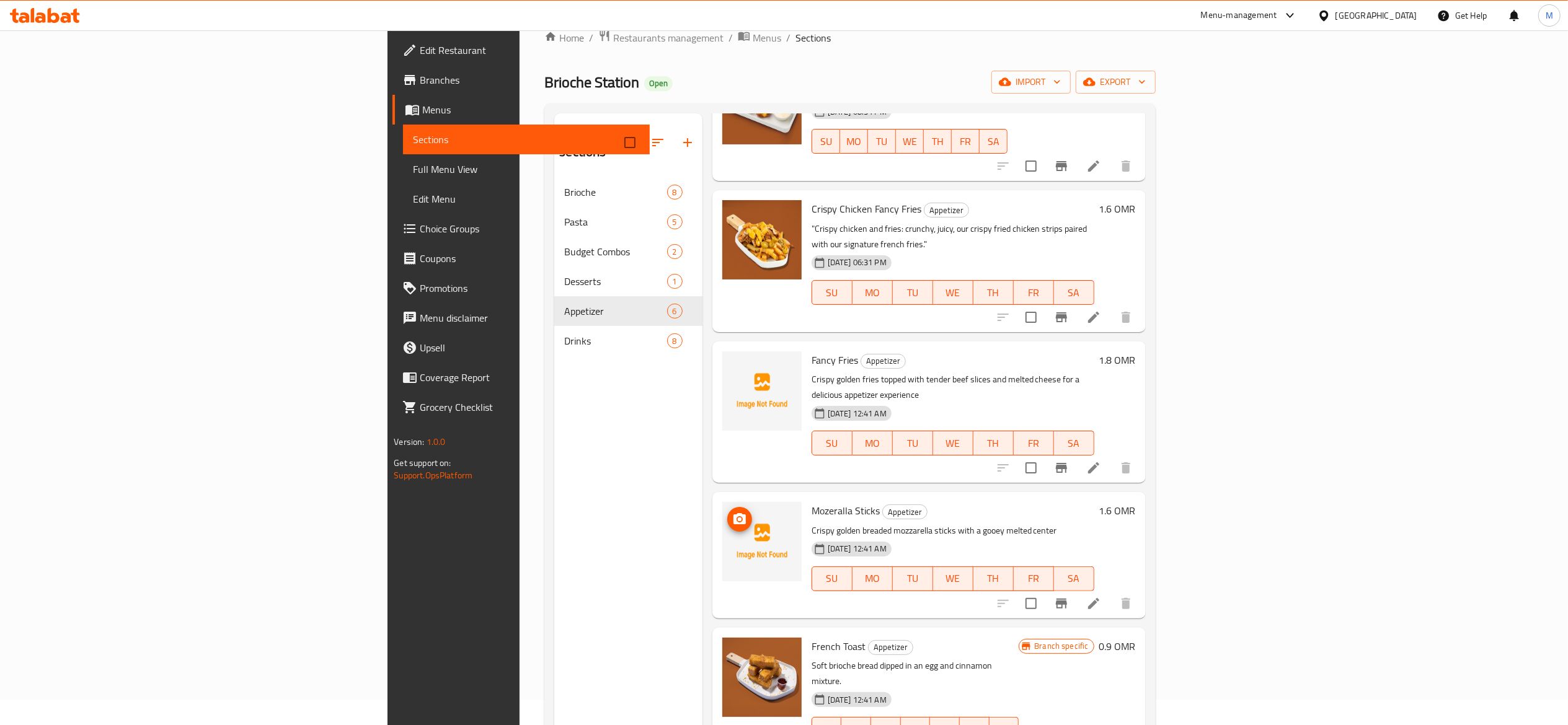
click at [733, 513] on icon "upload picture" at bounding box center [739, 518] width 13 height 11
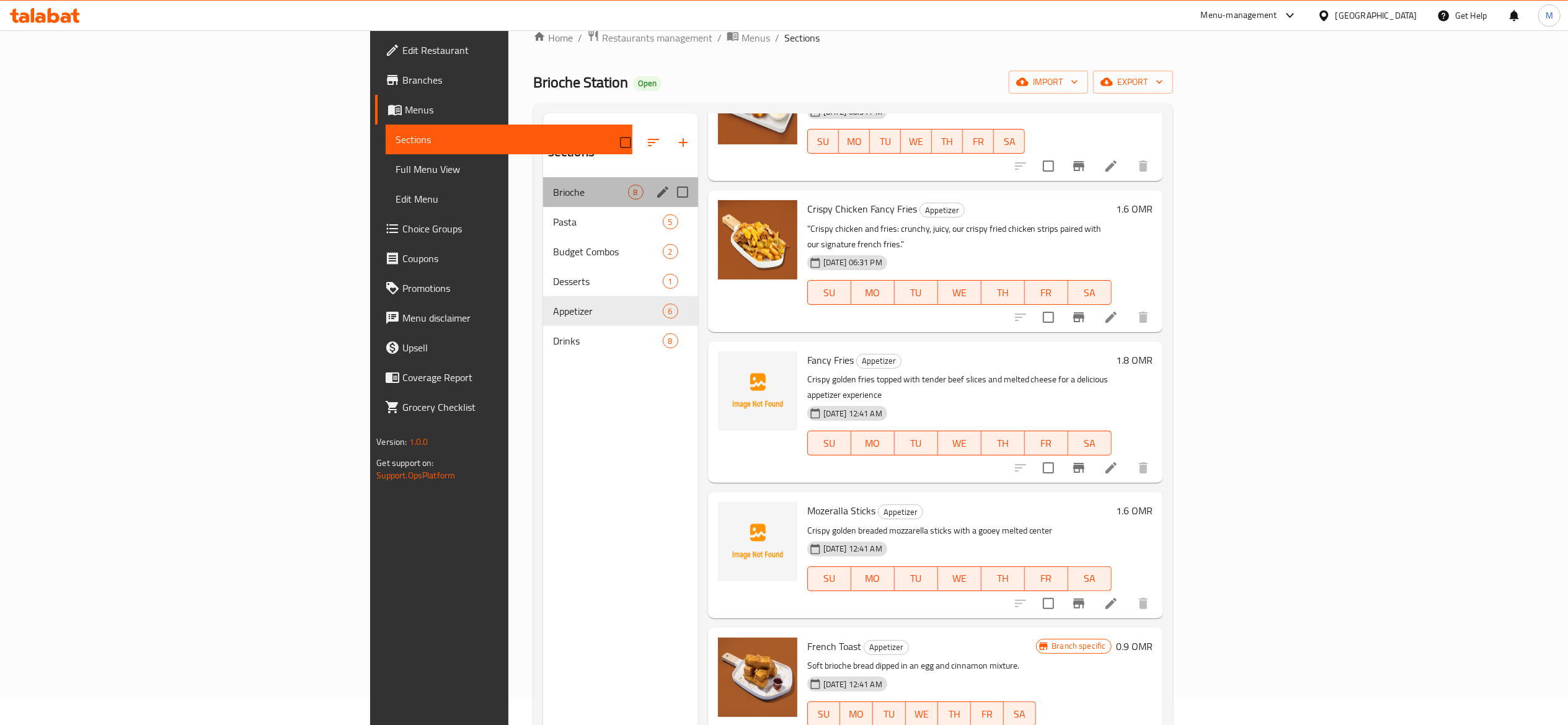
click at [543, 184] on div "Brioche 8" at bounding box center [620, 192] width 155 height 30
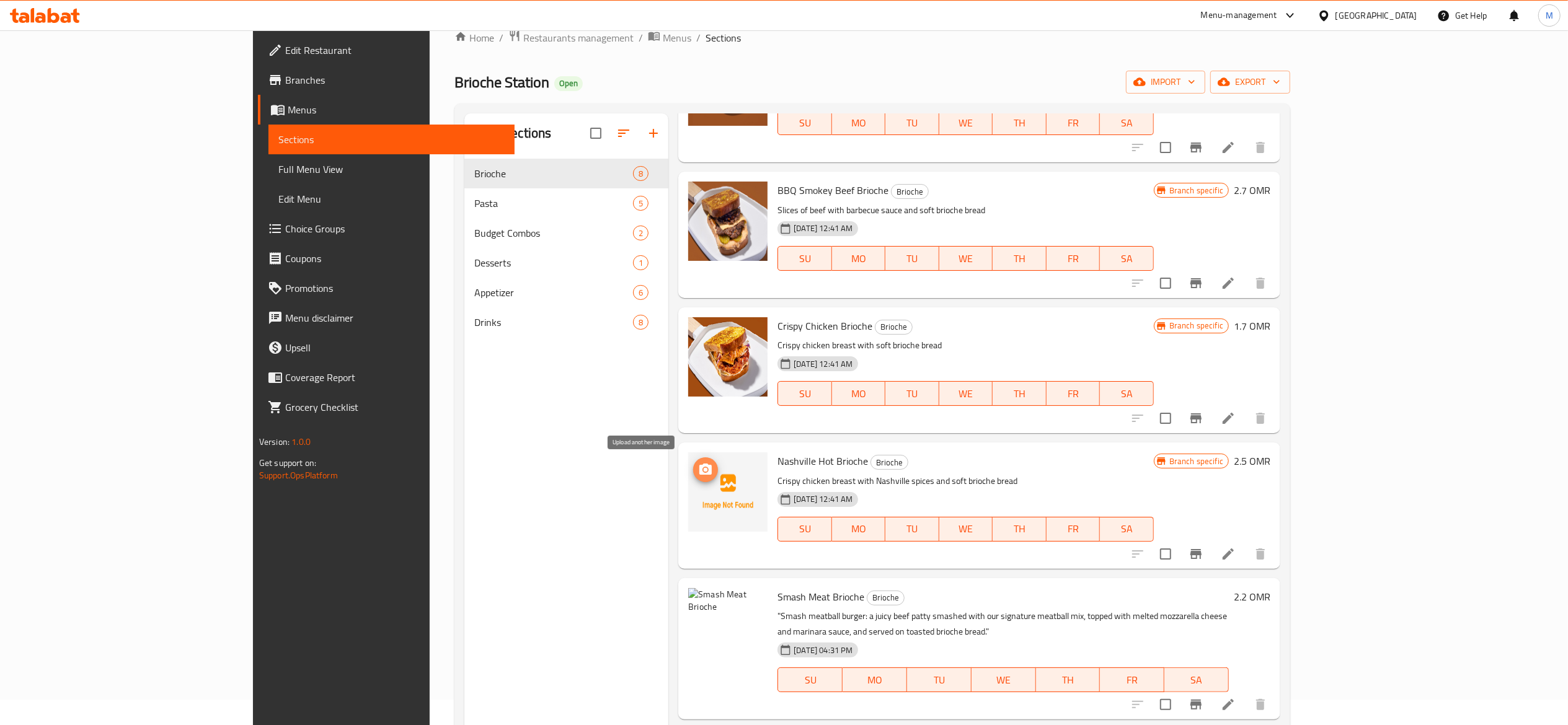
click at [698, 470] on icon "upload picture" at bounding box center [706, 470] width 15 height 15
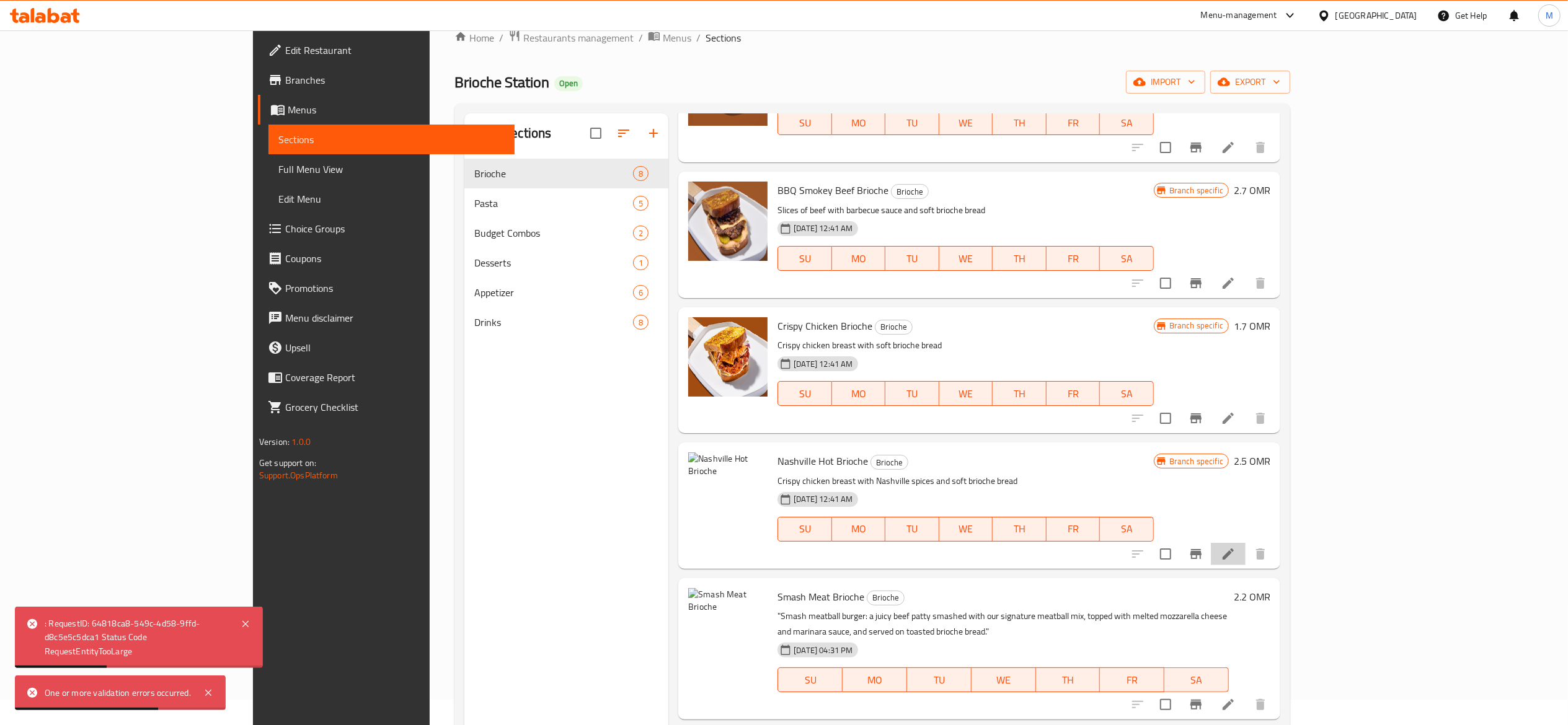
click at [1246, 549] on li at bounding box center [1228, 554] width 35 height 22
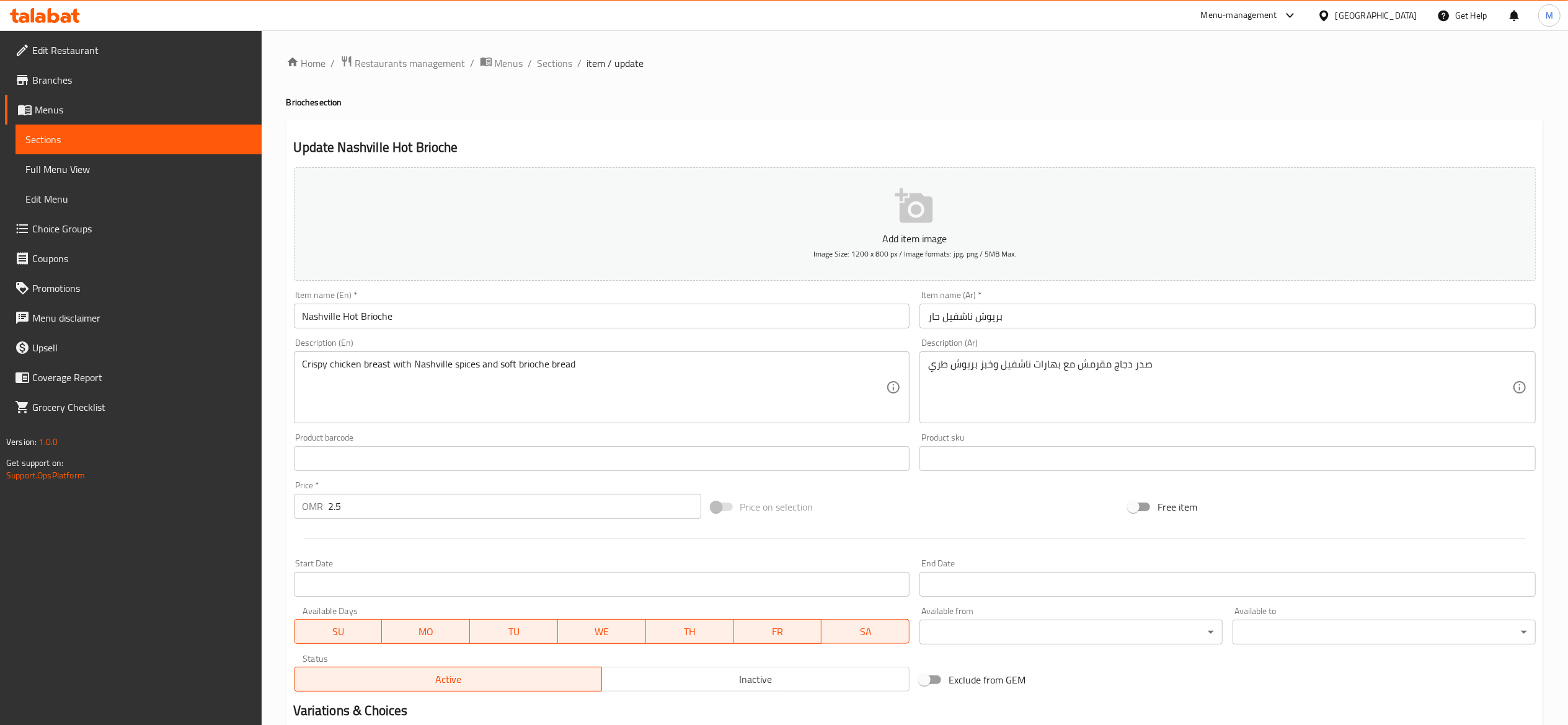
click at [918, 207] on icon "button" at bounding box center [913, 205] width 38 height 35
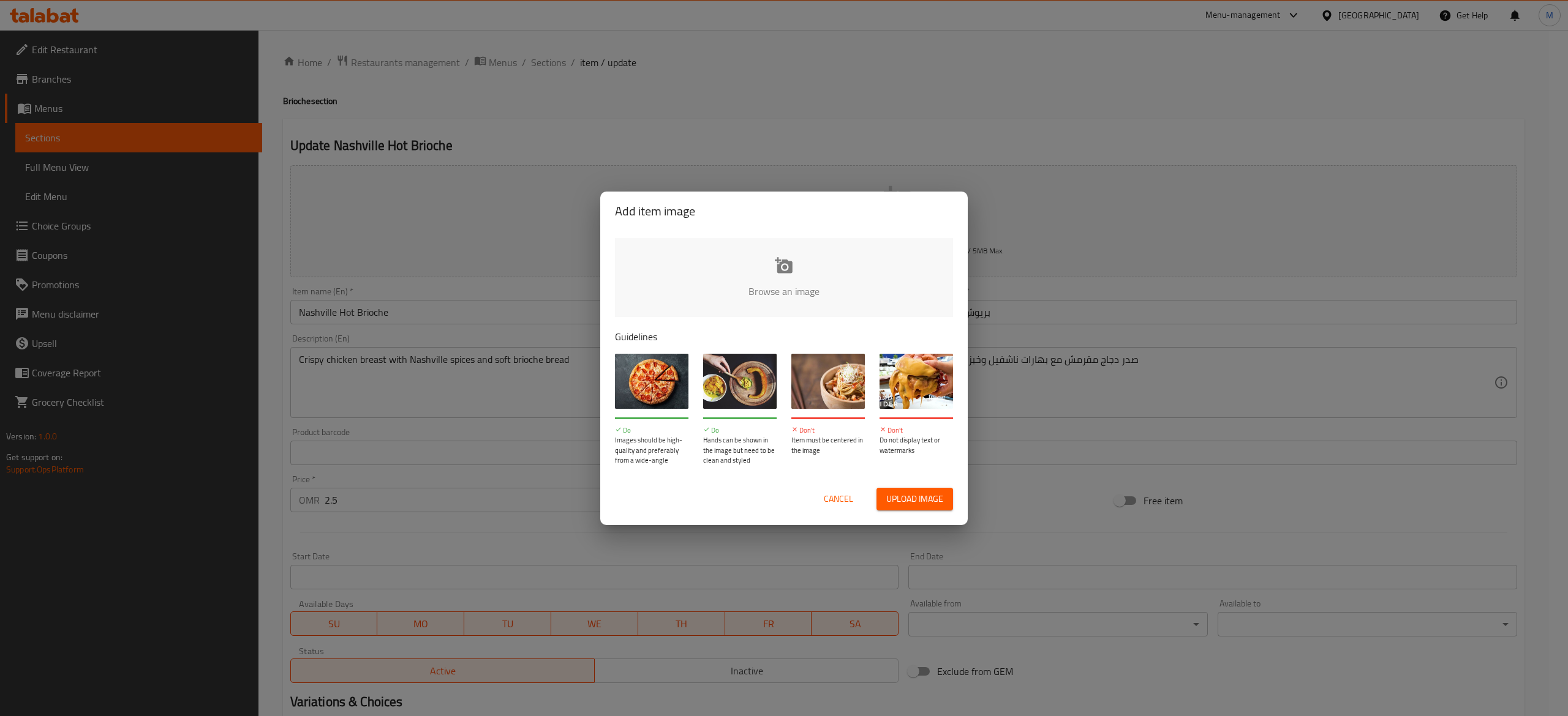
click at [752, 261] on input "file" at bounding box center [1198, 295] width 1166 height 114
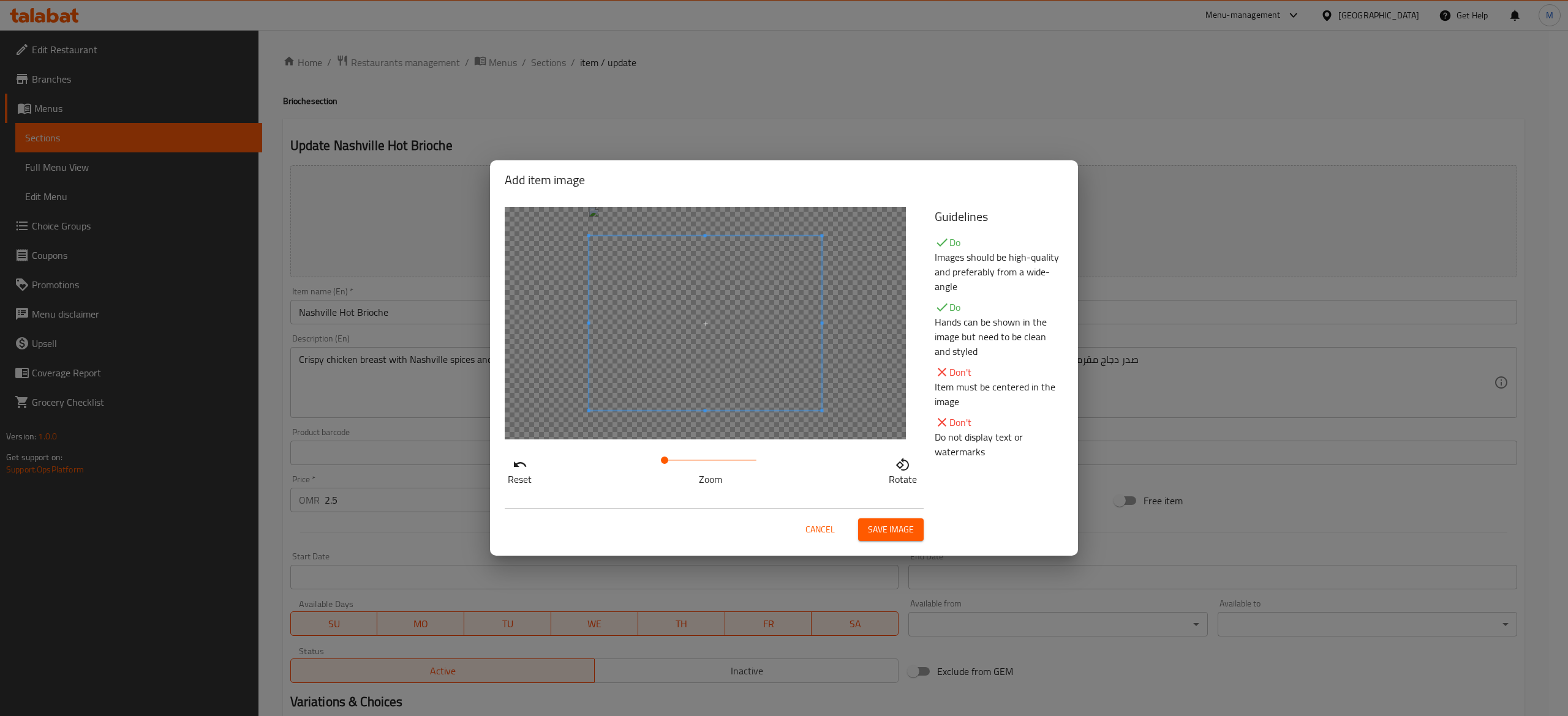
click at [665, 369] on span at bounding box center [705, 324] width 233 height 174
drag, startPoint x: 666, startPoint y: 459, endPoint x: 675, endPoint y: 459, distance: 9.0
click at [675, 459] on span at bounding box center [673, 460] width 7 height 7
click at [731, 351] on span at bounding box center [724, 299] width 245 height 184
click at [670, 458] on span at bounding box center [670, 460] width 7 height 7
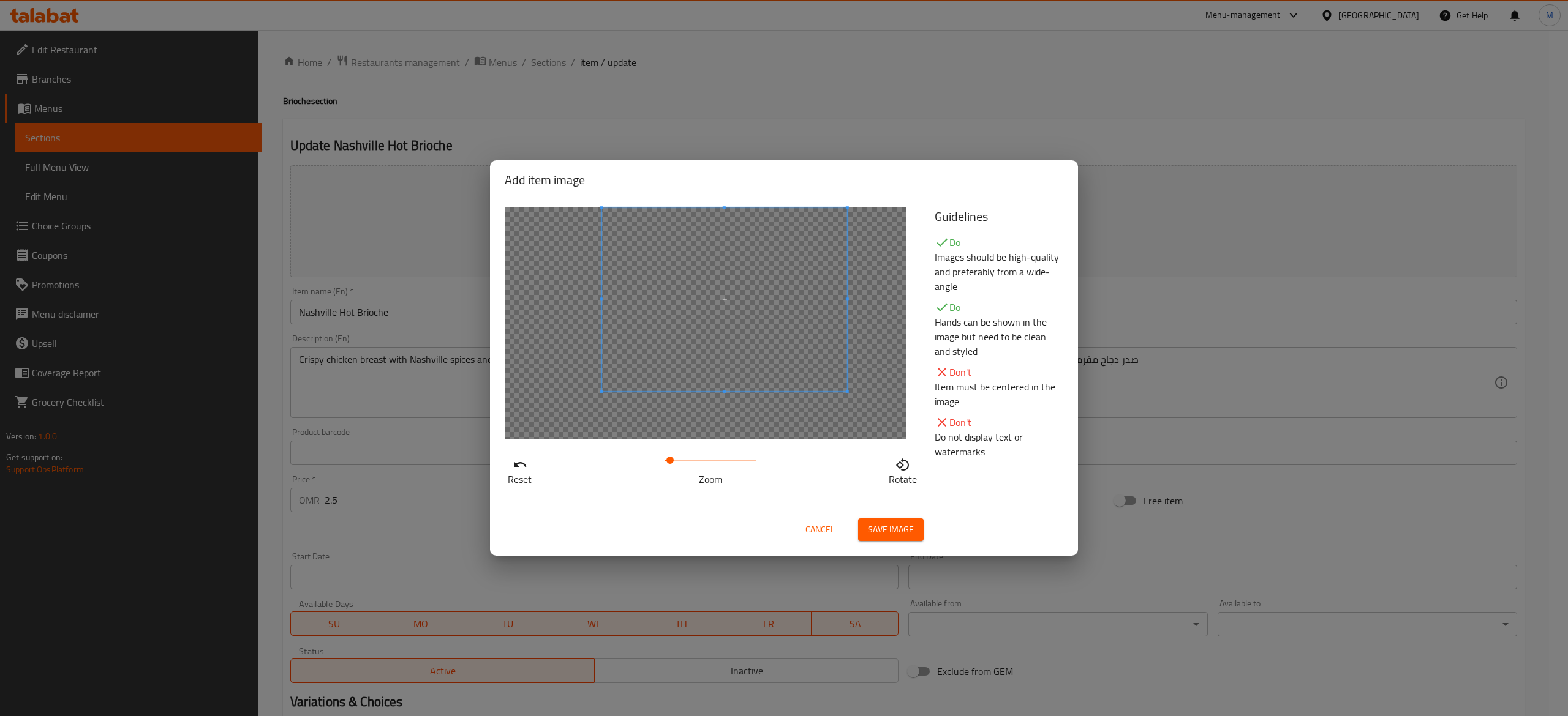
click at [878, 529] on span "Save image" at bounding box center [891, 529] width 46 height 15
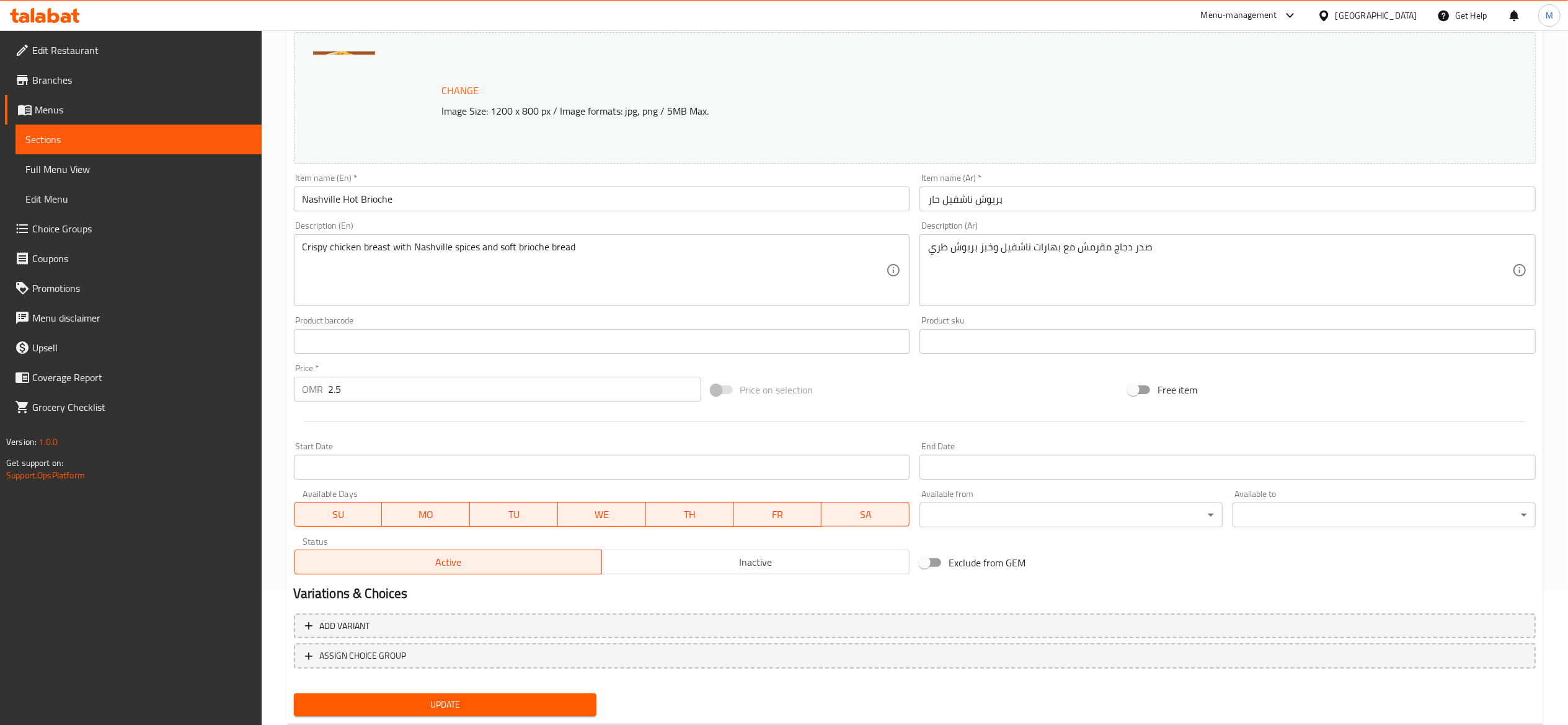
scroll to position [159, 0]
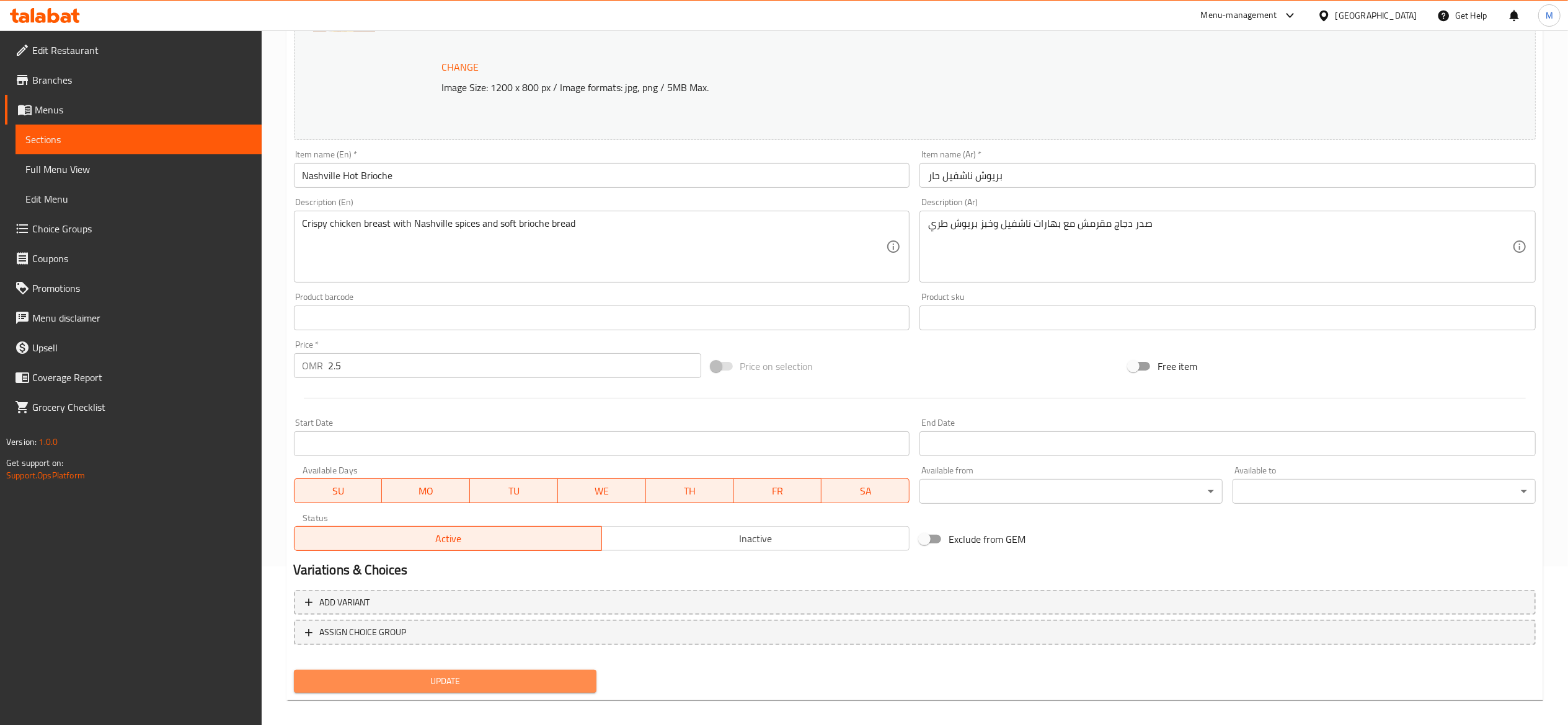
click at [476, 689] on button "Update" at bounding box center [445, 681] width 303 height 23
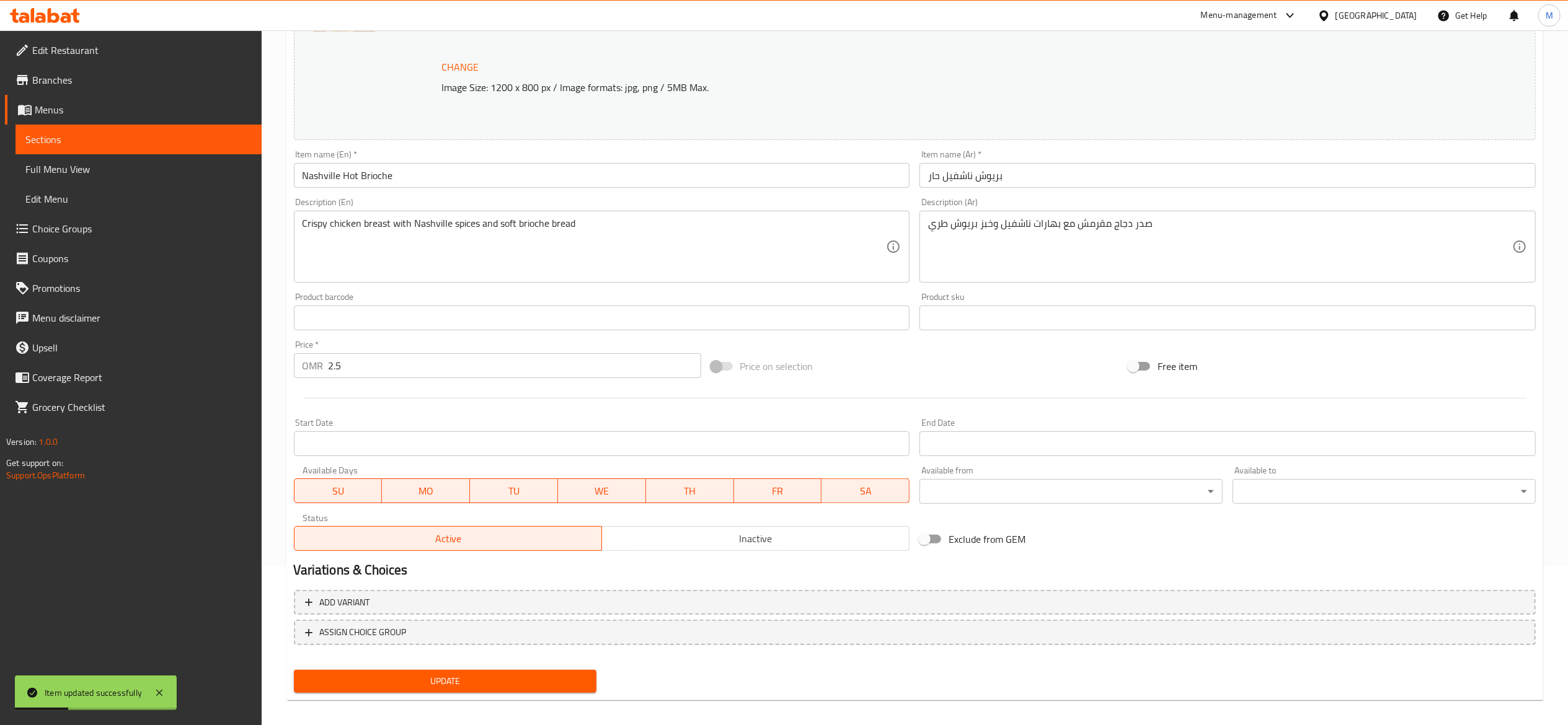
scroll to position [0, 0]
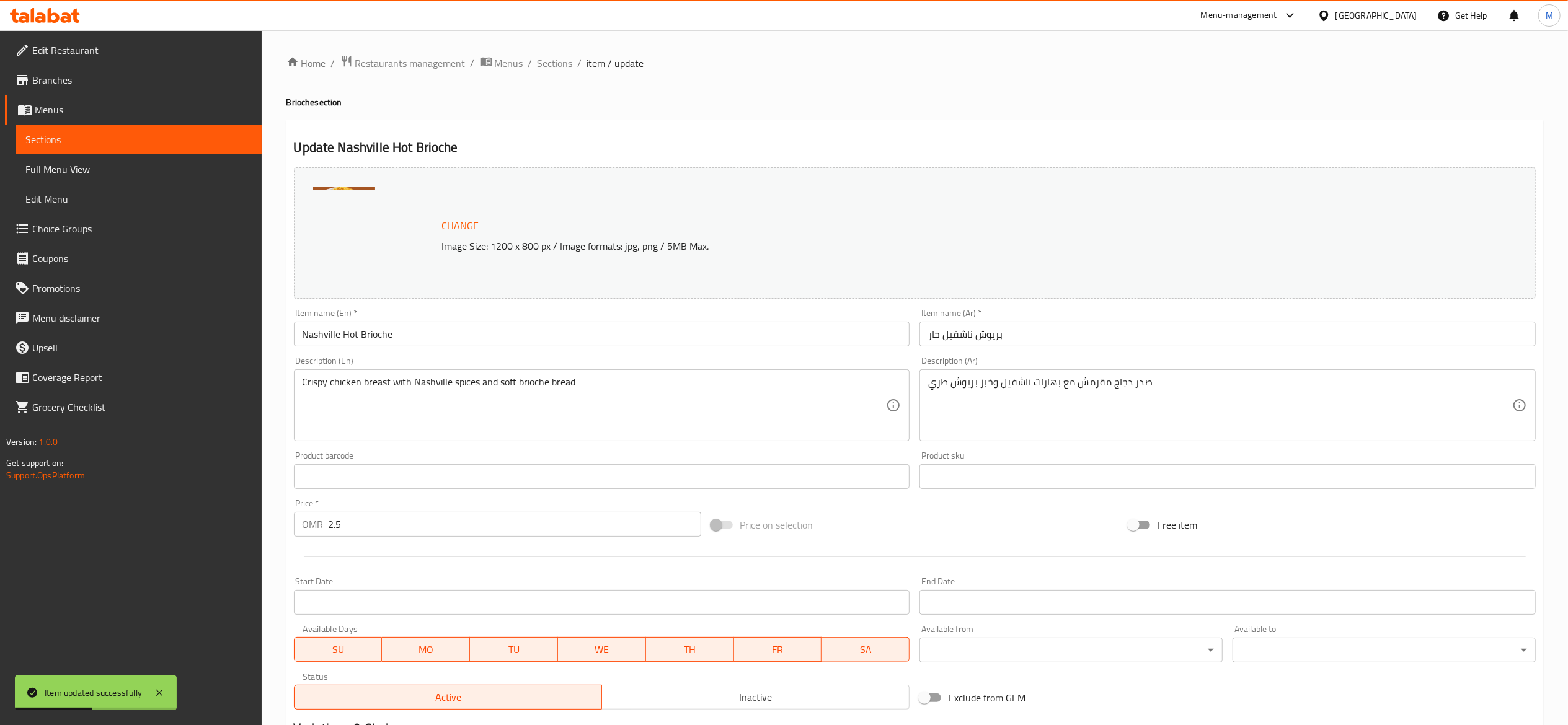
click at [543, 64] on span "Sections" at bounding box center [555, 63] width 36 height 15
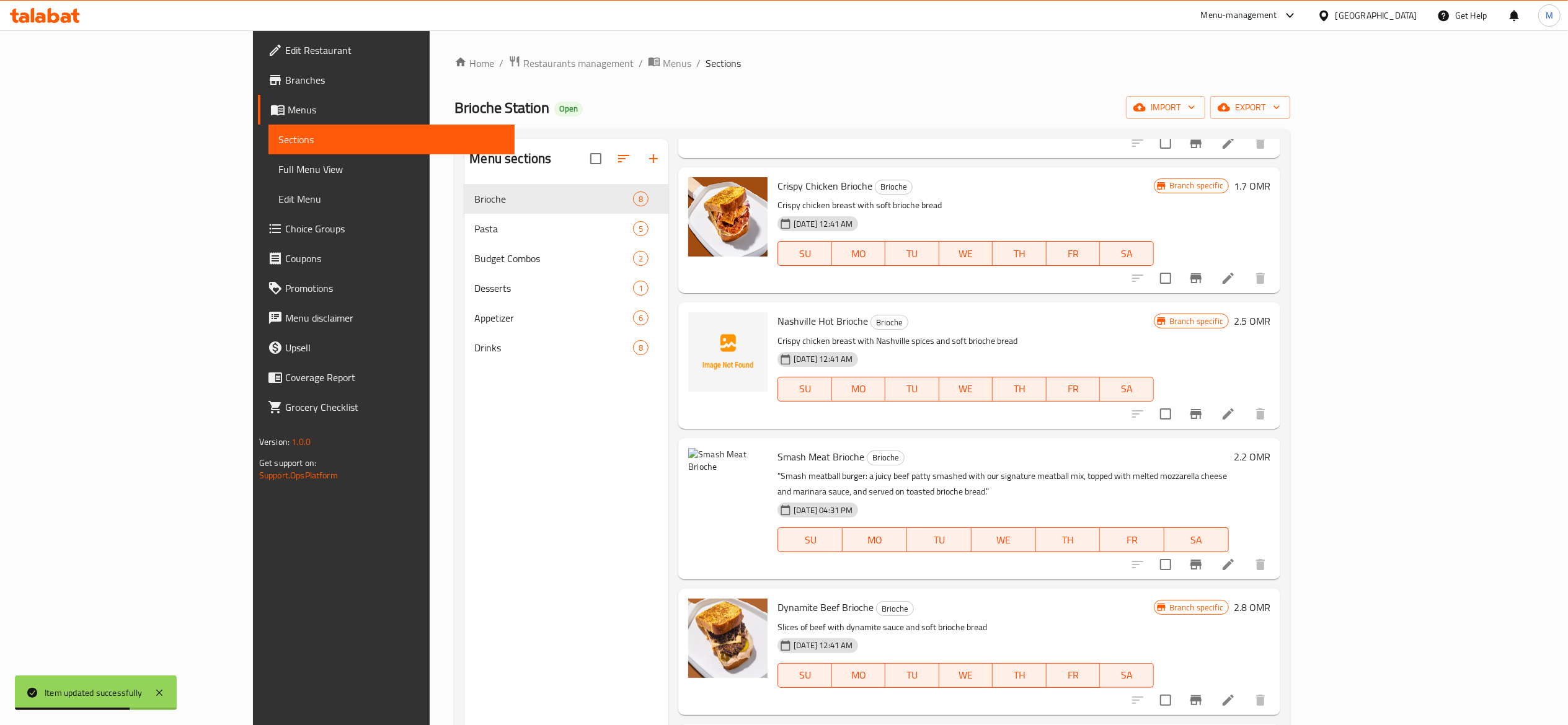
scroll to position [282, 0]
click at [1235, 557] on icon at bounding box center [1228, 565] width 15 height 15
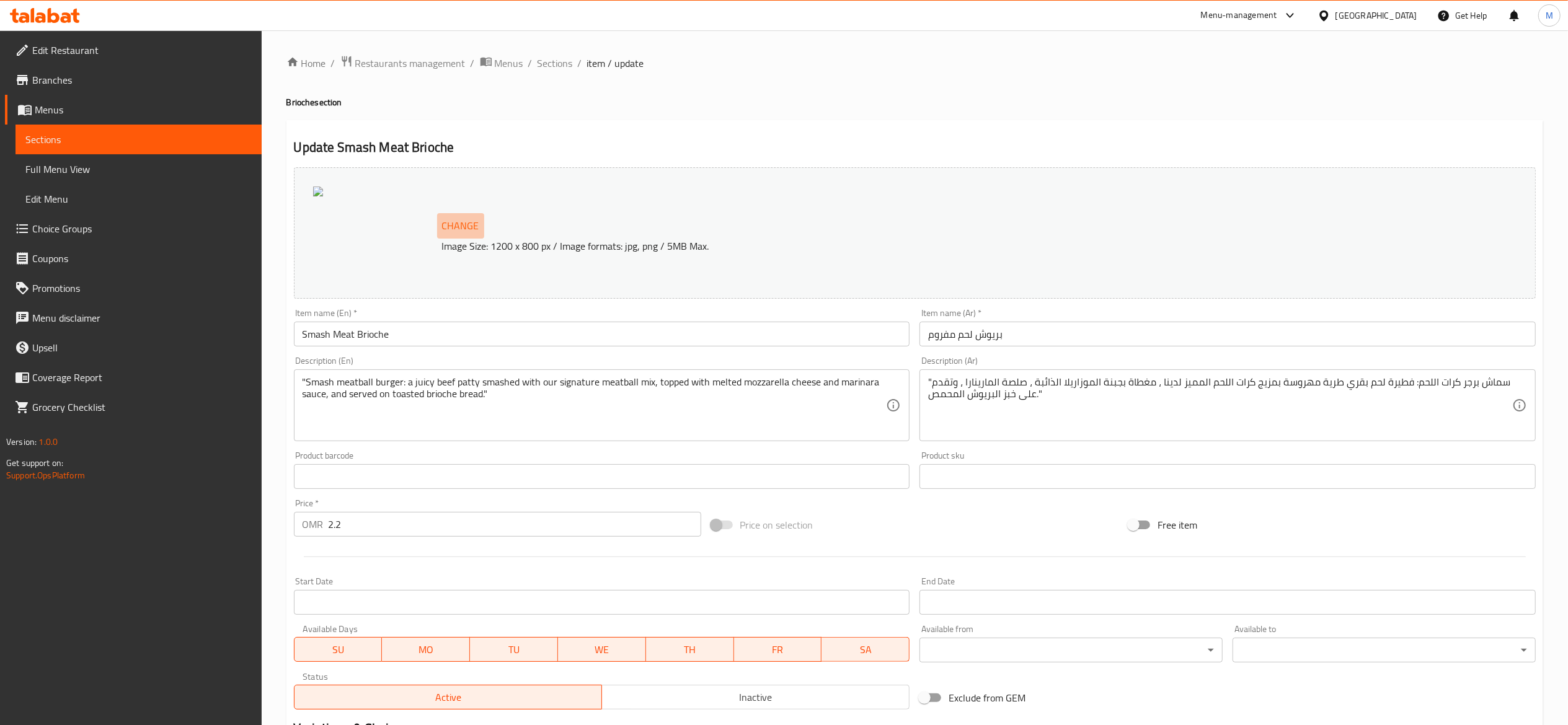
click at [448, 222] on span "Change" at bounding box center [460, 226] width 37 height 18
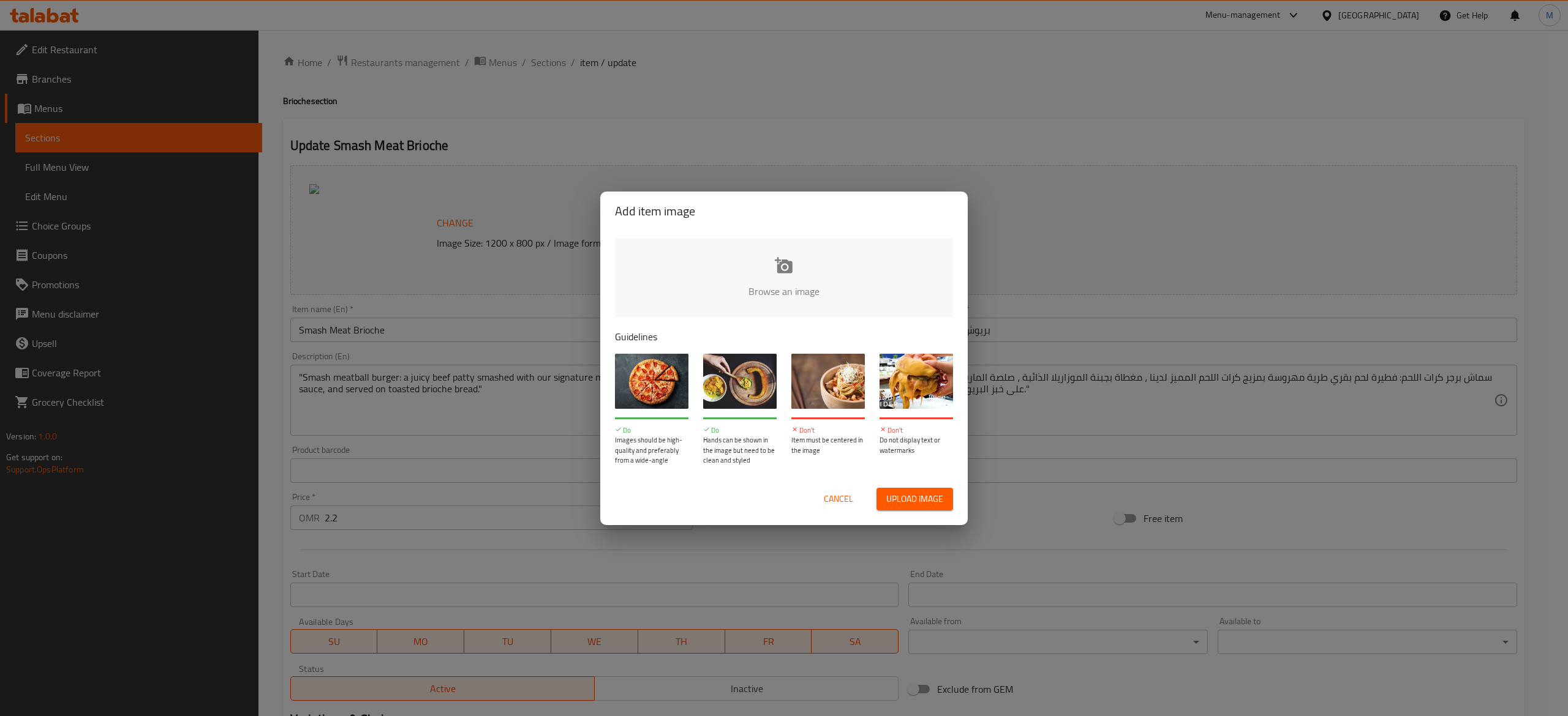
click at [735, 303] on input "file" at bounding box center [1198, 295] width 1166 height 114
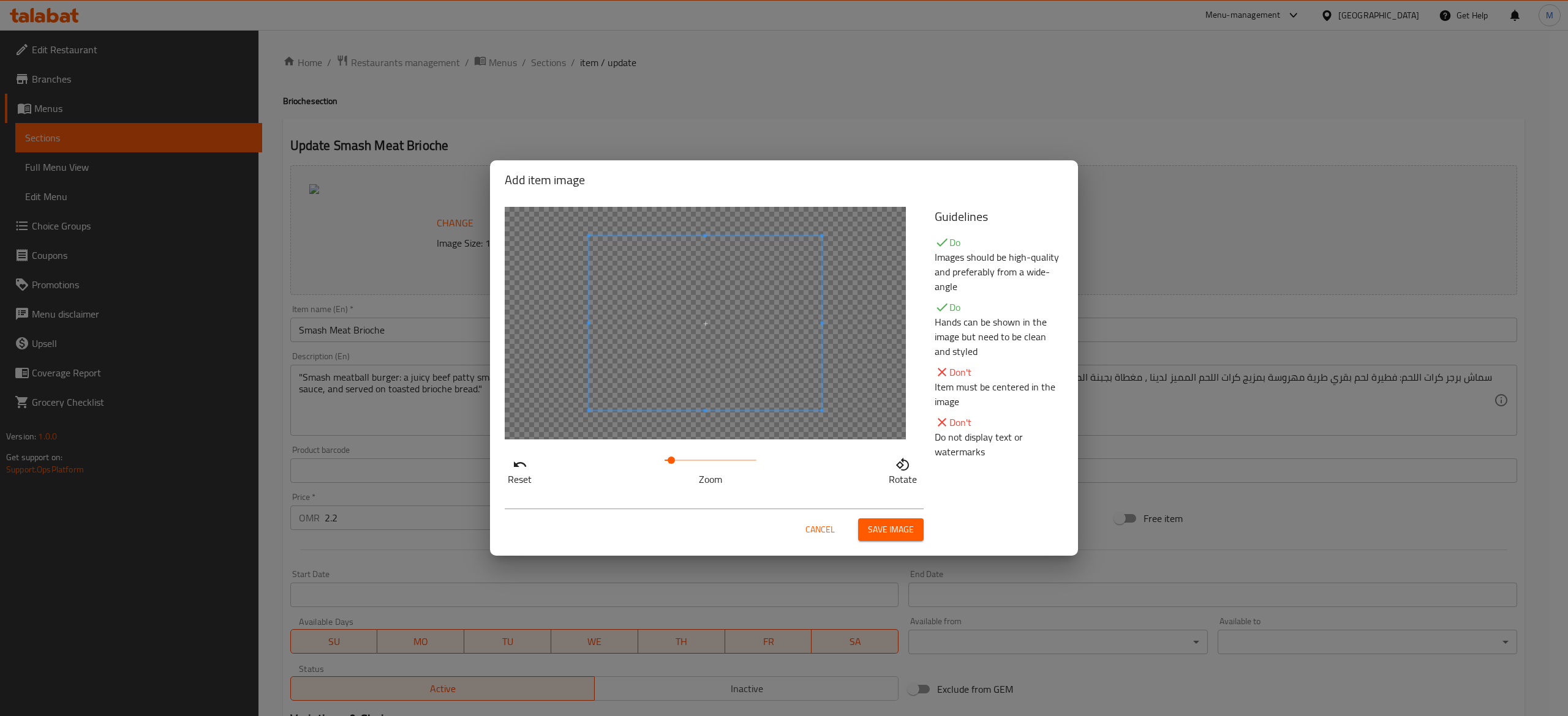
drag, startPoint x: 664, startPoint y: 460, endPoint x: 672, endPoint y: 460, distance: 8.0
click at [672, 460] on span at bounding box center [671, 460] width 7 height 7
click at [909, 536] on span "Save image" at bounding box center [891, 529] width 46 height 15
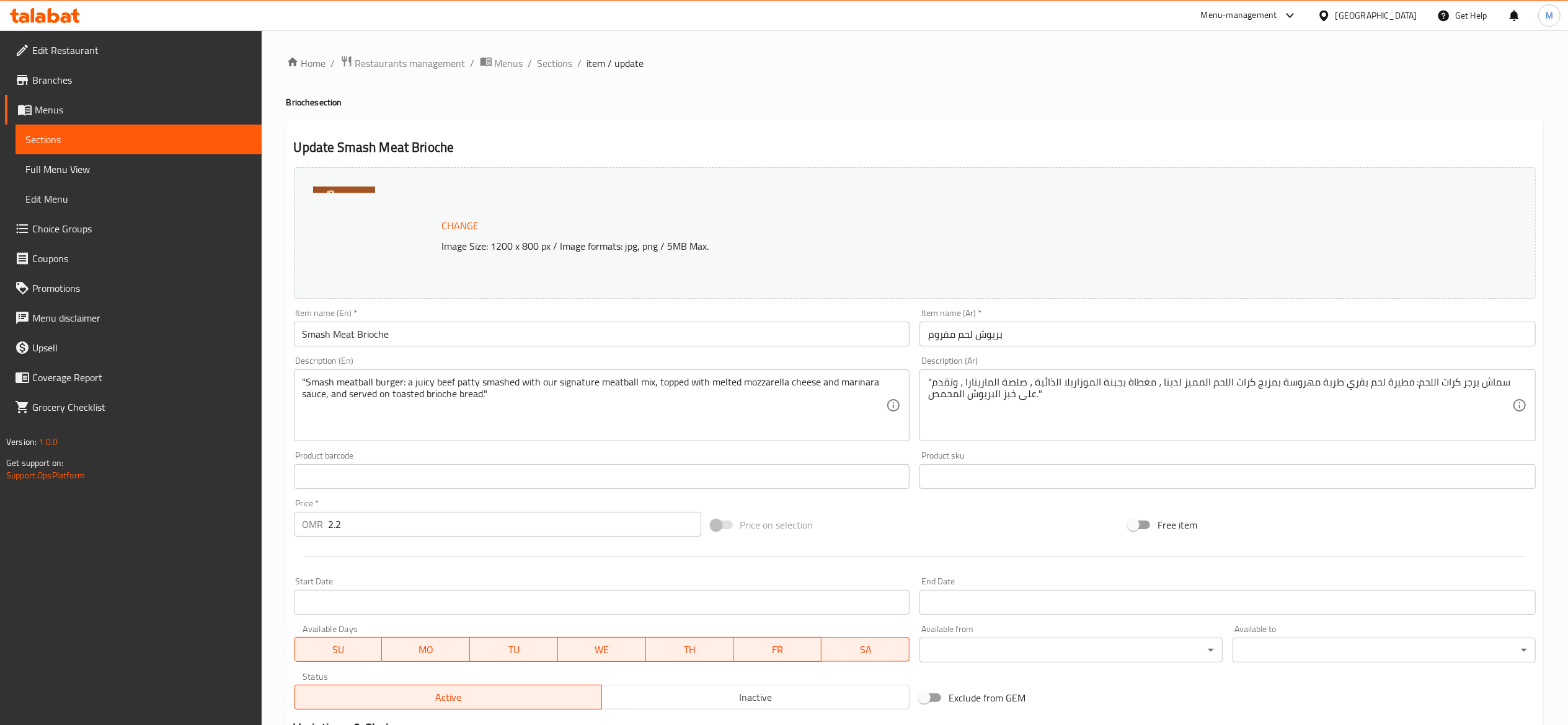
scroll to position [168, 0]
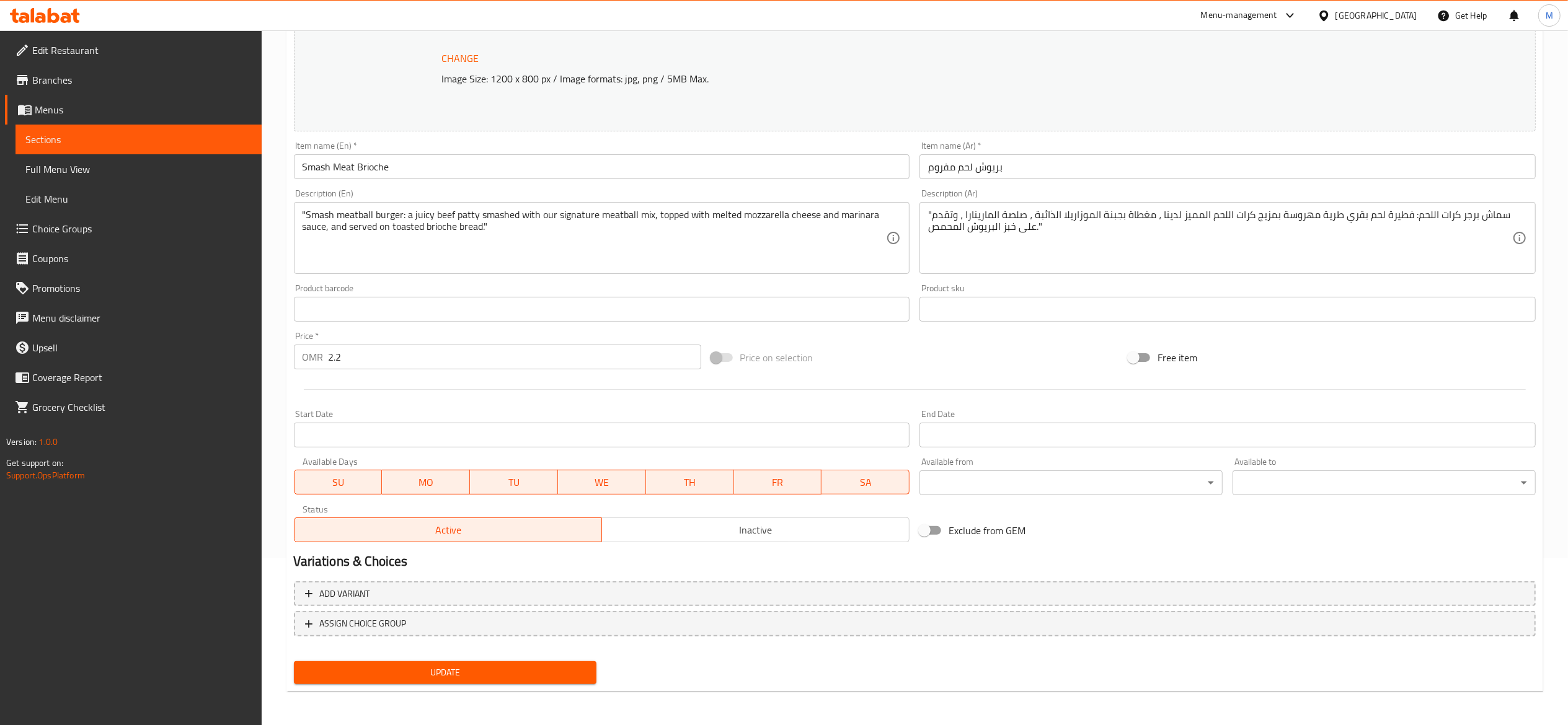
click at [431, 668] on span "Update" at bounding box center [446, 672] width 283 height 16
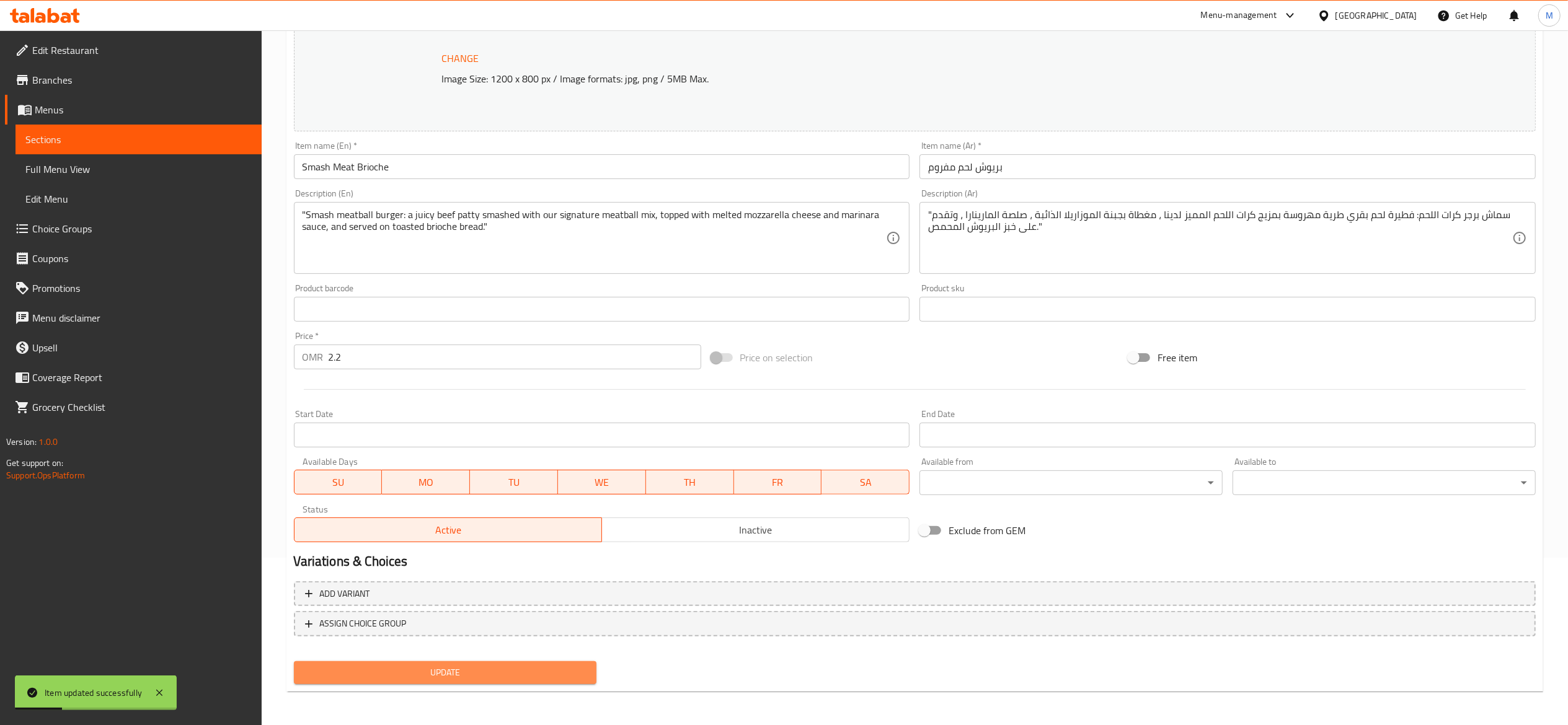
click at [431, 668] on span "Update" at bounding box center [446, 672] width 283 height 16
click at [175, 135] on span "Sections" at bounding box center [138, 139] width 226 height 15
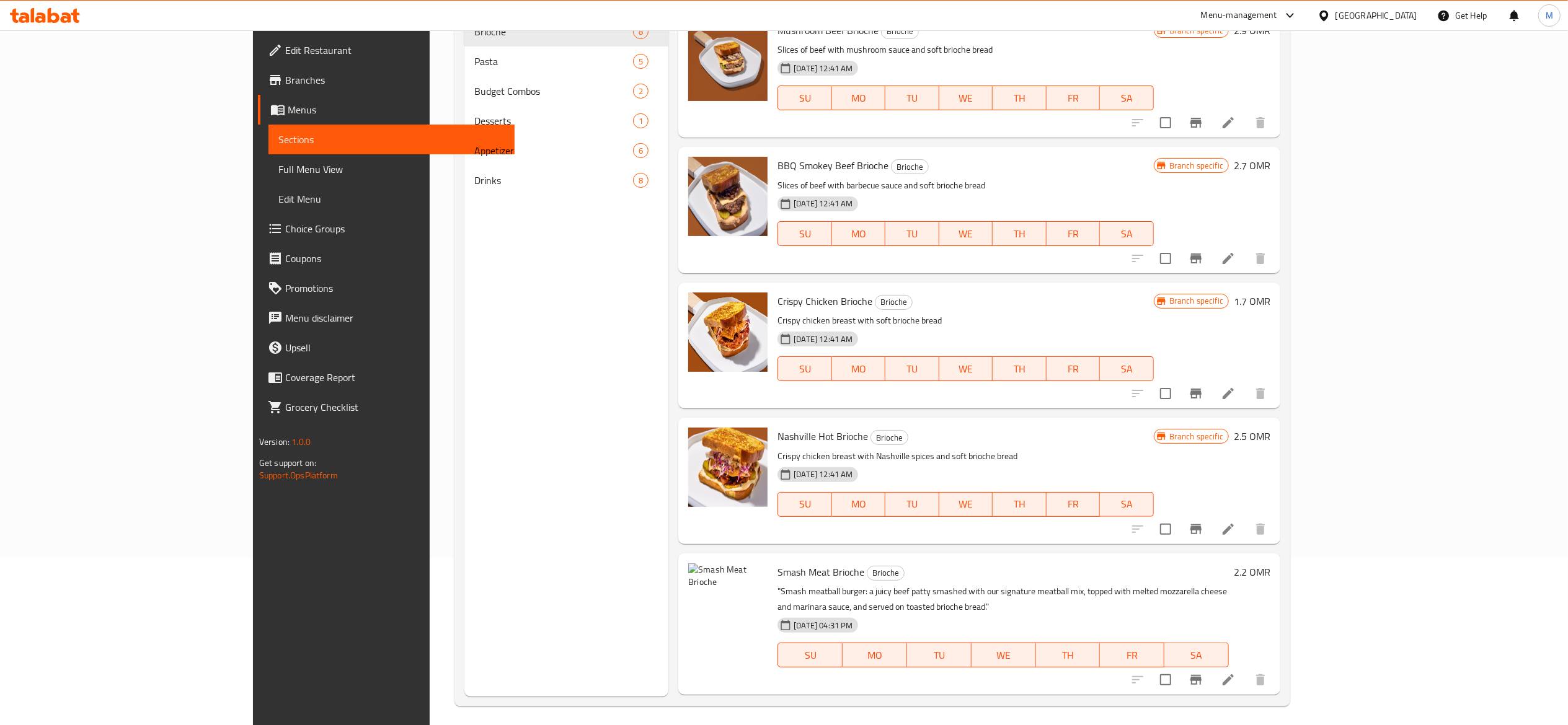
scroll to position [160, 0]
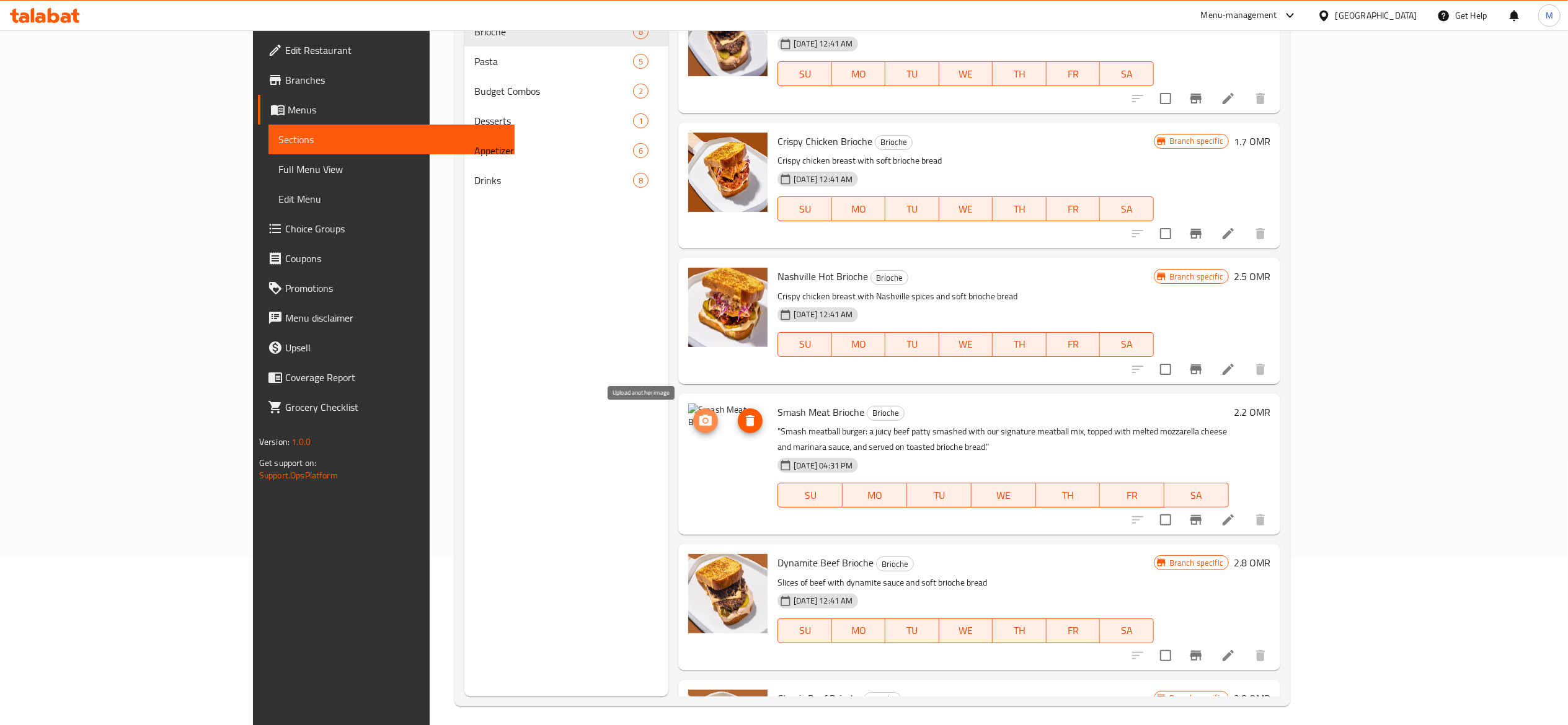
click at [693, 415] on span "upload picture" at bounding box center [705, 421] width 24 height 15
click at [693, 418] on span "upload picture" at bounding box center [705, 421] width 24 height 15
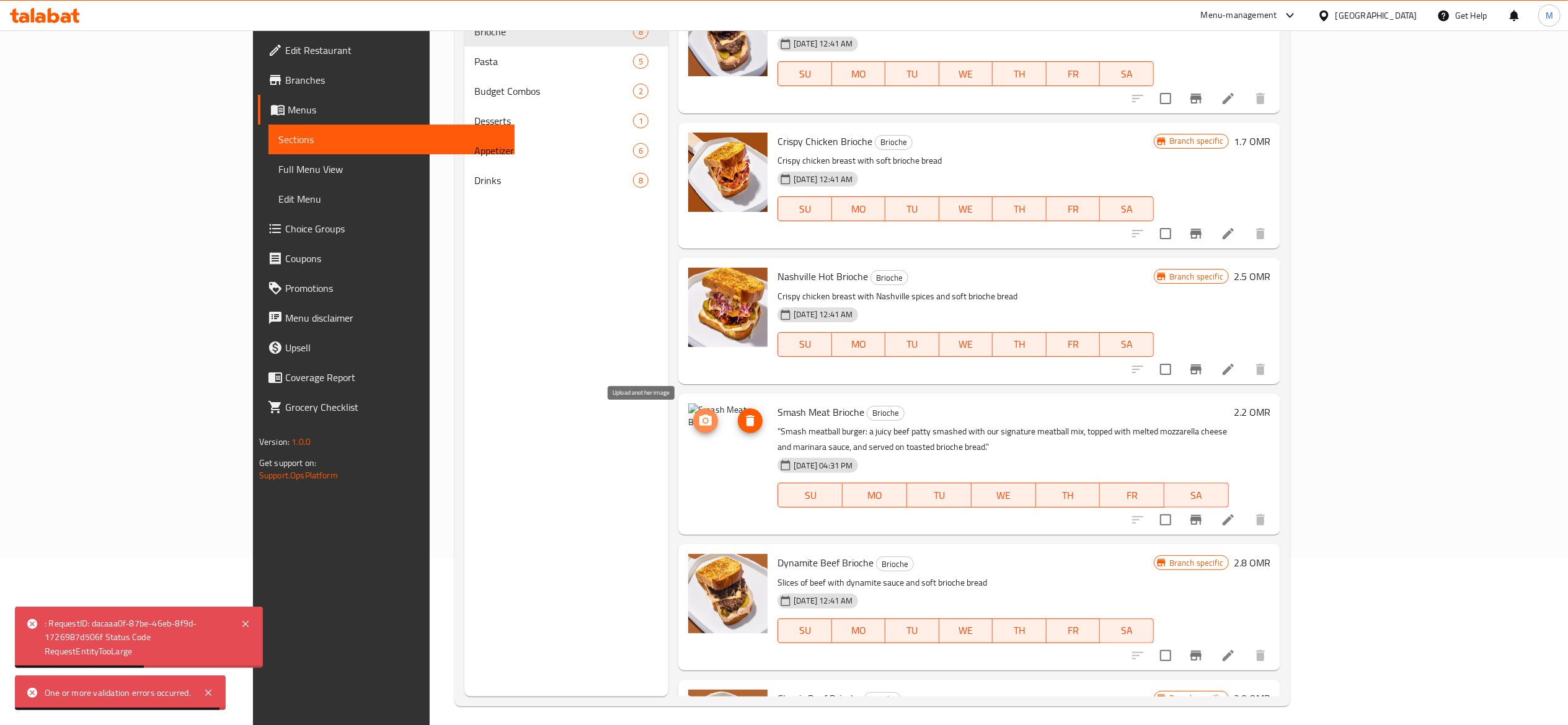
click at [698, 423] on icon "upload picture" at bounding box center [706, 421] width 15 height 15
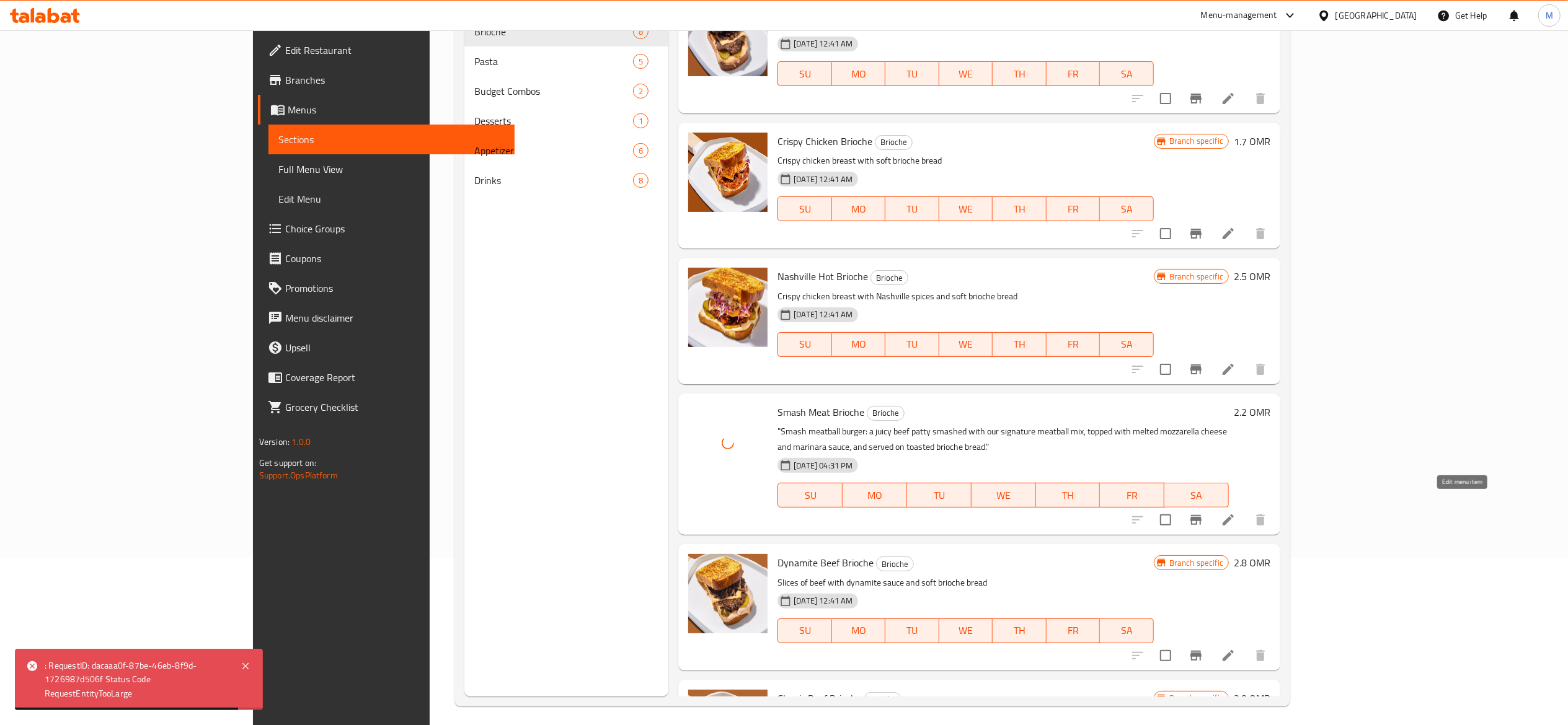
click at [1235, 513] on icon at bounding box center [1228, 520] width 15 height 15
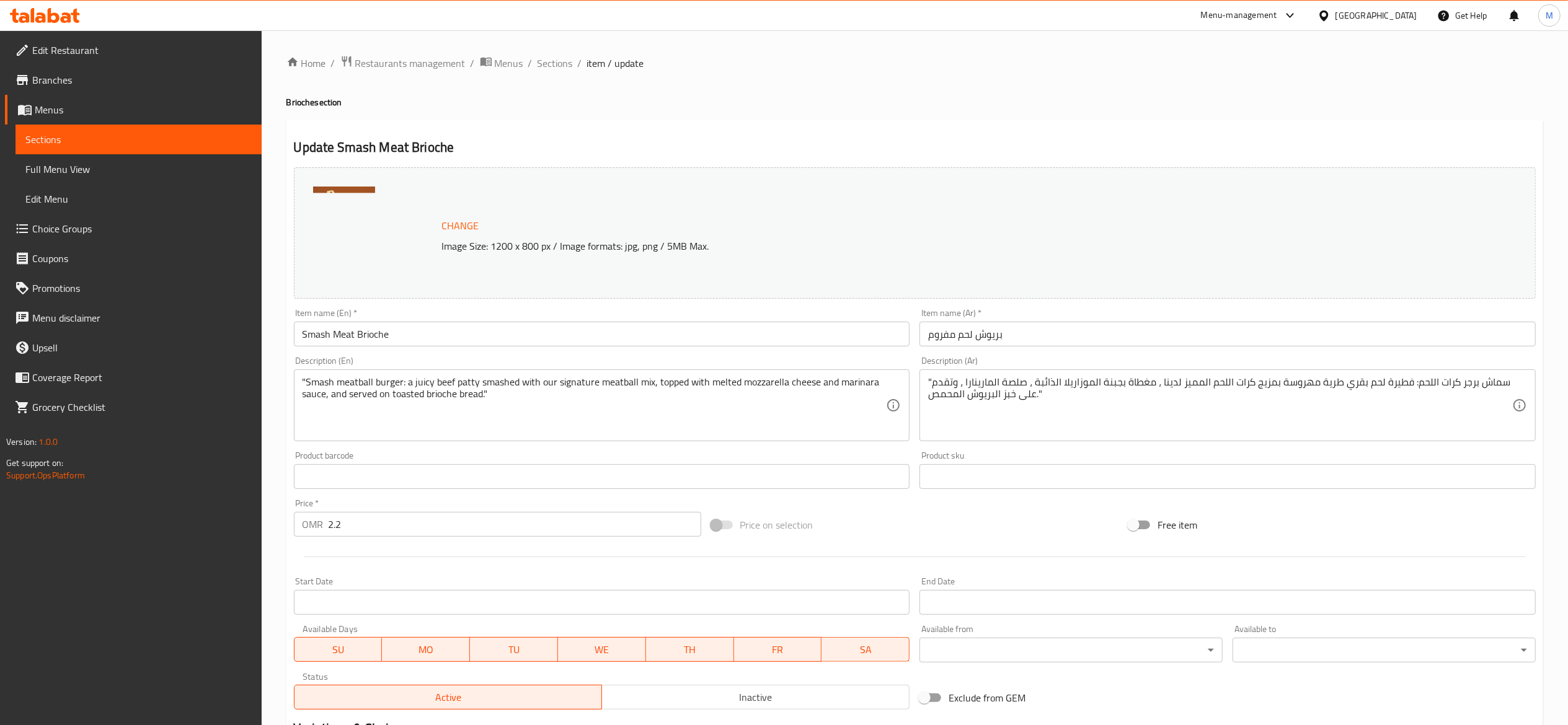
click at [337, 199] on img at bounding box center [344, 218] width 62 height 62
click at [456, 228] on span "Change" at bounding box center [460, 226] width 37 height 18
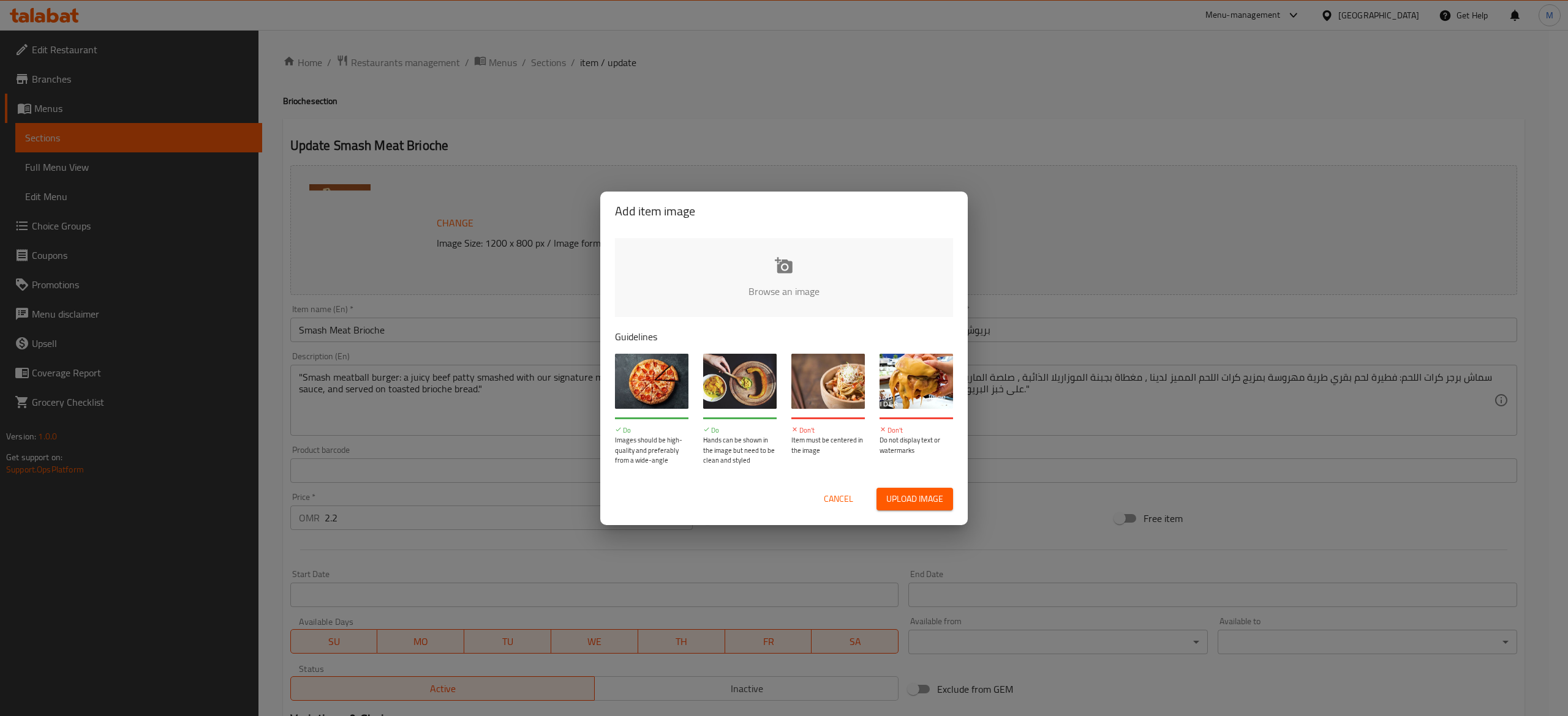
click at [737, 299] on input "file" at bounding box center [1198, 295] width 1166 height 114
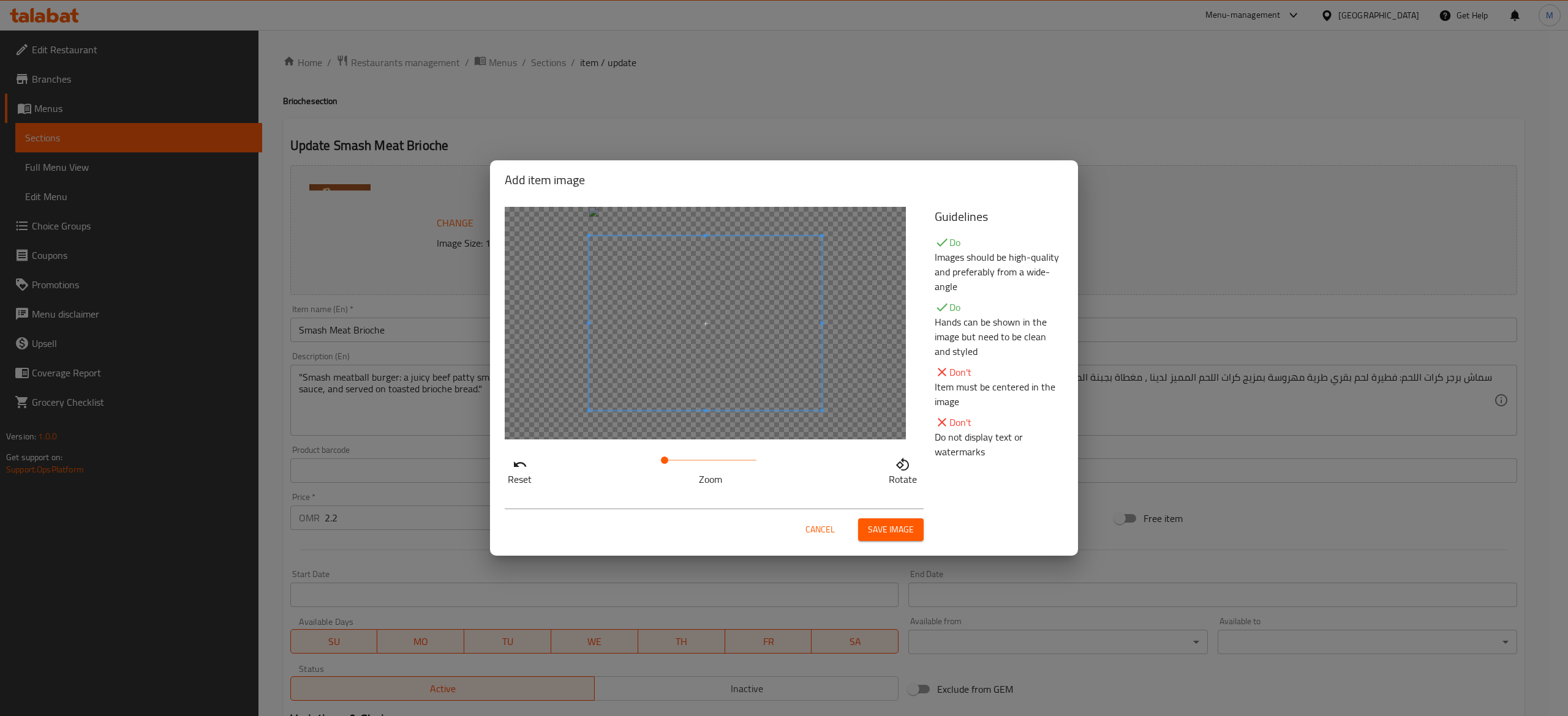
click at [664, 464] on span at bounding box center [664, 460] width 7 height 7
click at [667, 459] on span at bounding box center [666, 460] width 7 height 7
click at [918, 534] on button "Save image" at bounding box center [890, 529] width 65 height 23
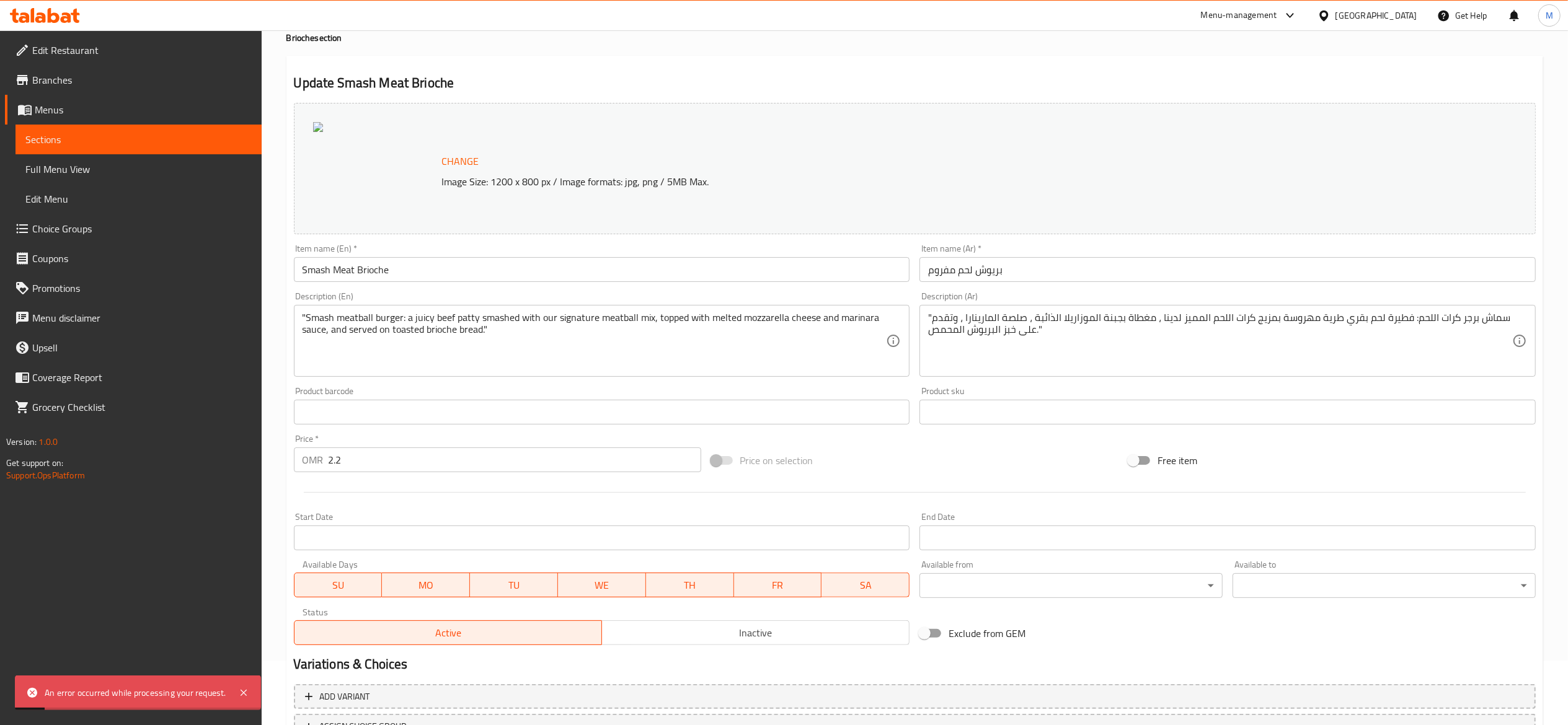
scroll to position [63, 0]
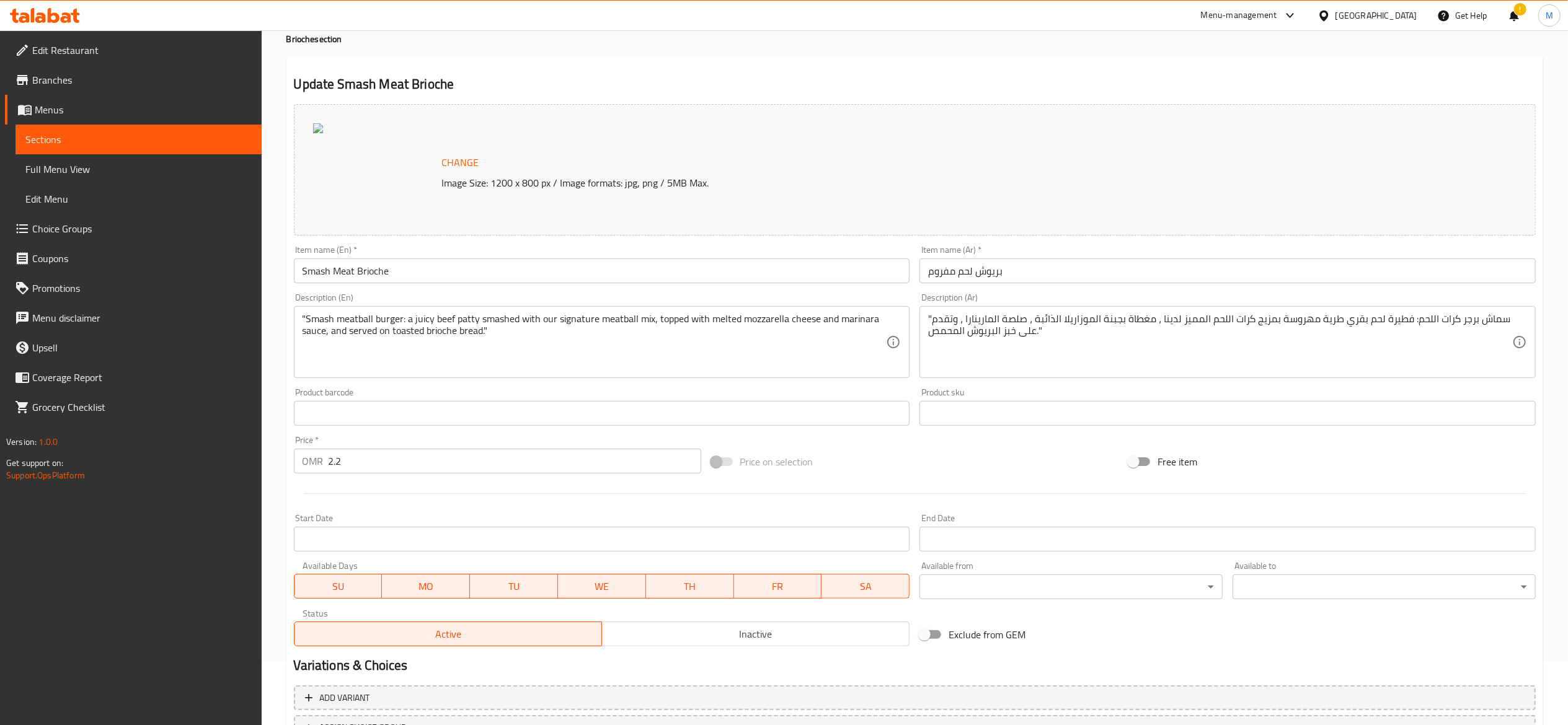
click at [97, 141] on span "Sections" at bounding box center [138, 139] width 226 height 15
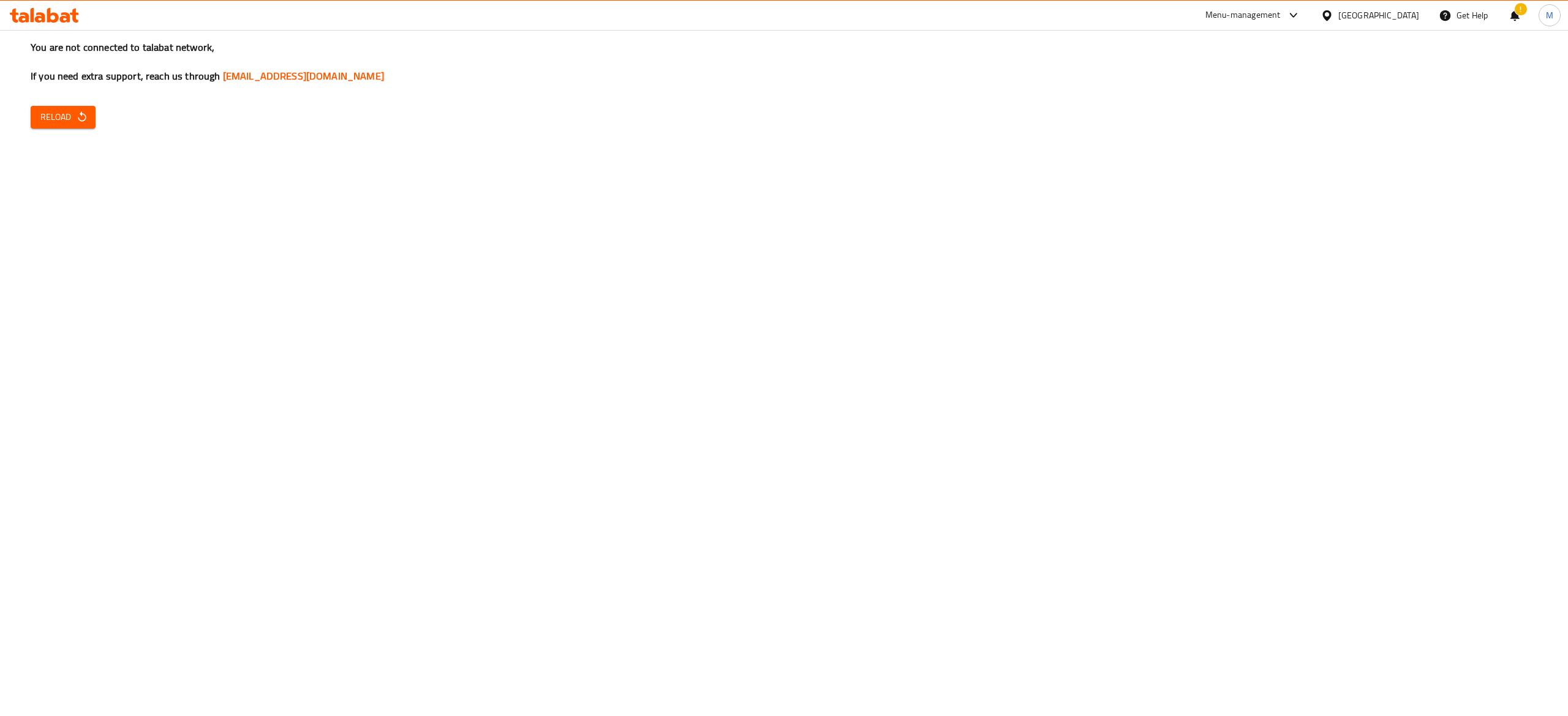
drag, startPoint x: 48, startPoint y: 122, endPoint x: 48, endPoint y: 114, distance: 8.0
click at [48, 117] on span "Reload" at bounding box center [63, 117] width 45 height 15
click at [69, 119] on span "Reload" at bounding box center [63, 117] width 45 height 15
click at [73, 116] on span "Reload" at bounding box center [63, 117] width 45 height 15
